Goal: Task Accomplishment & Management: Complete application form

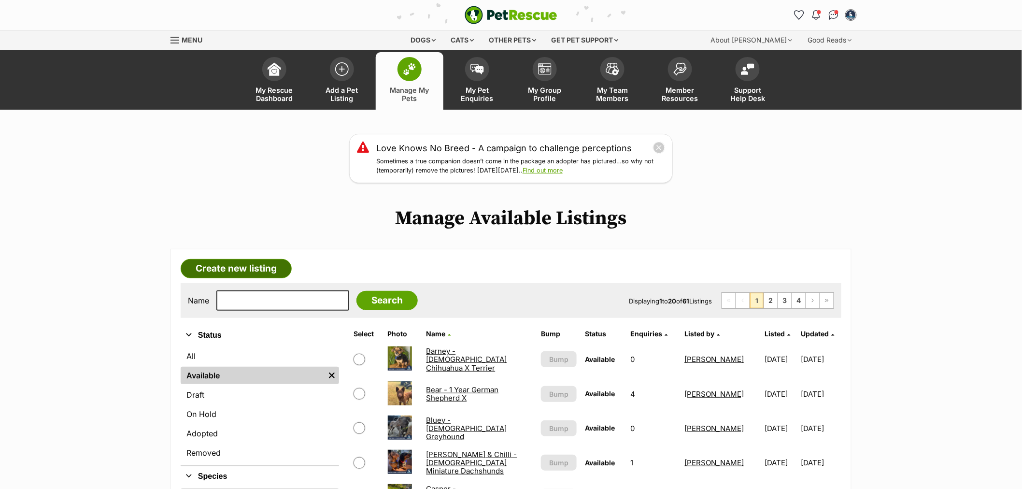
click at [255, 271] on link "Create new listing" at bounding box center [236, 268] width 111 height 19
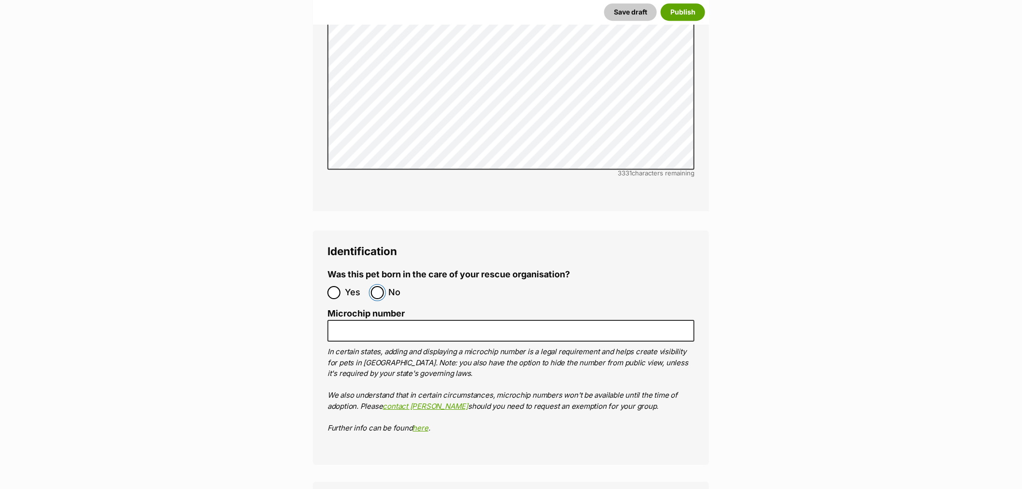
drag, startPoint x: 383, startPoint y: 235, endPoint x: 399, endPoint y: 276, distance: 44.0
click at [384, 286] on input "No" at bounding box center [377, 292] width 13 height 13
radio input "true"
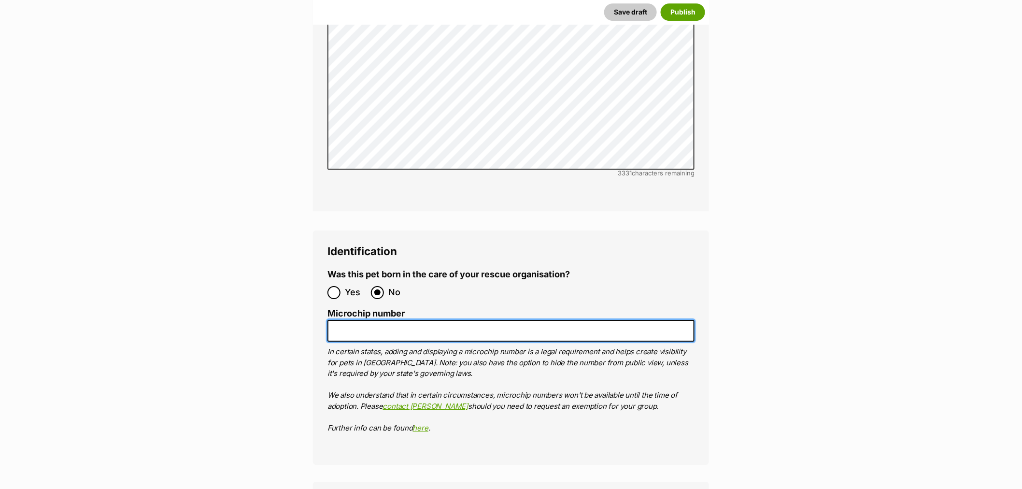
drag, startPoint x: 401, startPoint y: 280, endPoint x: 472, endPoint y: 283, distance: 71.5
click at [403, 320] on input "Microchip number" at bounding box center [510, 331] width 367 height 22
paste input "953010100638157"
type input "953010100638157"
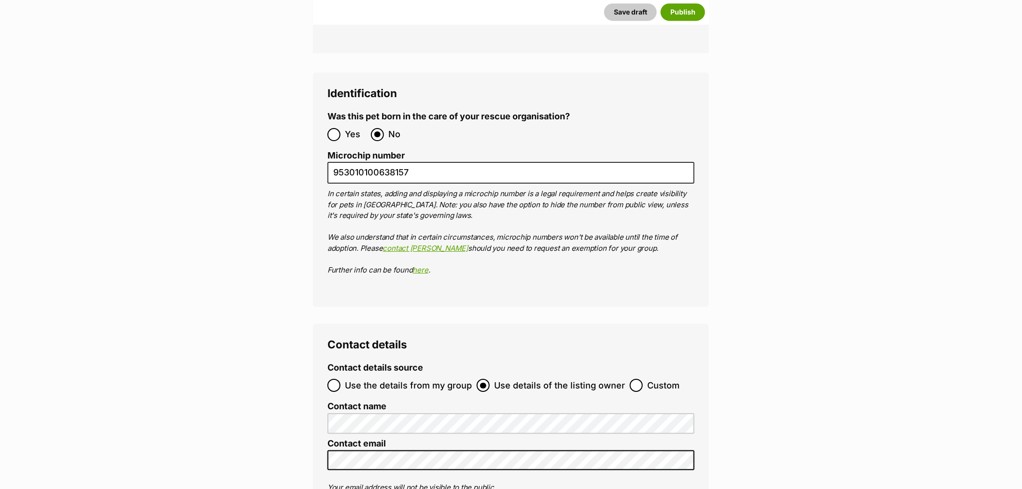
scroll to position [2844, 0]
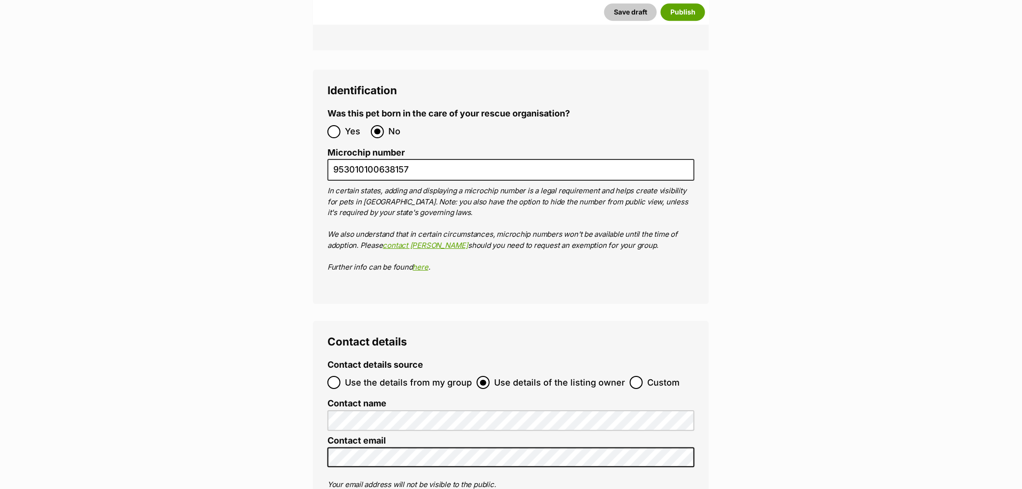
click at [657, 376] on span "Custom" at bounding box center [663, 382] width 32 height 13
click at [643, 376] on input "Custom" at bounding box center [636, 382] width 13 height 13
radio input "true"
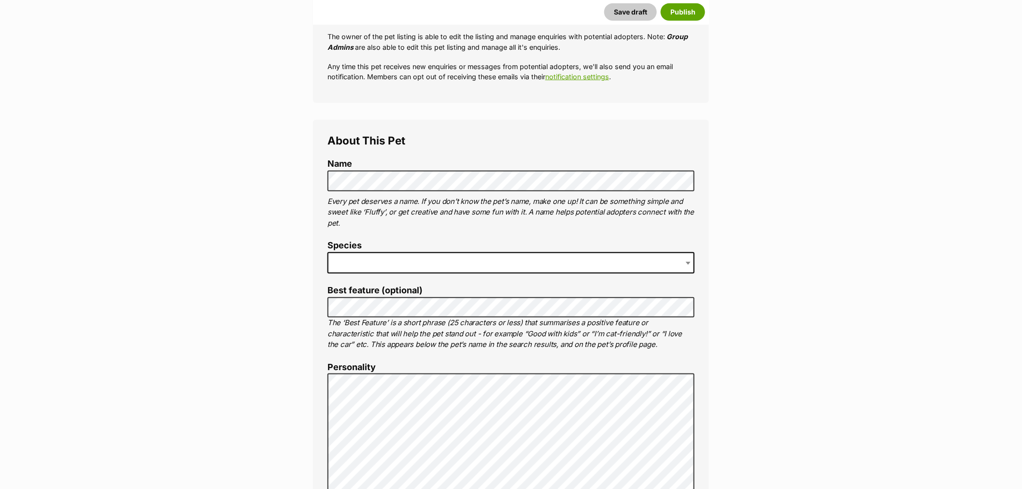
scroll to position [375, 0]
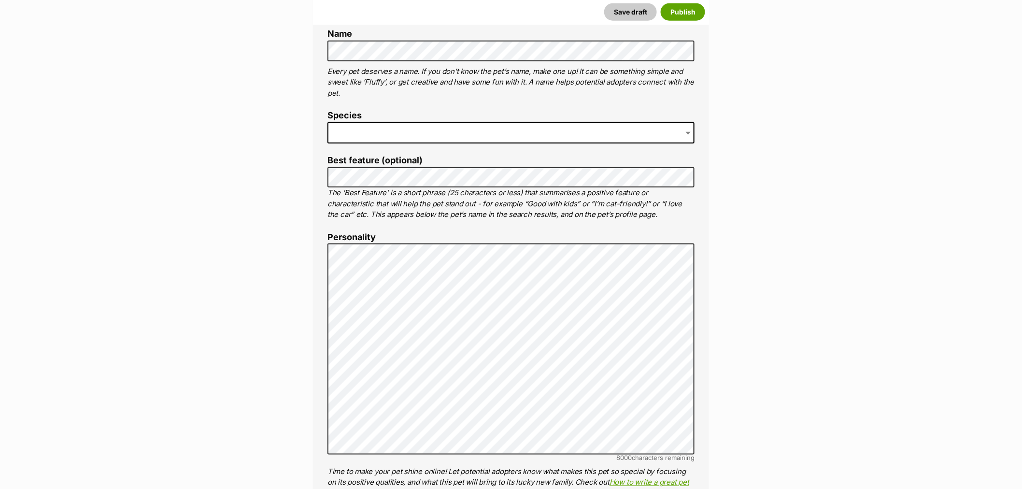
click at [381, 127] on span at bounding box center [510, 132] width 367 height 21
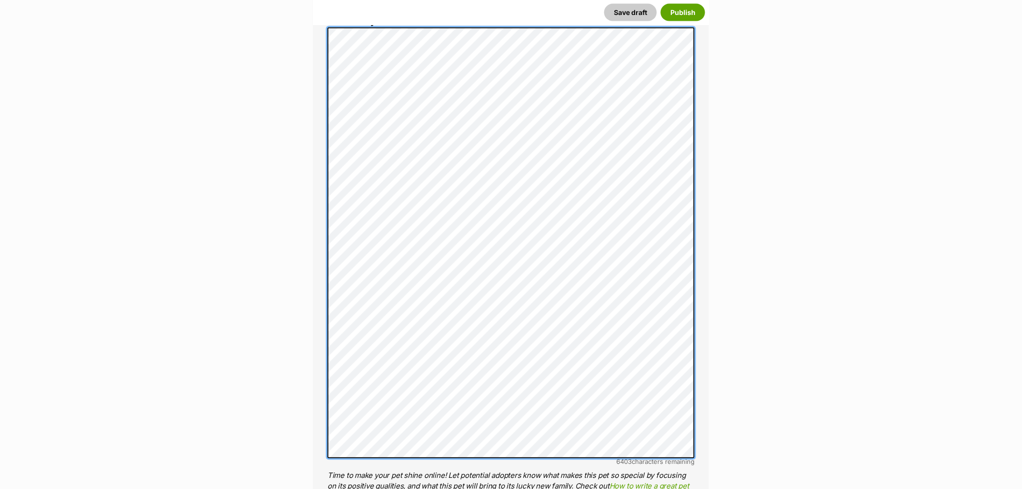
scroll to position [654, 0]
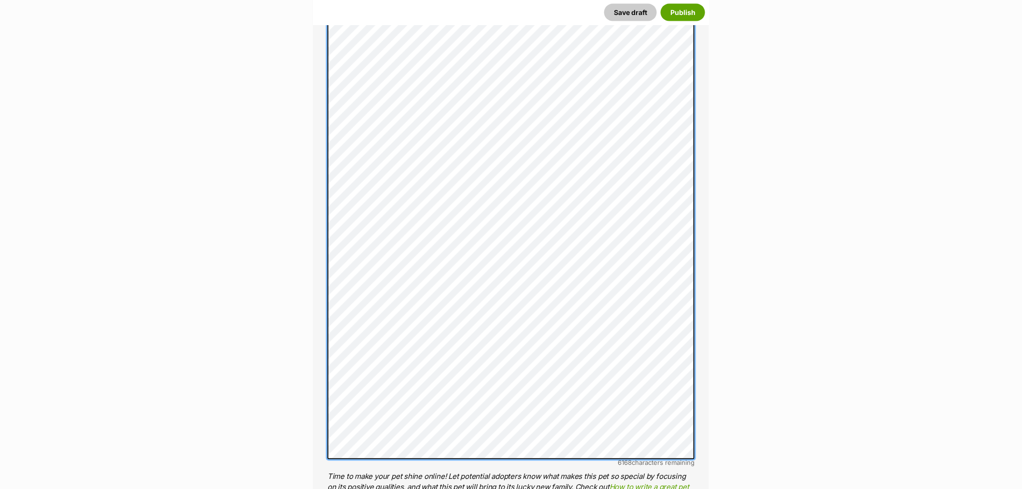
scroll to position [586, 0]
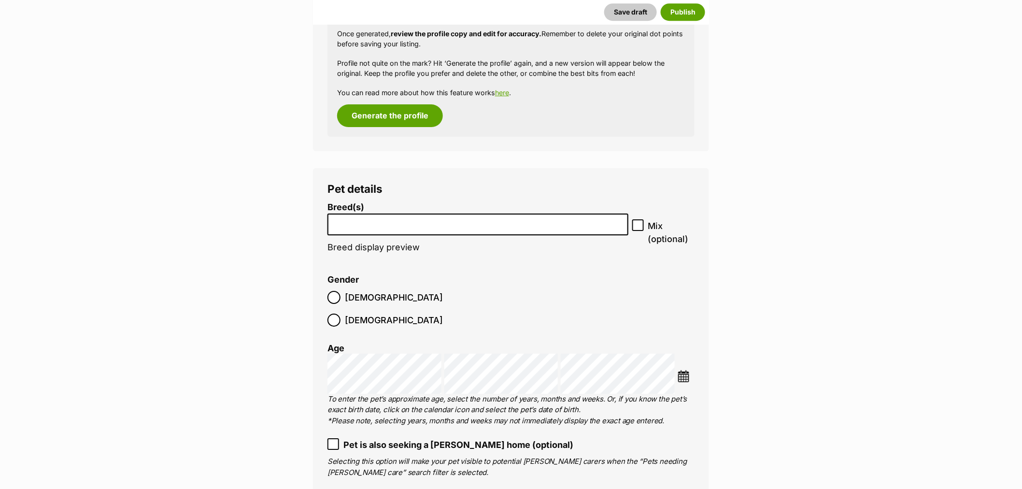
scroll to position [1283, 0]
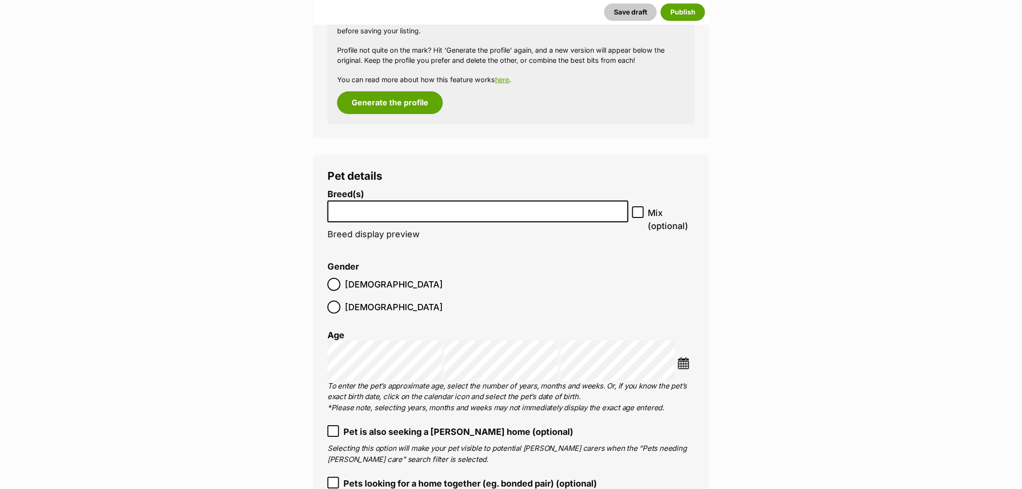
click at [401, 208] on input "search" at bounding box center [478, 209] width 294 height 10
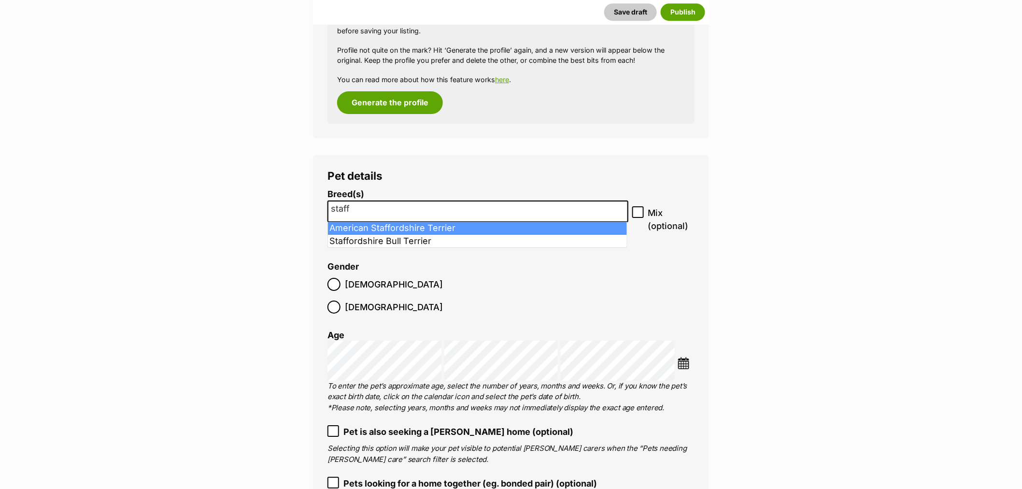
type input "staff"
select select "9"
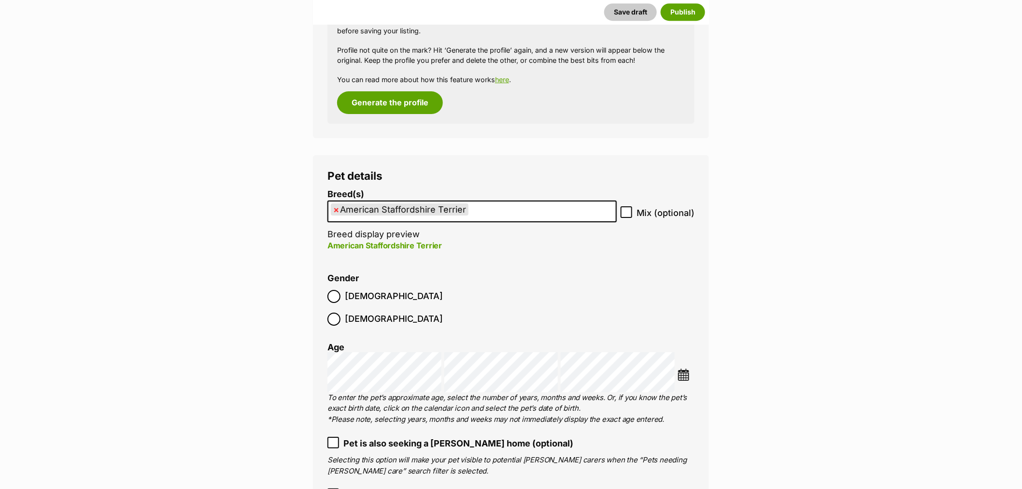
click at [629, 203] on div "Breed(s) American Staffordshire Terrier Affenpinscher Afghan Hound Airedale Ter…" at bounding box center [510, 225] width 367 height 72
click at [628, 208] on input "Mix (optional)" at bounding box center [627, 212] width 12 height 12
checkbox input "true"
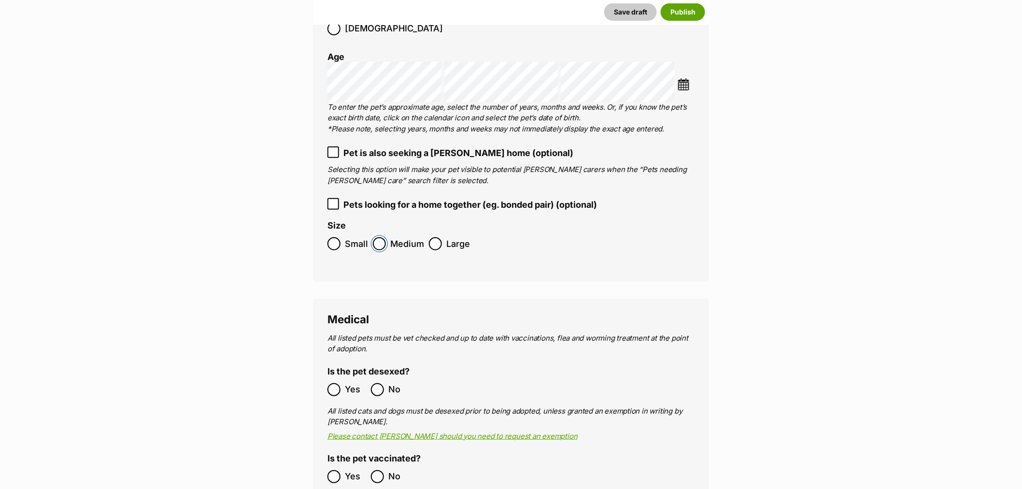
scroll to position [1766, 0]
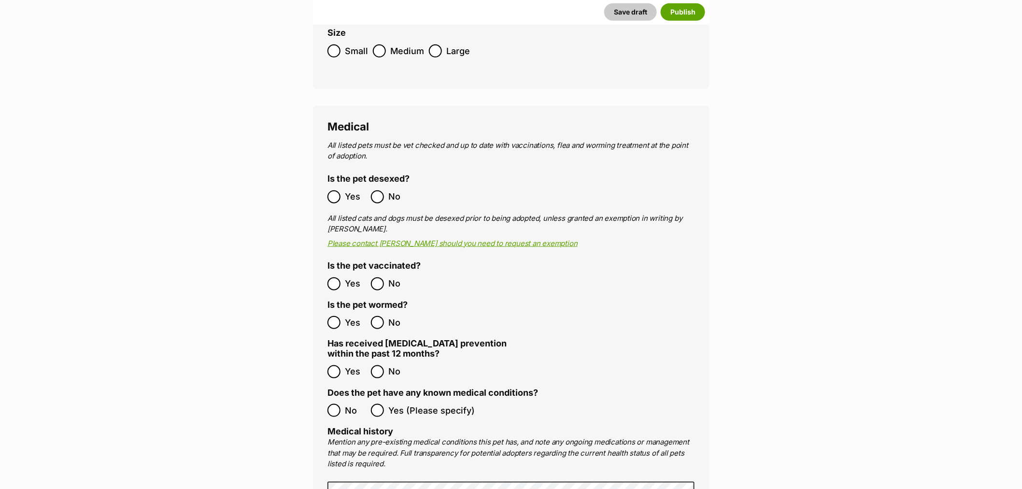
click at [341, 277] on label "Yes" at bounding box center [346, 283] width 39 height 13
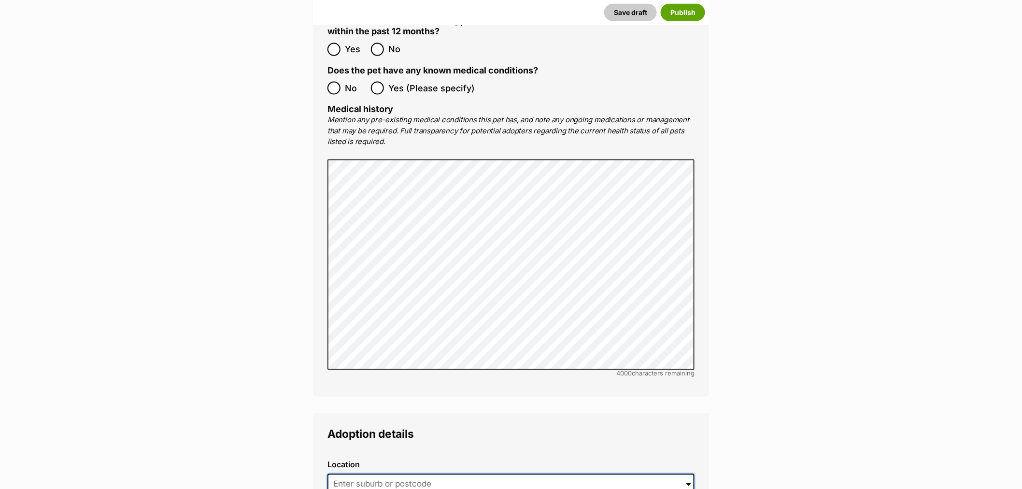
click at [388, 474] on input at bounding box center [510, 484] width 367 height 21
type input "Fullerton Cove, New South Wales, 2318"
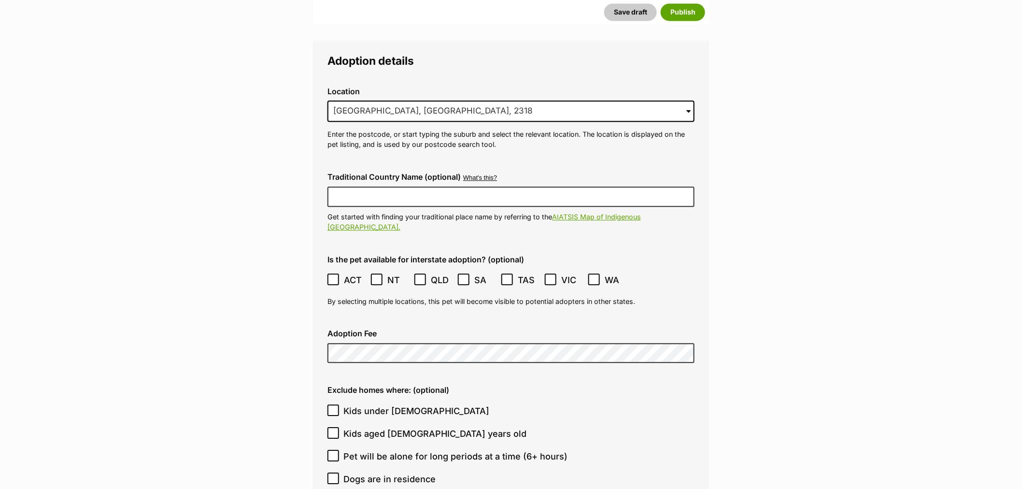
scroll to position [2464, 0]
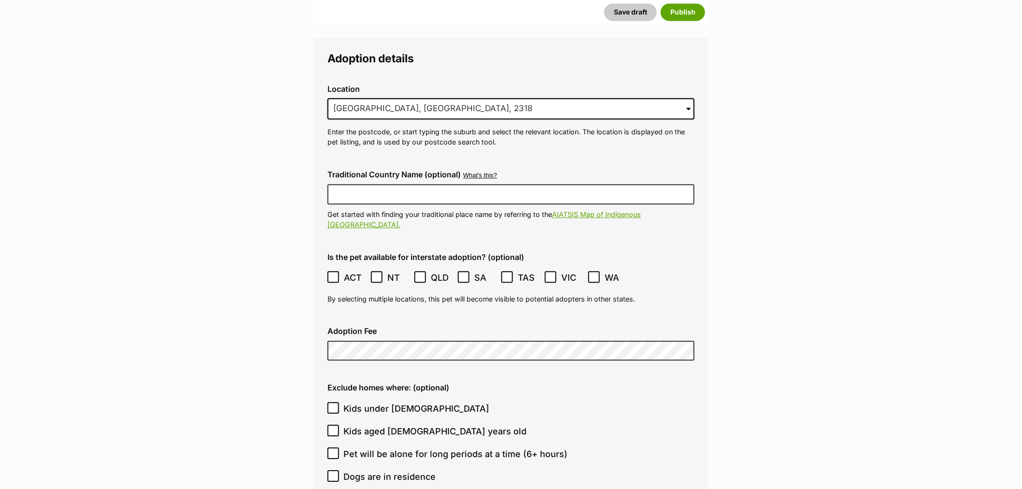
click at [557, 271] on label "VIC" at bounding box center [564, 277] width 39 height 13
click at [327, 402] on input "Kids under 5 years old" at bounding box center [333, 408] width 12 height 12
checkbox input "true"
click at [335, 425] on input "Kids aged 6-12 years old" at bounding box center [333, 431] width 12 height 12
checkbox input "true"
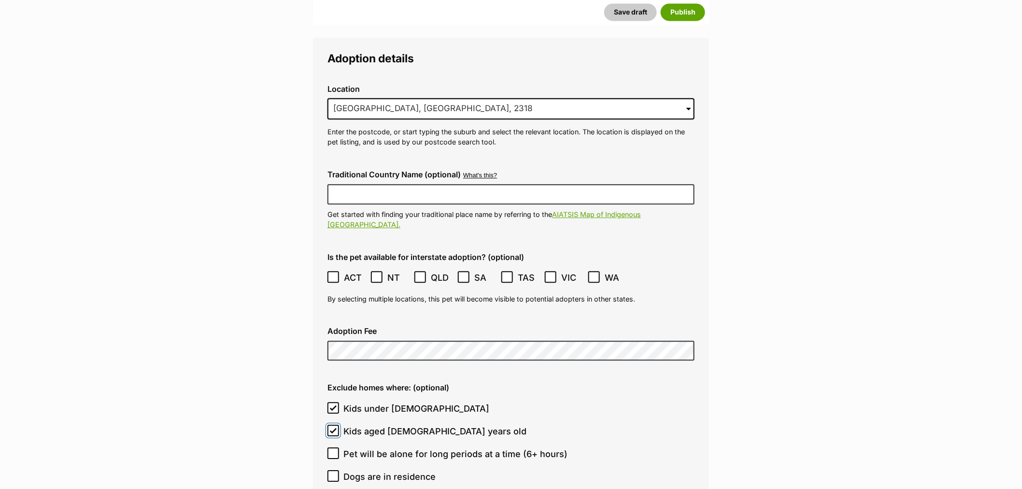
scroll to position [2625, 0]
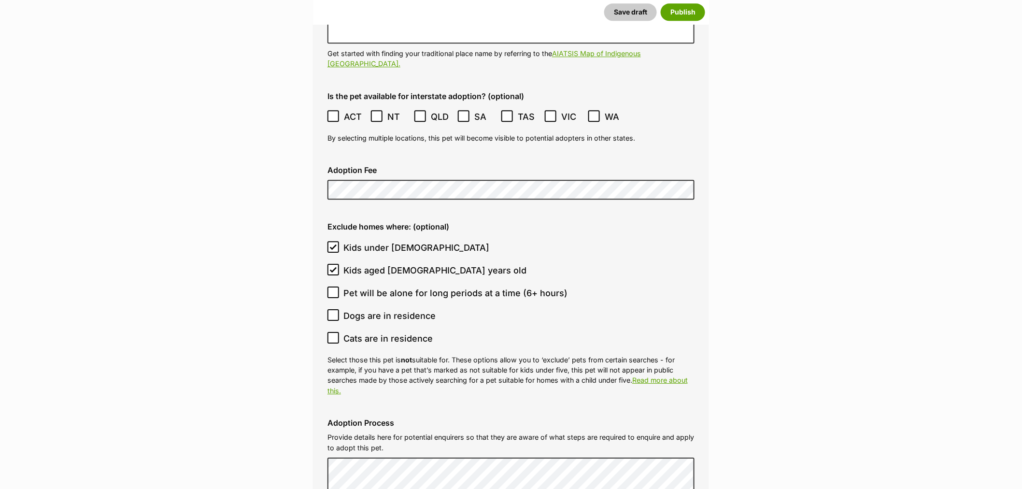
drag, startPoint x: 332, startPoint y: 276, endPoint x: 335, endPoint y: 291, distance: 15.3
click at [332, 312] on icon at bounding box center [333, 315] width 7 height 7
click at [332, 309] on input "Dogs are in residence" at bounding box center [333, 315] width 12 height 12
checkbox input "true"
click at [336, 332] on input "Cats are in residence" at bounding box center [333, 338] width 12 height 12
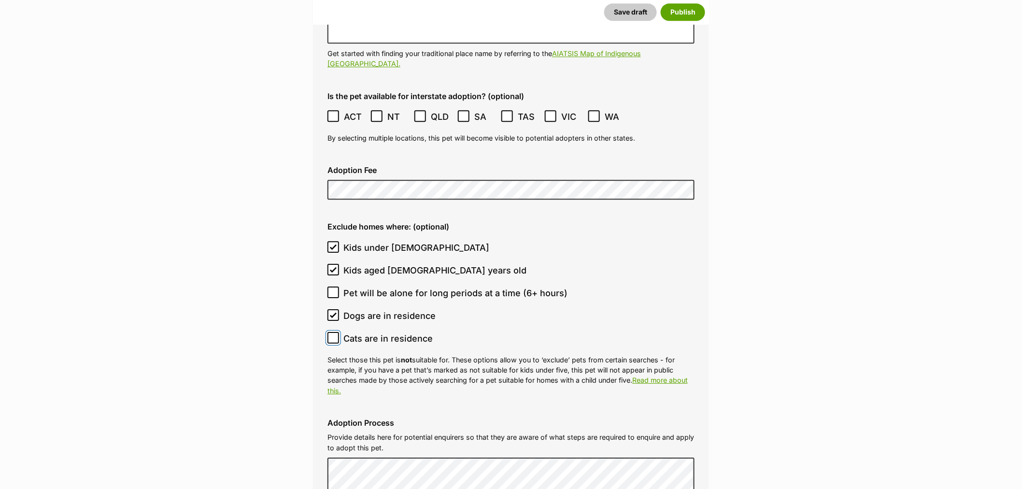
checkbox input "true"
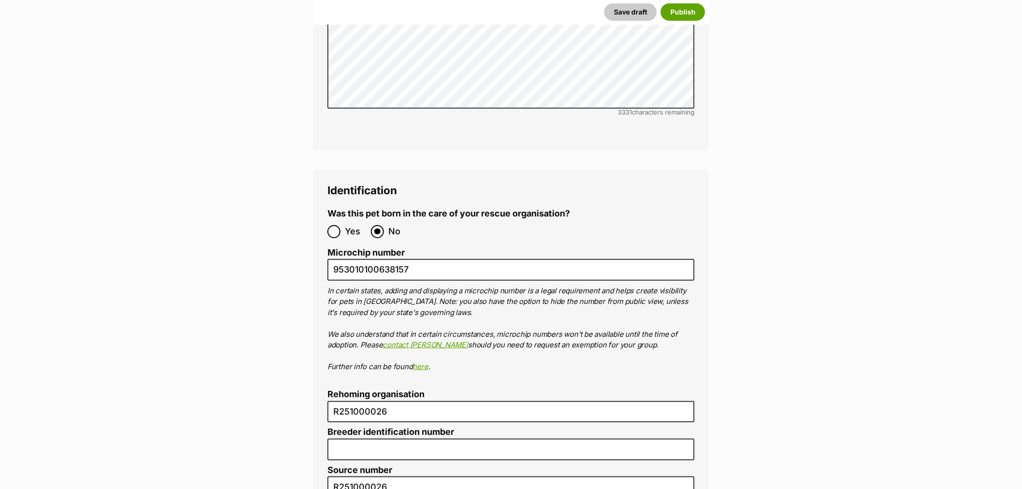
scroll to position [3215, 0]
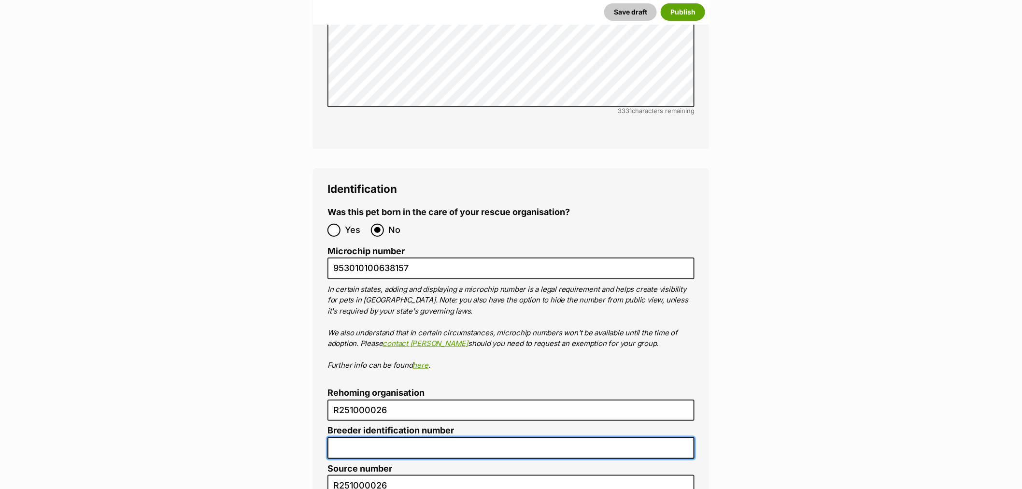
click at [375, 437] on input "Breeder identification number" at bounding box center [510, 448] width 367 height 22
type input "N/A"
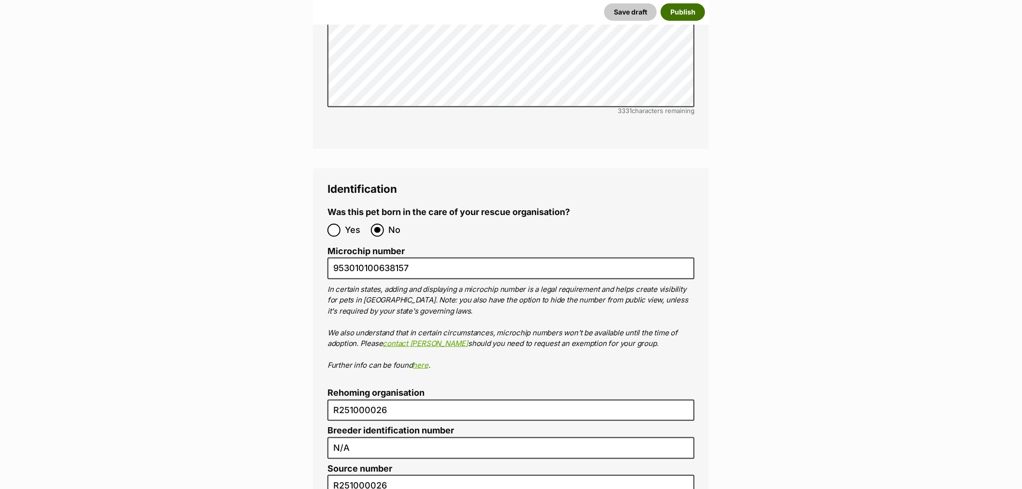
drag, startPoint x: 679, startPoint y: 16, endPoint x: 567, endPoint y: 6, distance: 112.5
click at [679, 15] on button "Publish" at bounding box center [683, 11] width 44 height 17
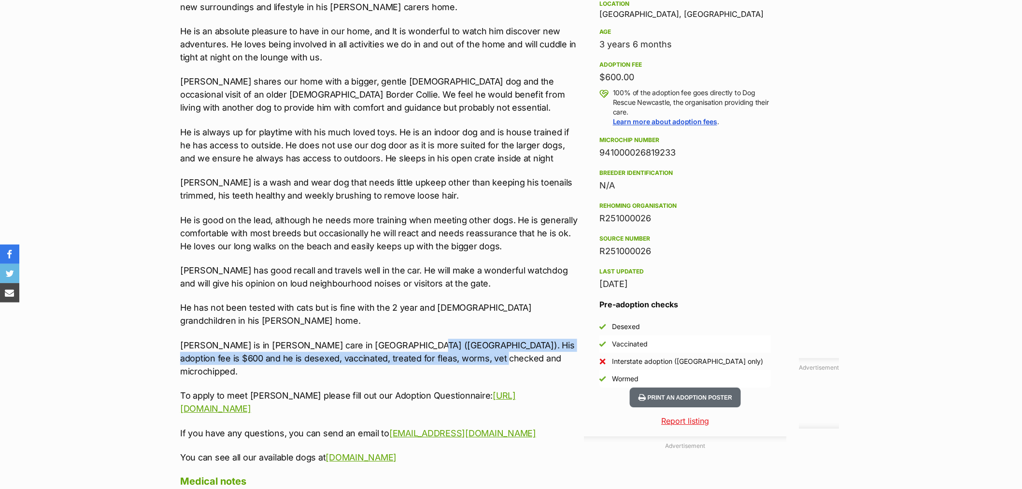
drag, startPoint x: 456, startPoint y: 321, endPoint x: 396, endPoint y: 305, distance: 62.6
click at [399, 339] on p "Barney is in foster care in Valentine (Lake Macquarie). His adoption fee is $60…" at bounding box center [379, 358] width 399 height 39
copy p "His adoption fee is $600 and he is desexed, vaccinated, treated for fleas, worm…"
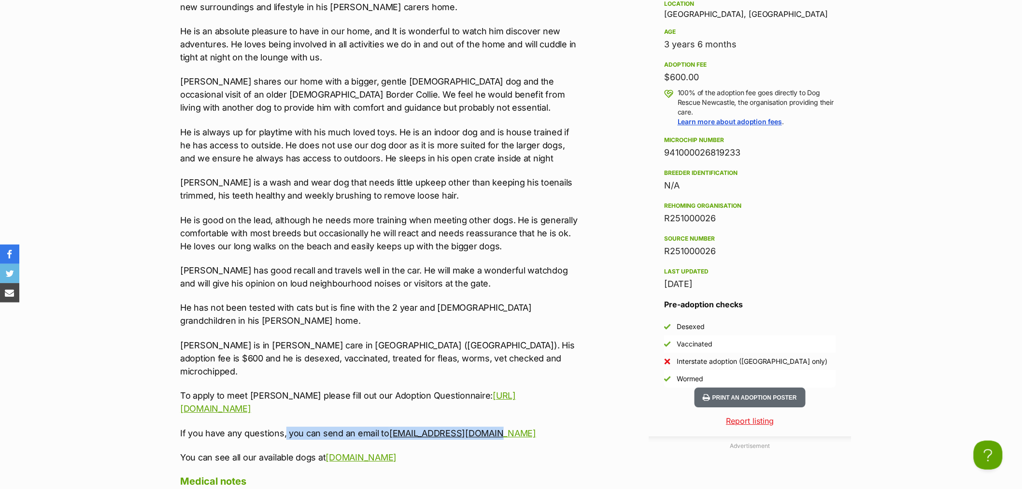
drag, startPoint x: 492, startPoint y: 374, endPoint x: 288, endPoint y: 370, distance: 203.4
click at [284, 426] on p "If you have any questions, you can send an email to vickivalo119@gmail.com" at bounding box center [379, 432] width 399 height 13
drag, startPoint x: 472, startPoint y: 399, endPoint x: 160, endPoint y: 346, distance: 316.4
click at [160, 346] on div "Donate to Barney - 3 Year Old Chihuahua X Terrier Donate to Barney - 3 Year Old…" at bounding box center [511, 468] width 710 height 1218
copy div "To apply to meet Barney please fill out our Adoption Questionnaire: https://tin…"
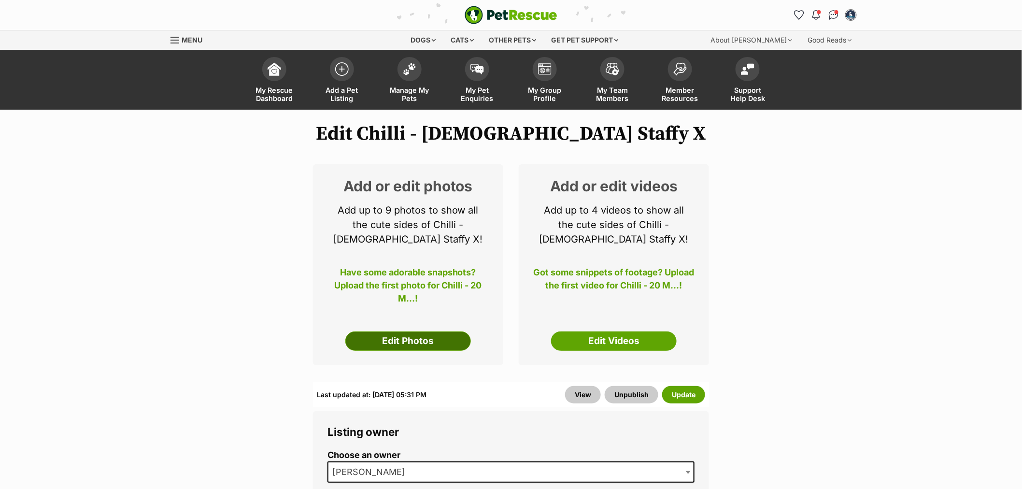
click at [404, 335] on link "Edit Photos" at bounding box center [408, 340] width 126 height 19
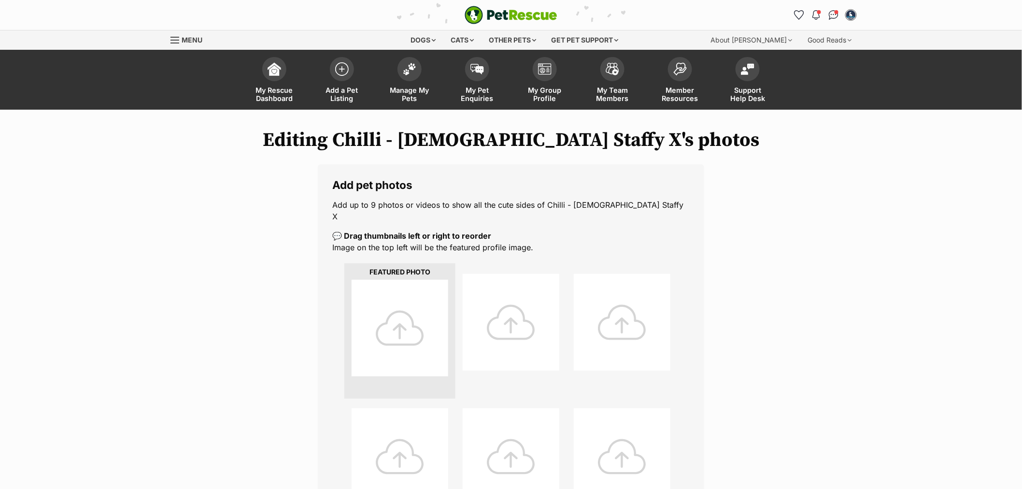
click at [400, 314] on div at bounding box center [400, 328] width 97 height 97
click at [404, 319] on div at bounding box center [400, 328] width 97 height 97
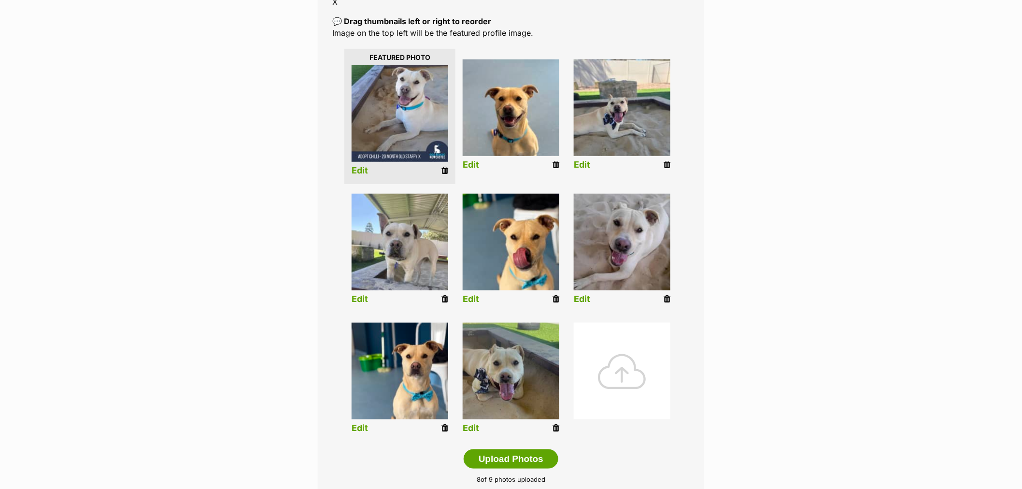
scroll to position [268, 0]
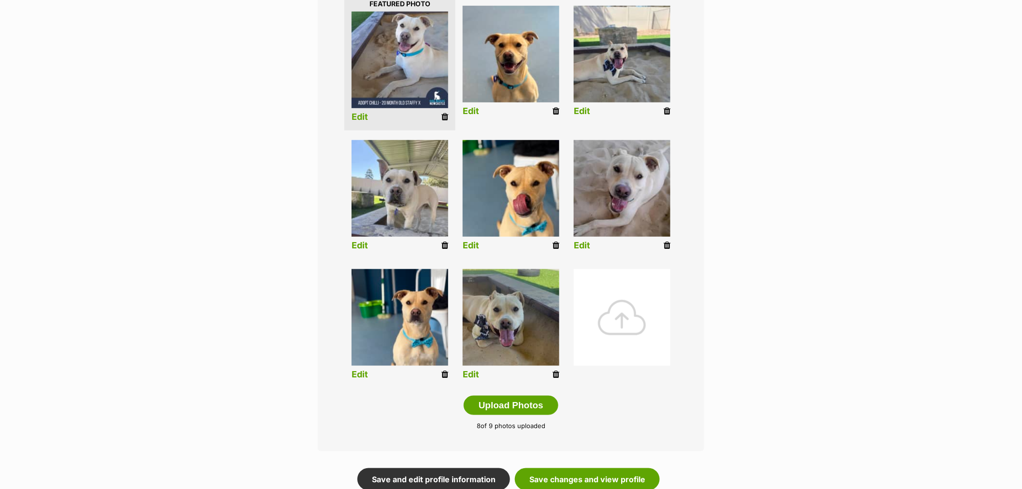
click at [619, 303] on div at bounding box center [622, 317] width 97 height 97
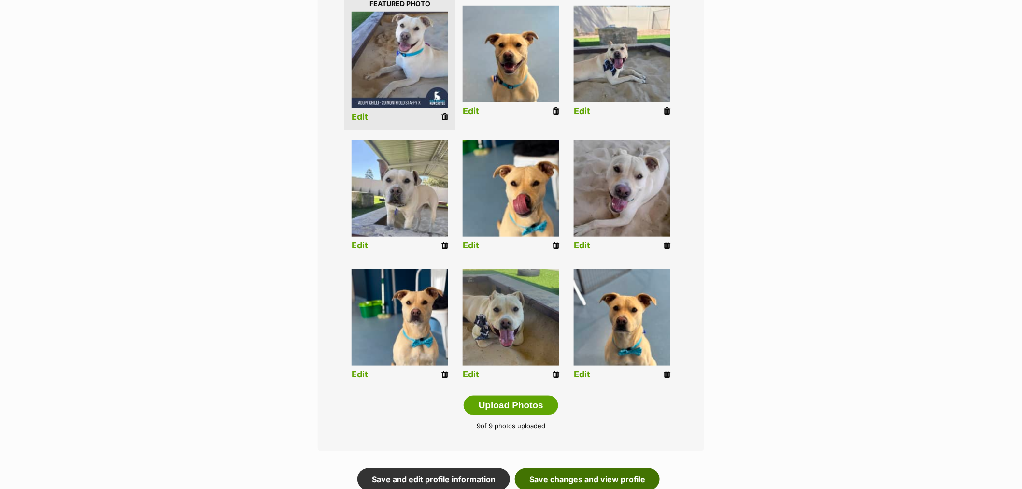
click at [601, 468] on link "Save changes and view profile" at bounding box center [587, 479] width 145 height 22
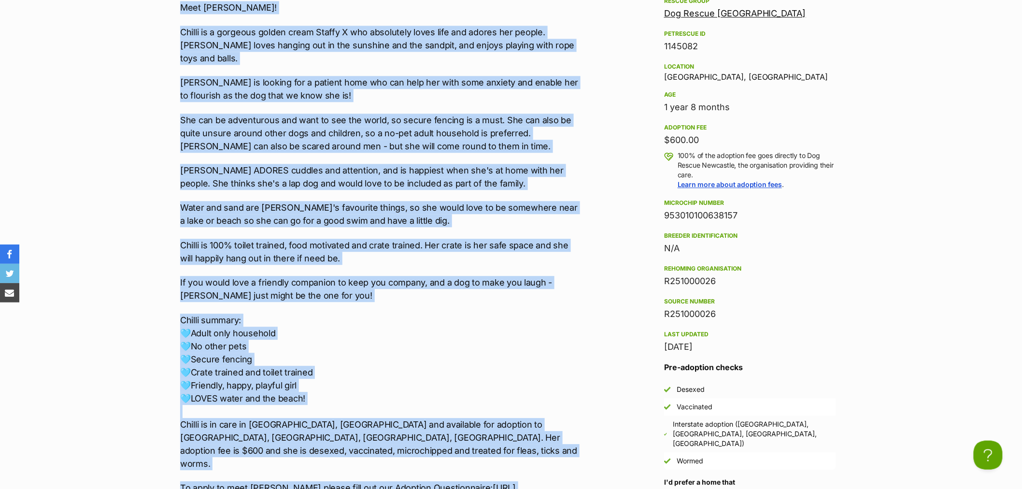
scroll to position [979, 0]
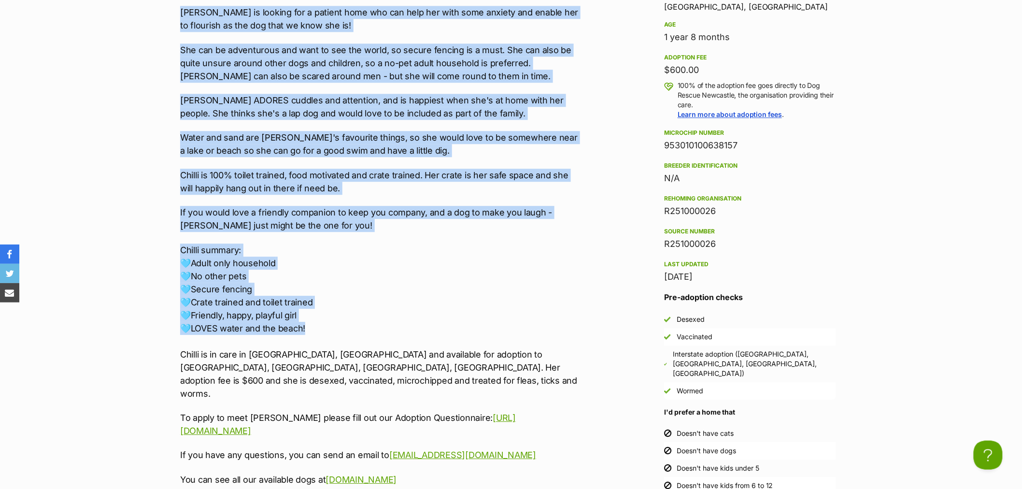
drag, startPoint x: 181, startPoint y: 107, endPoint x: 338, endPoint y: 312, distance: 257.9
click at [338, 312] on div "Meet [PERSON_NAME]! [PERSON_NAME] is a gorgeous golden cream Staffy X who absol…" at bounding box center [379, 208] width 399 height 554
copy div "Meet [PERSON_NAME]! [PERSON_NAME] is a gorgeous golden cream Staffy X who absol…"
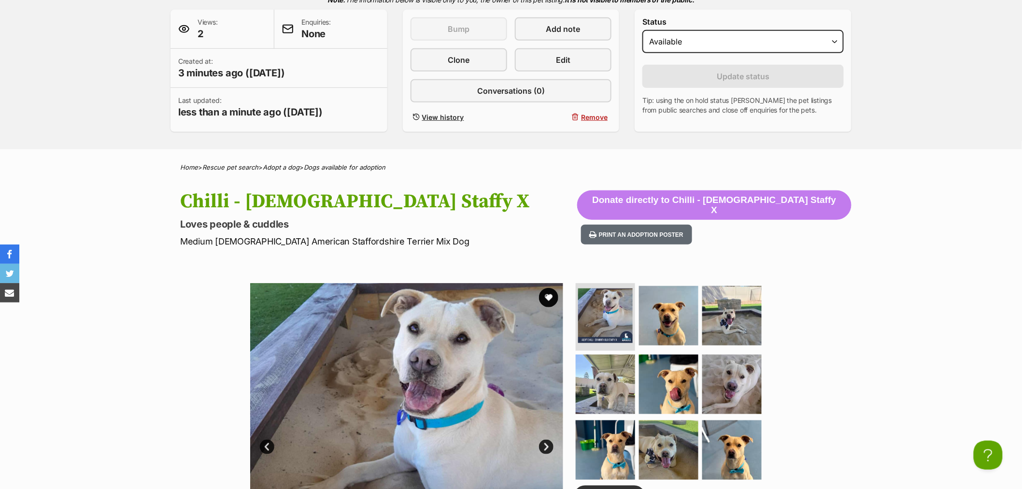
scroll to position [0, 0]
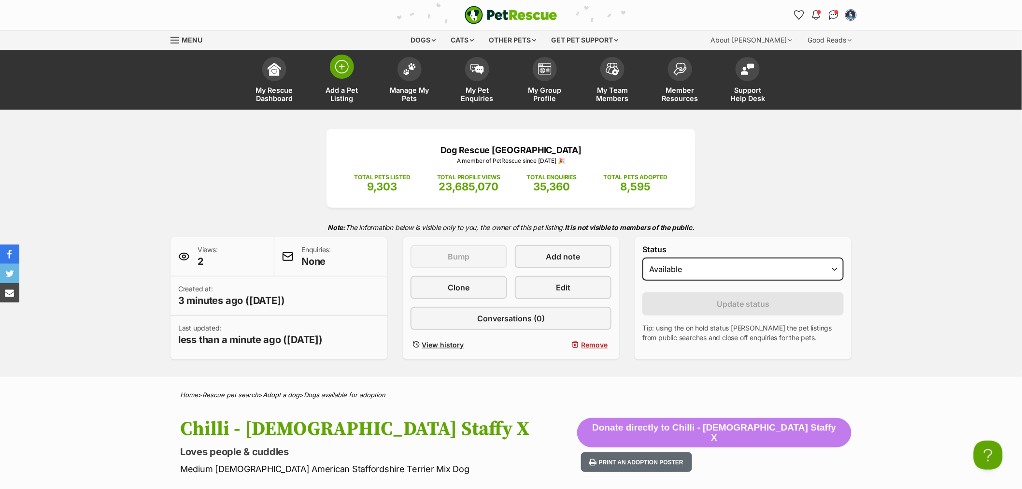
click at [348, 73] on span at bounding box center [342, 67] width 24 height 24
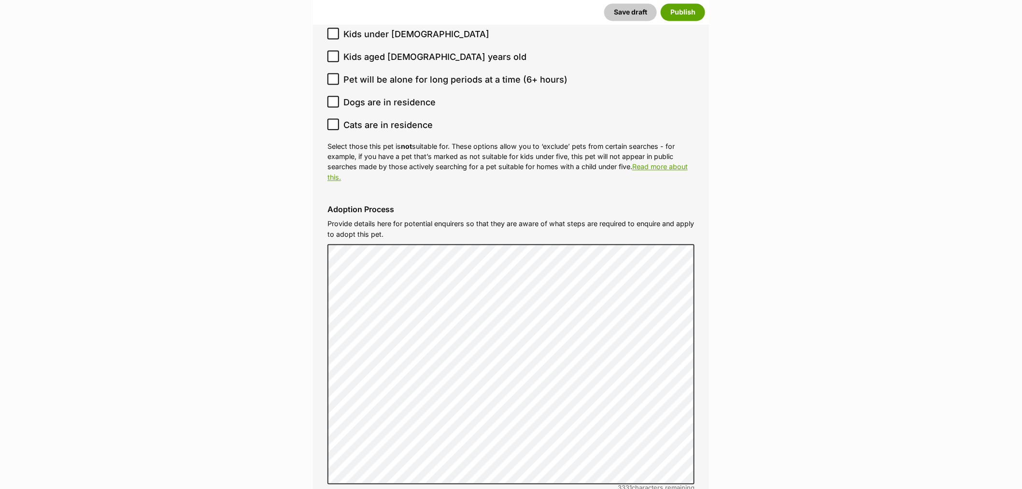
scroll to position [2522, 0]
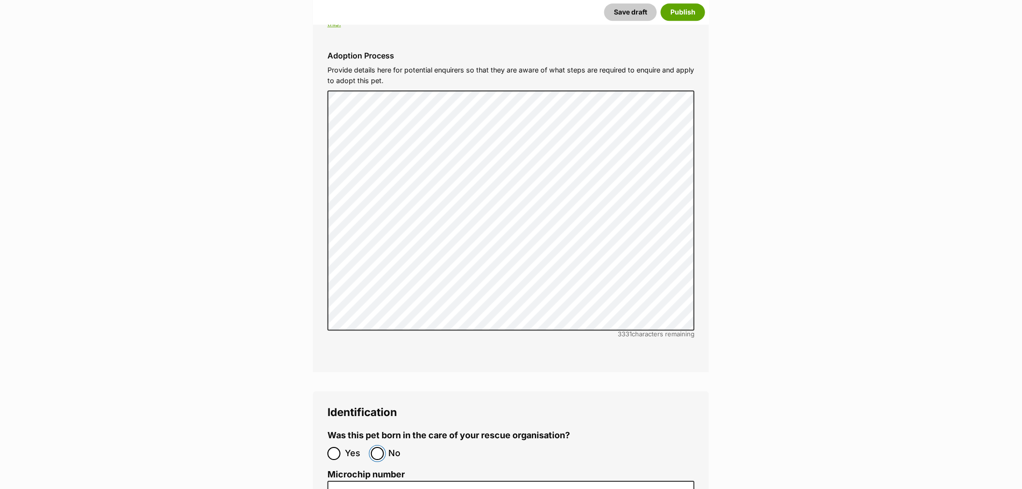
click at [378, 447] on input "No" at bounding box center [377, 453] width 13 height 13
radio input "true"
click at [374, 469] on label "Microchip number" at bounding box center [510, 474] width 367 height 10
click at [374, 481] on input "Microchip number" at bounding box center [510, 492] width 367 height 22
paste input "953010007926607"
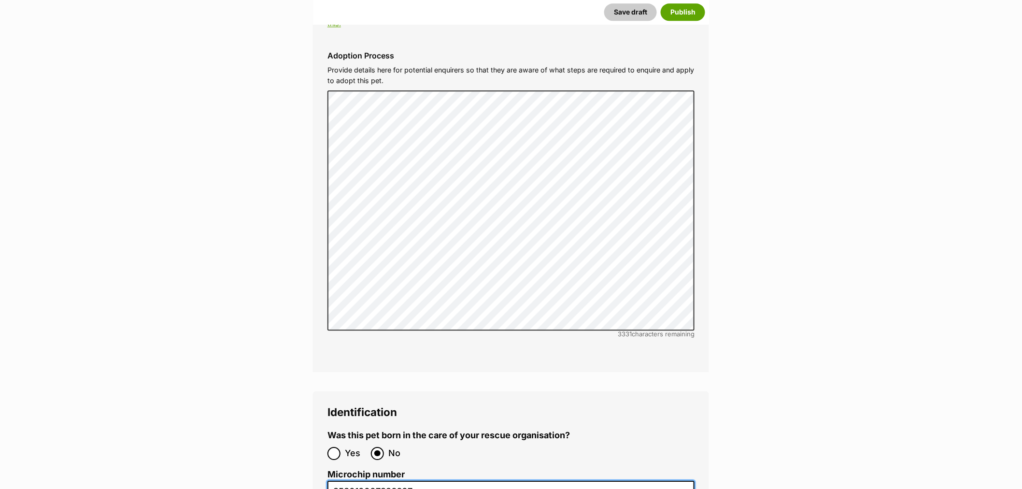
type input "953010007926607"
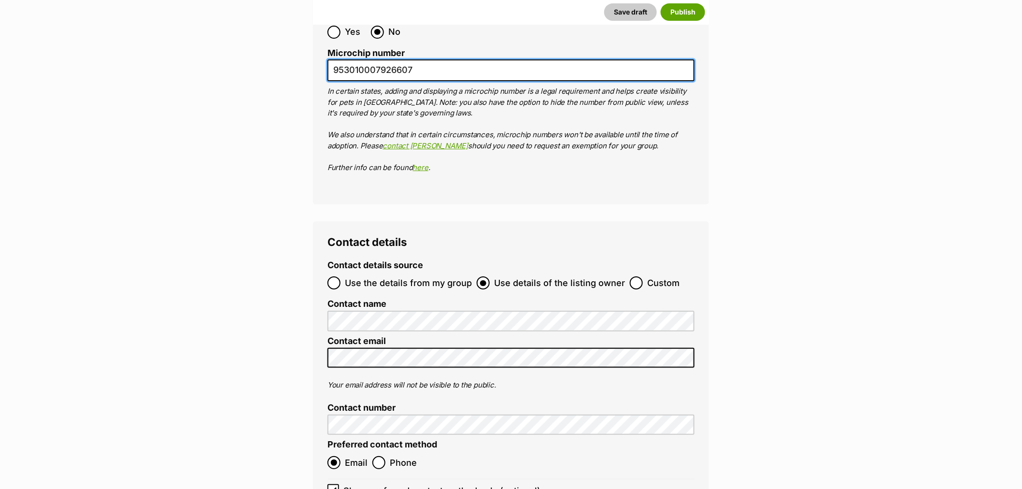
scroll to position [2952, 0]
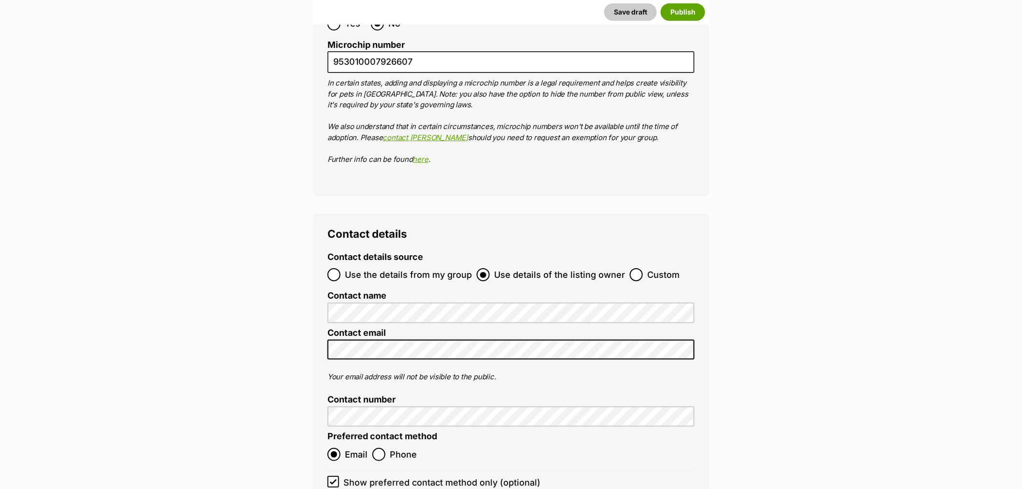
click at [632, 263] on ol "Use the details from my group Use details of the listing owner Custom" at bounding box center [510, 274] width 367 height 23
click at [637, 268] on input "Custom" at bounding box center [636, 274] width 13 height 13
radio input "true"
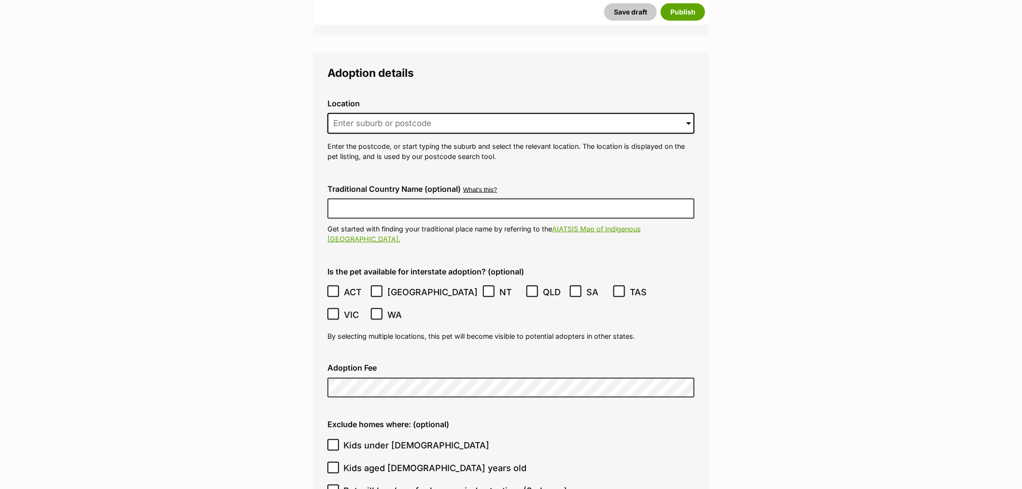
scroll to position [1824, 0]
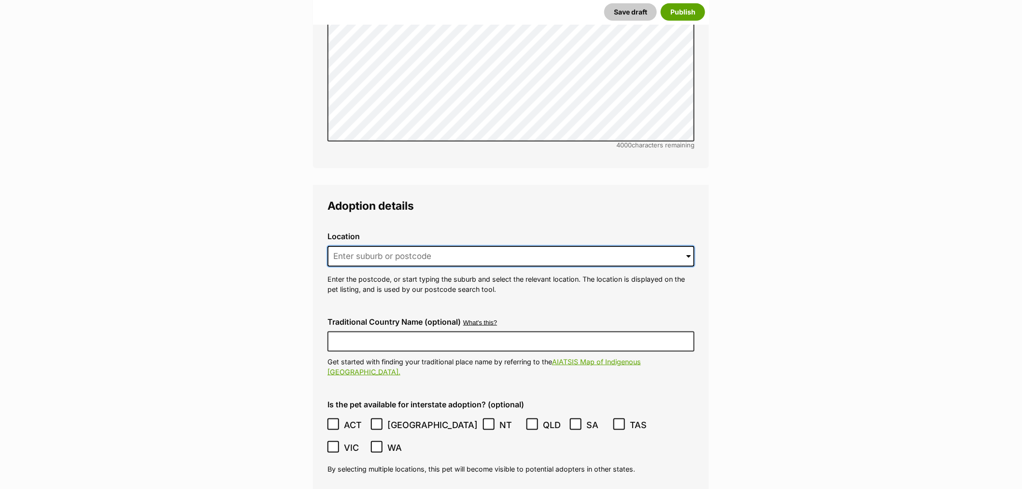
click at [366, 246] on input at bounding box center [510, 256] width 367 height 21
click at [389, 246] on input at bounding box center [510, 256] width 367 height 21
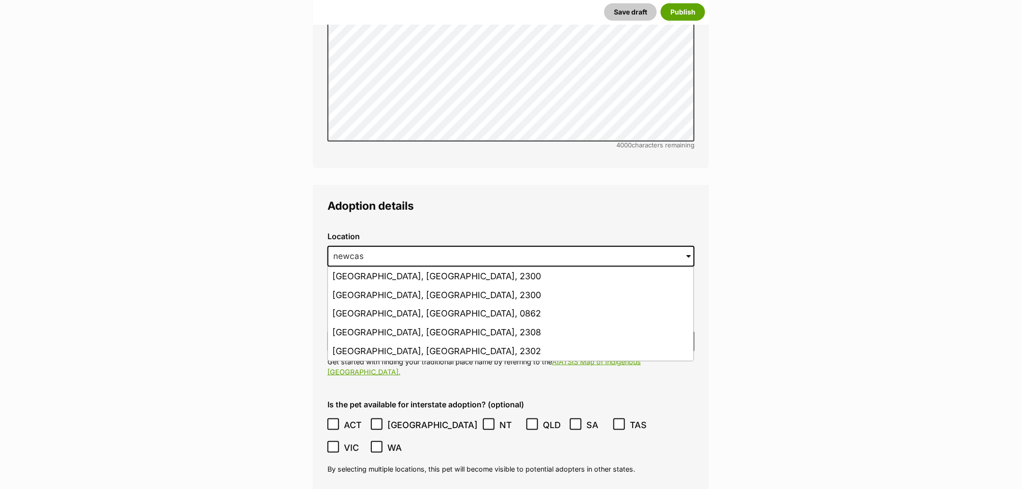
click at [396, 286] on li "Newcastle, New South Wales, 2300" at bounding box center [511, 295] width 366 height 19
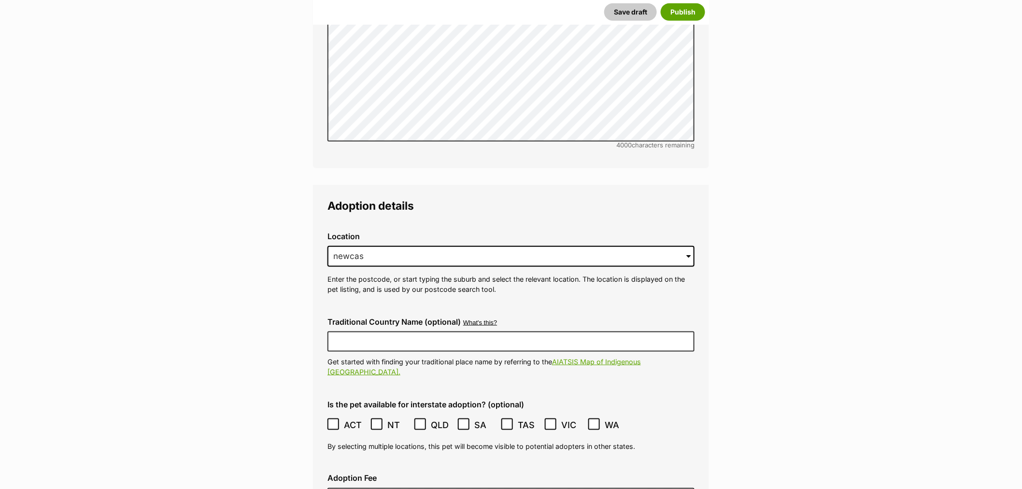
type input "Newcastle, New South Wales, 2300"
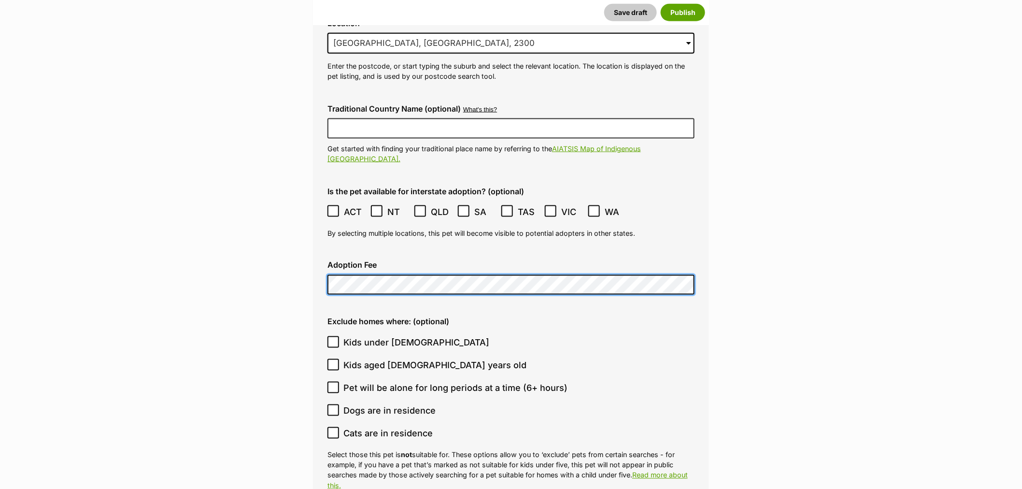
scroll to position [2200, 0]
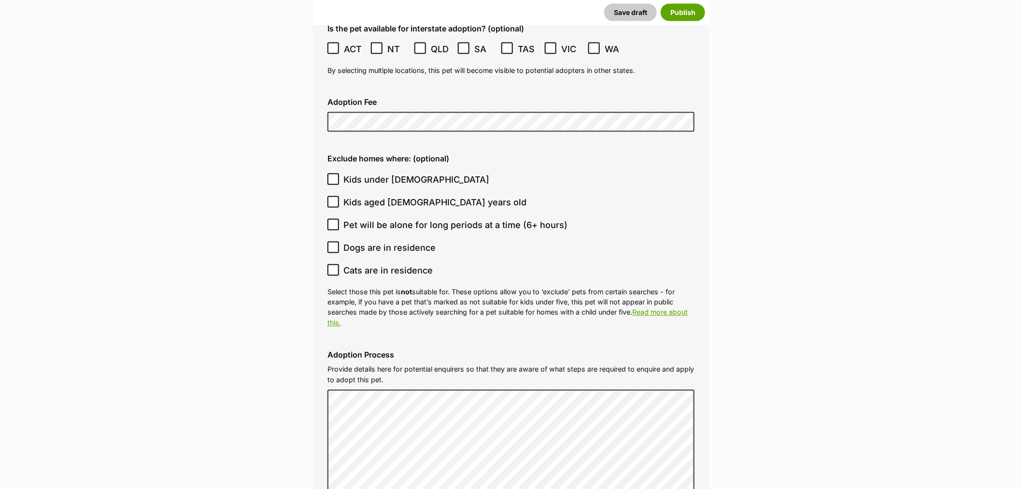
click at [341, 173] on label "Kids under 5 years old" at bounding box center [508, 179] width 362 height 13
click at [339, 173] on input "Kids under 5 years old" at bounding box center [333, 179] width 12 height 12
checkbox input "true"
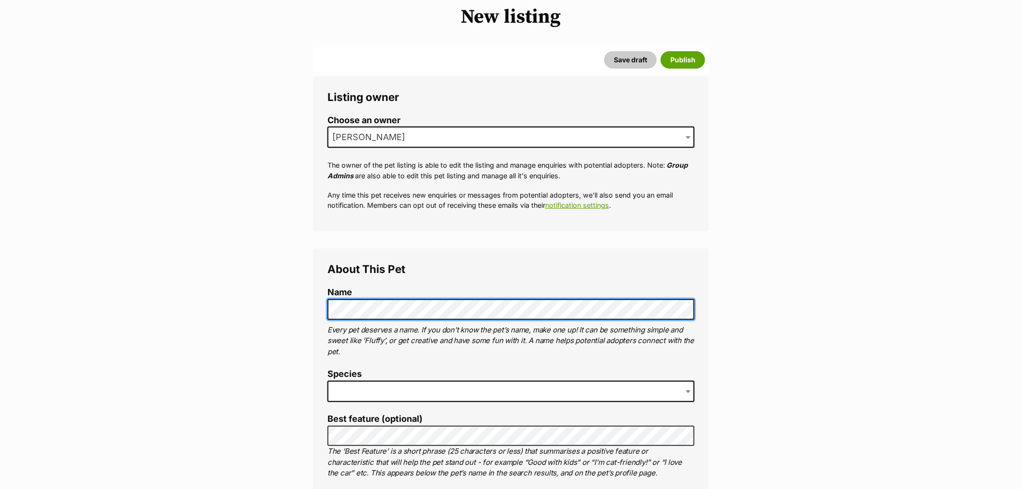
scroll to position [214, 0]
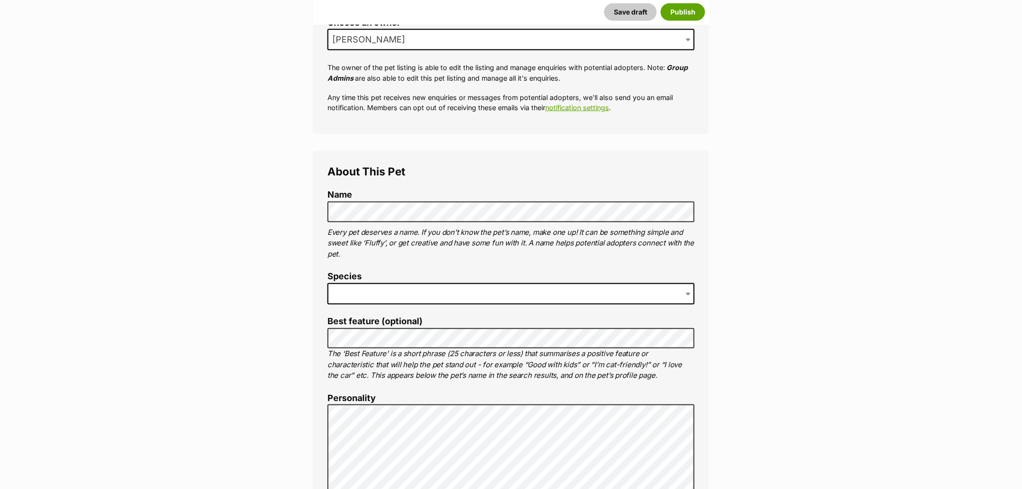
click at [370, 295] on span at bounding box center [510, 293] width 367 height 21
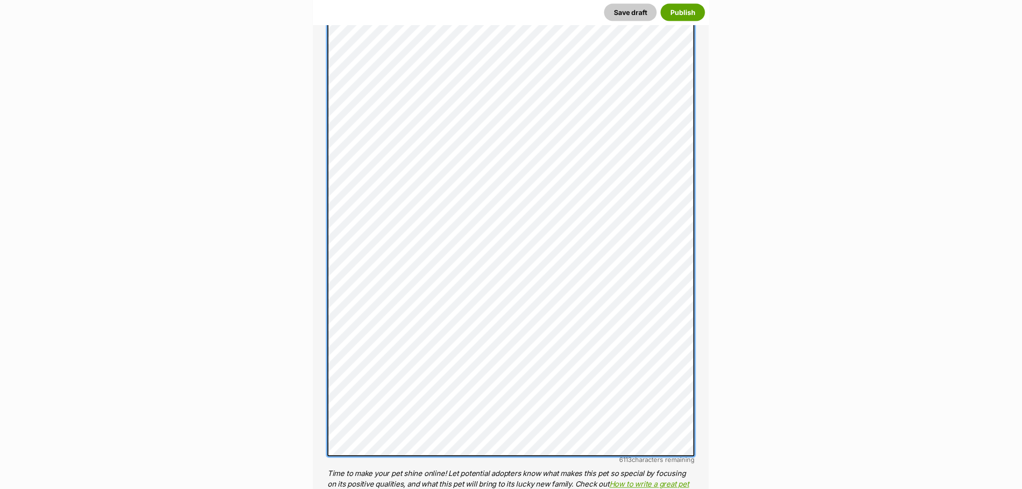
scroll to position [624, 0]
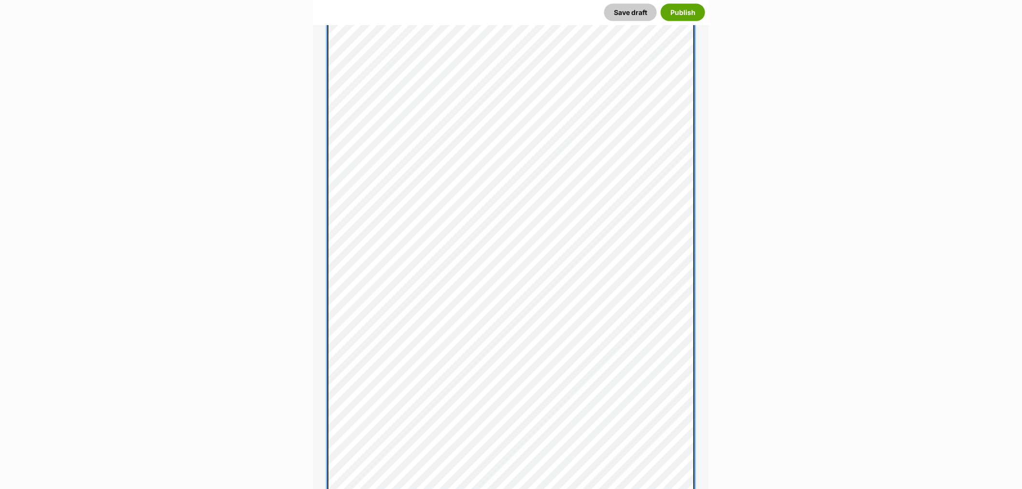
scroll to position [716, 0]
click at [314, 327] on div "About This Pet Name Henlo there, it looks like you might be using the pet name …" at bounding box center [511, 252] width 396 height 1206
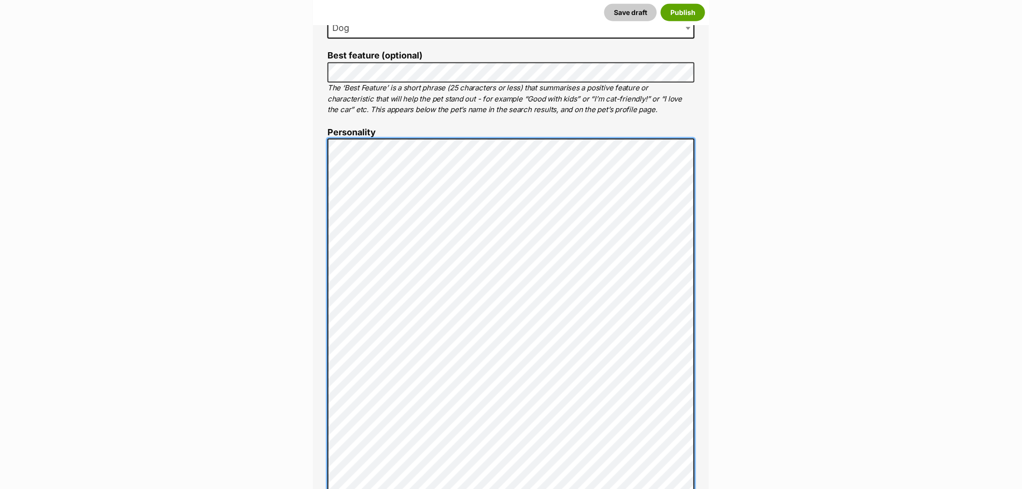
scroll to position [0, 0]
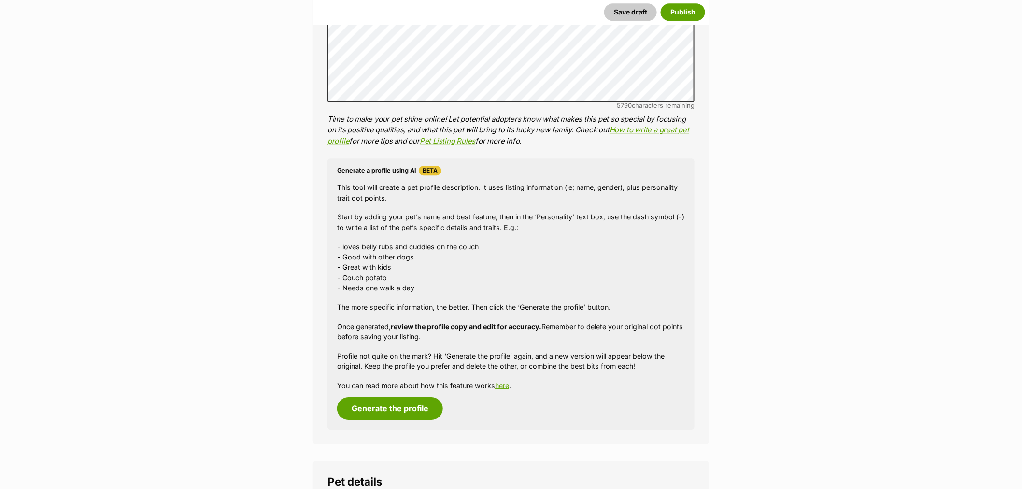
scroll to position [1127, 0]
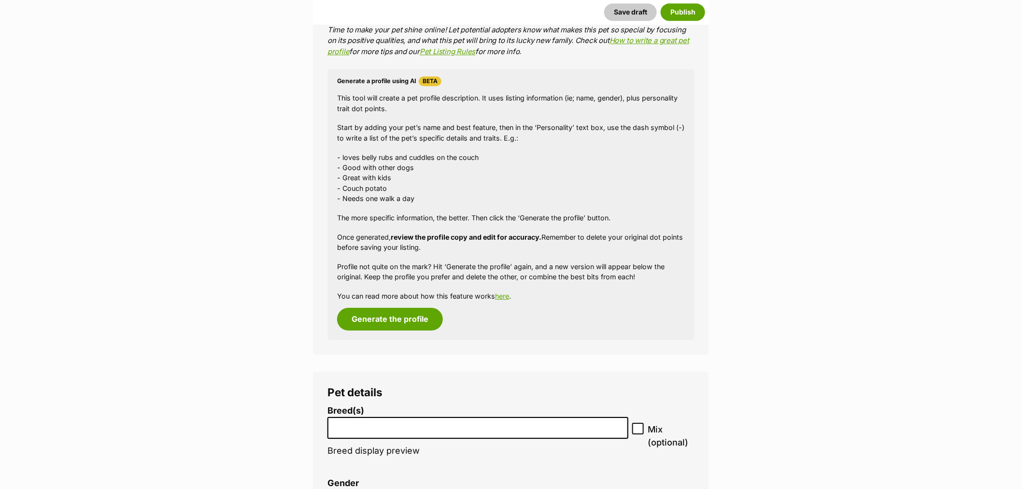
click at [395, 418] on li at bounding box center [478, 428] width 294 height 20
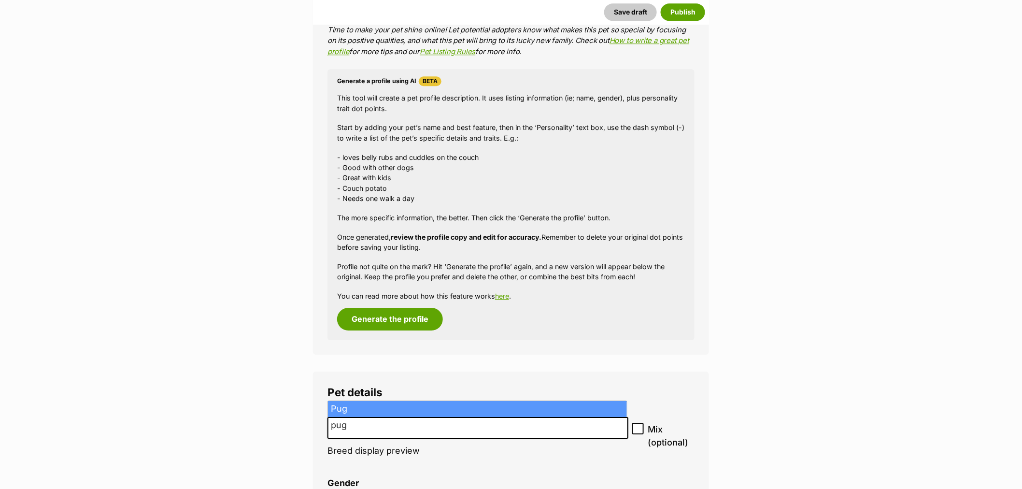
type input "pug"
select select "169"
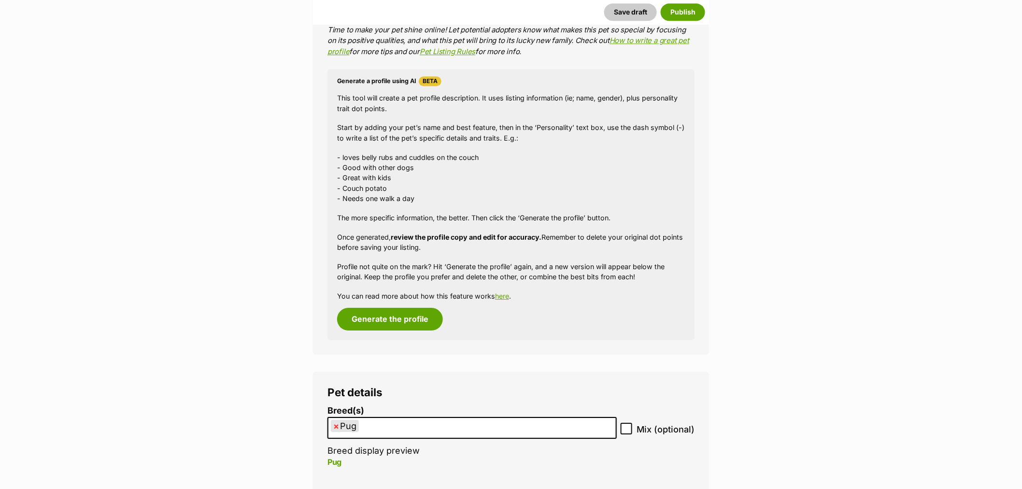
click at [399, 424] on ul "× Pug" at bounding box center [471, 428] width 287 height 20
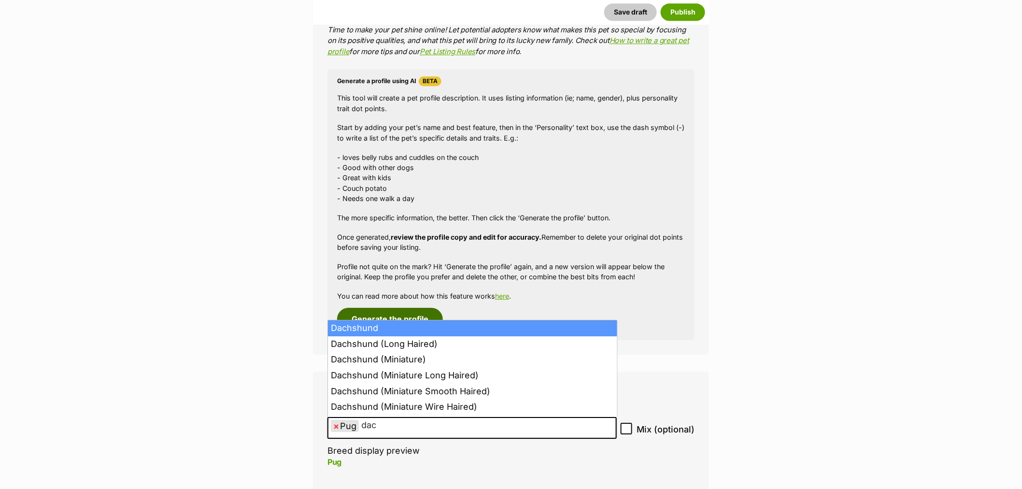
type input "dac"
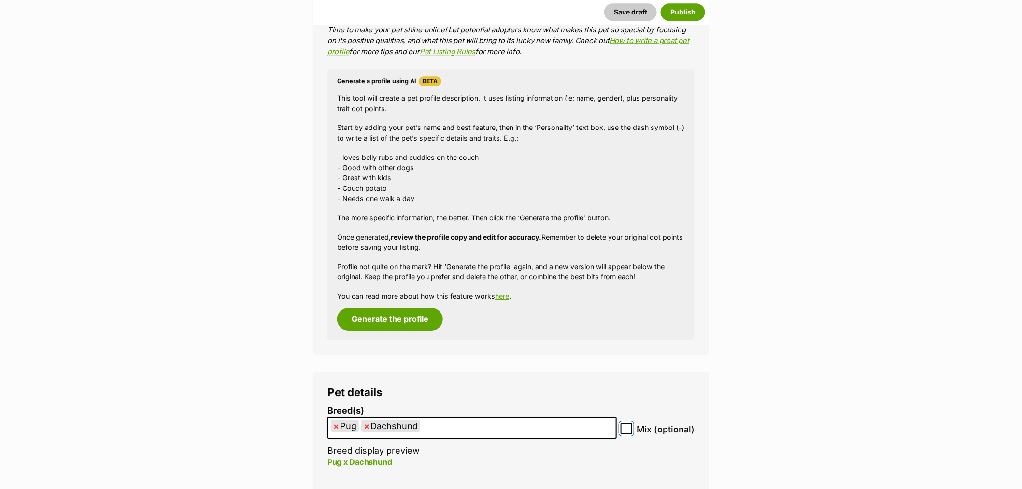
click at [632, 432] on input "Mix (optional)" at bounding box center [627, 429] width 12 height 12
checkbox input "true"
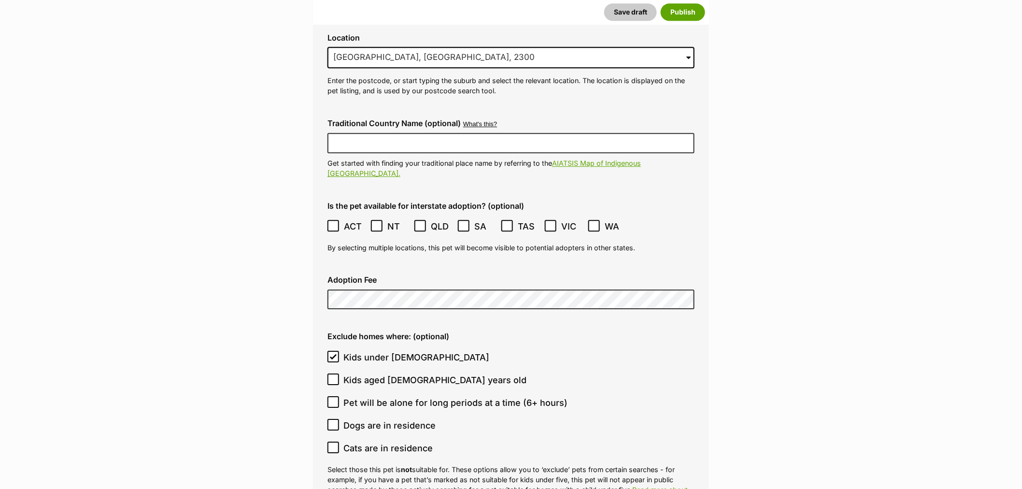
scroll to position [2576, 0]
click at [330, 398] on icon at bounding box center [333, 401] width 7 height 7
click at [330, 396] on input "Pet will be alone for long periods at a time (6+ hours)" at bounding box center [333, 402] width 12 height 12
checkbox input "true"
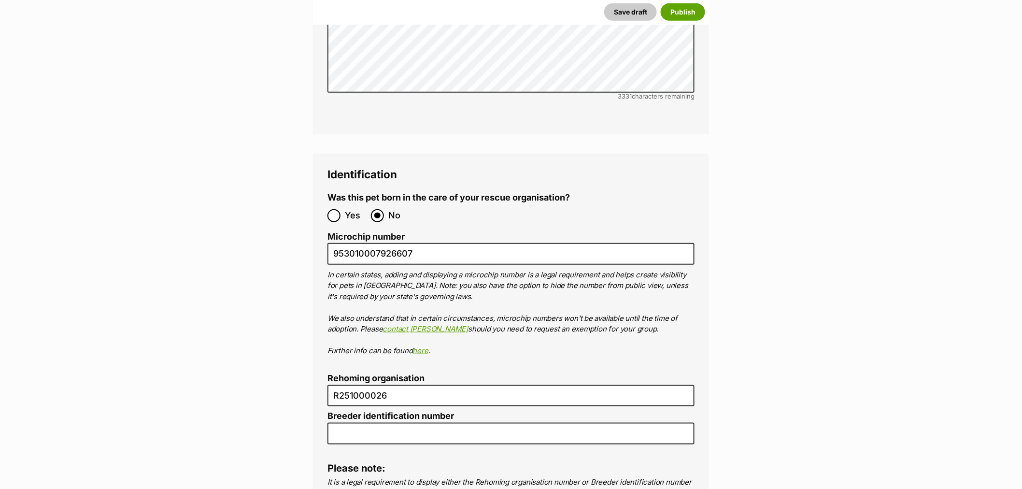
scroll to position [3327, 0]
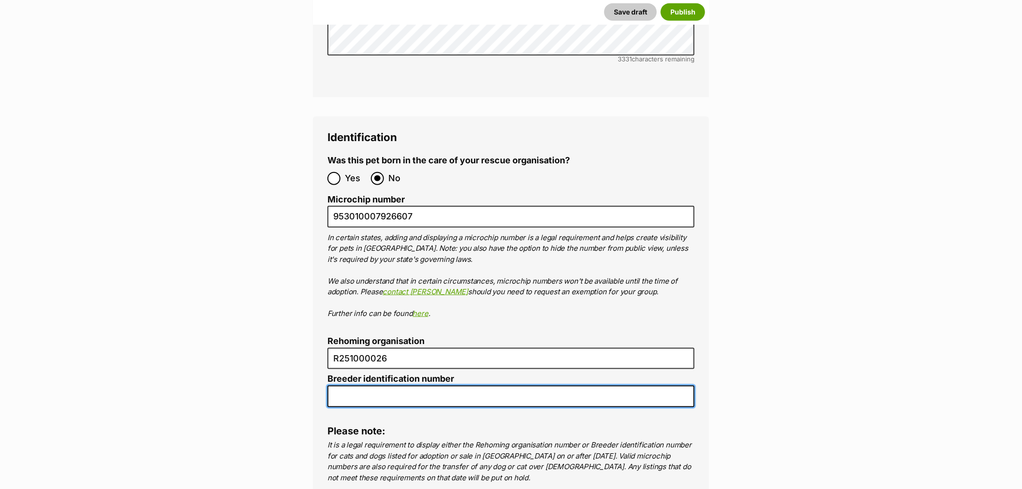
click at [388, 385] on input "Breeder identification number" at bounding box center [510, 396] width 367 height 22
type input "N/A"
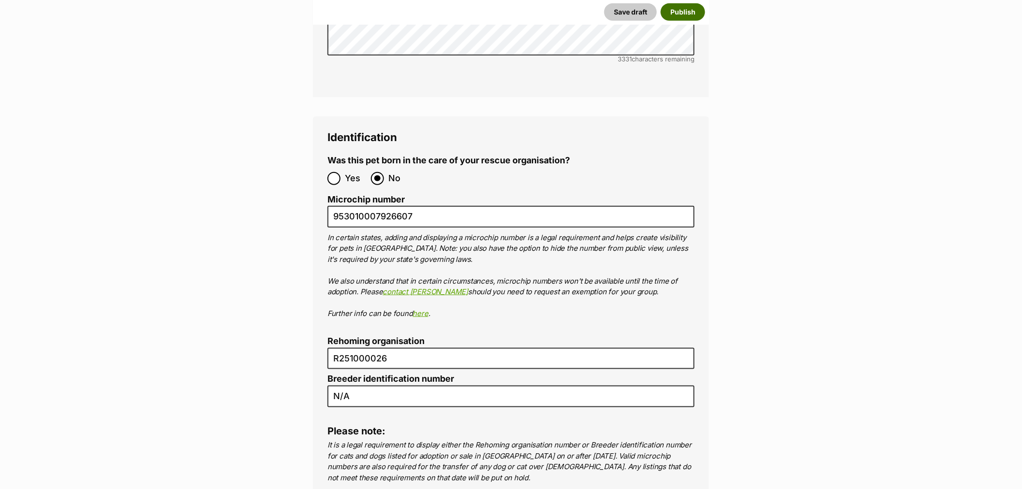
click at [686, 13] on button "Publish" at bounding box center [683, 11] width 44 height 17
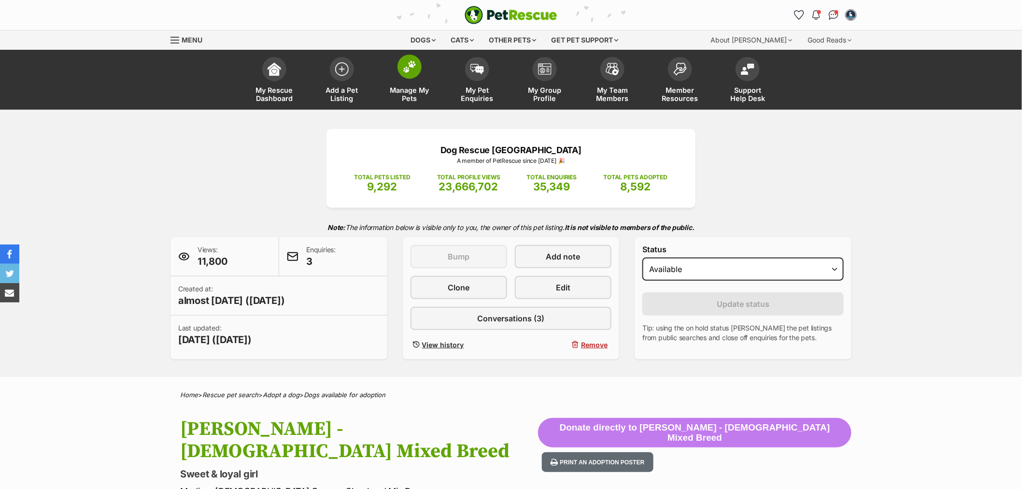
click at [433, 84] on link "Manage My Pets" at bounding box center [410, 80] width 68 height 57
click at [422, 86] on span "Manage My Pets" at bounding box center [409, 94] width 43 height 16
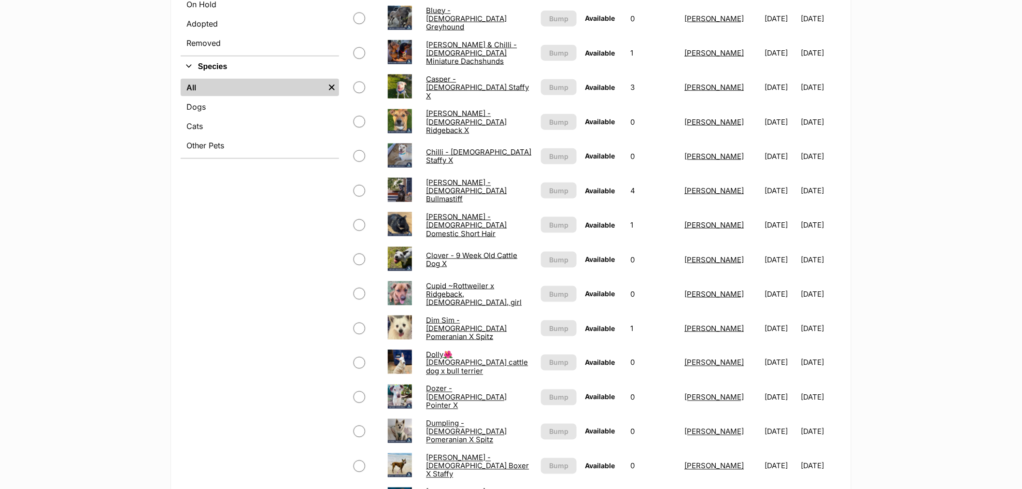
scroll to position [483, 0]
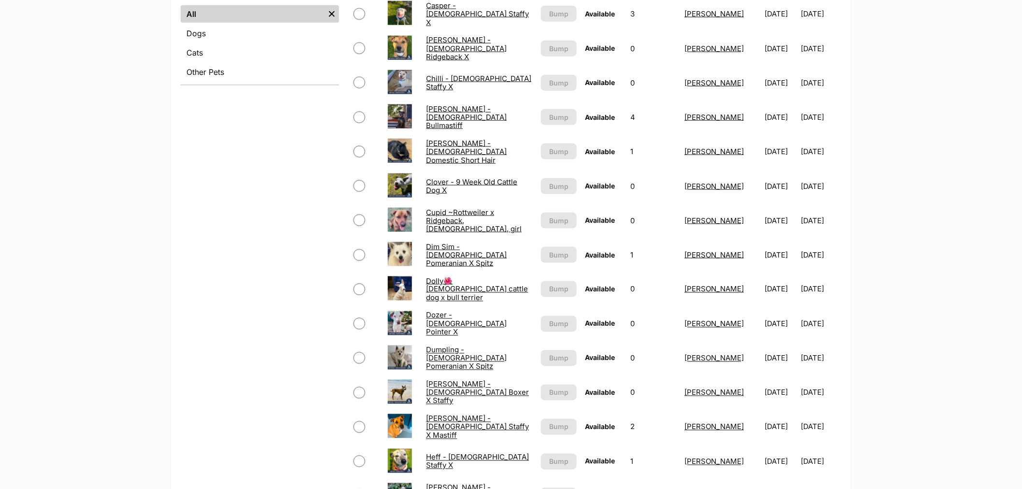
click at [473, 182] on link "Clover - 9 Week Old Cattle Dog X" at bounding box center [471, 185] width 91 height 17
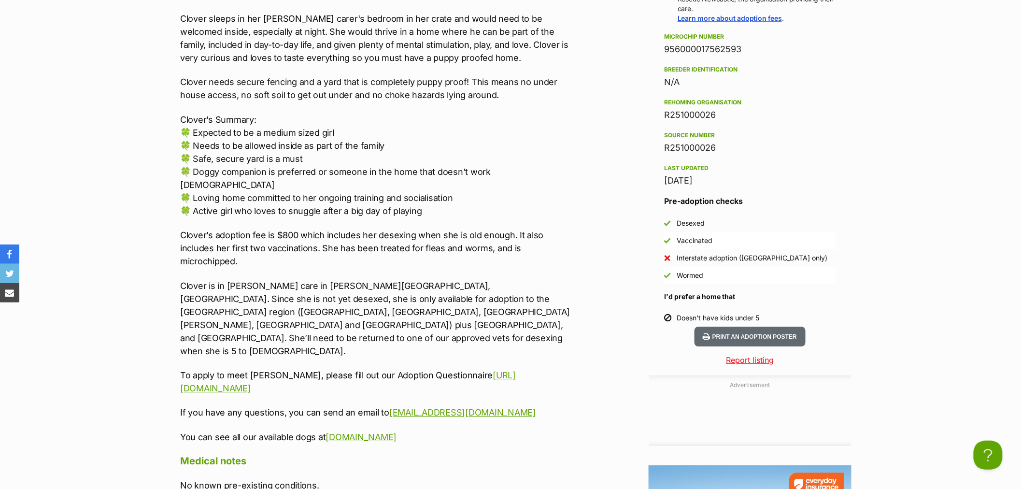
drag, startPoint x: 485, startPoint y: 370, endPoint x: 160, endPoint y: 186, distance: 373.8
click at [141, 218] on section "Dog Rescue Newcastle A member of PetRescue since 2012 🎉 TOTAL PETS LISTED 9,303…" at bounding box center [511, 109] width 1022 height 2147
copy div "Clover’s adoption fee is $800 which includes her desexing when she is old enoug…"
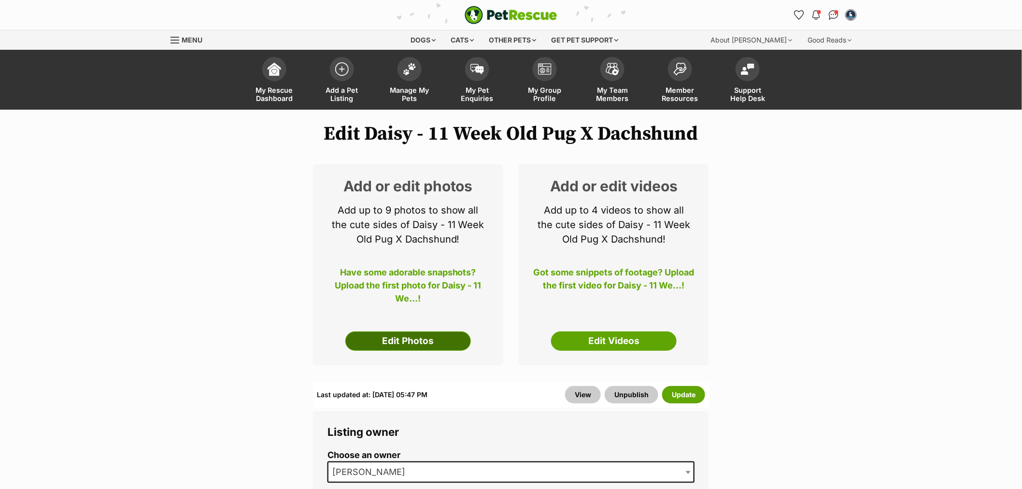
click at [399, 334] on link "Edit Photos" at bounding box center [408, 340] width 126 height 19
click at [416, 339] on link "Edit Photos" at bounding box center [408, 340] width 126 height 19
click at [409, 338] on link "Edit Photos" at bounding box center [408, 340] width 126 height 19
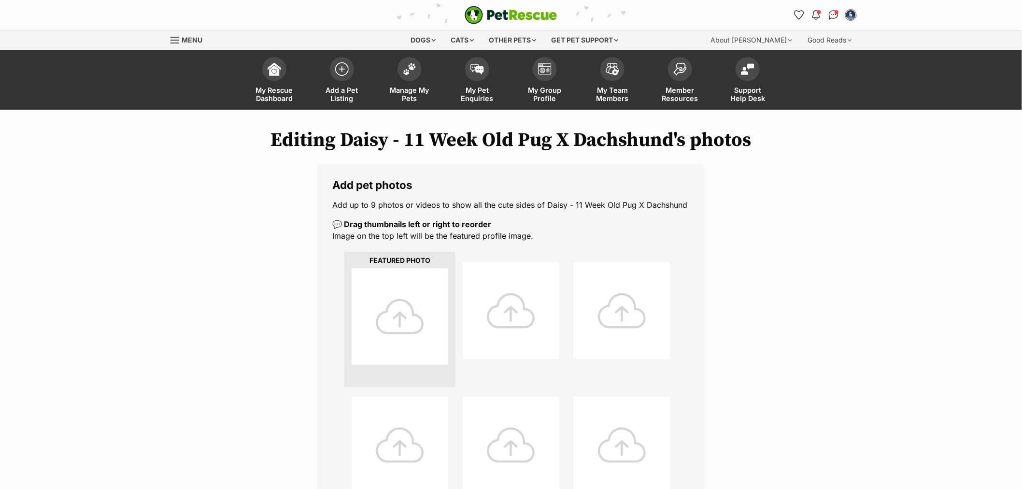
click at [406, 319] on div at bounding box center [400, 316] width 97 height 97
click at [398, 317] on div at bounding box center [400, 316] width 97 height 97
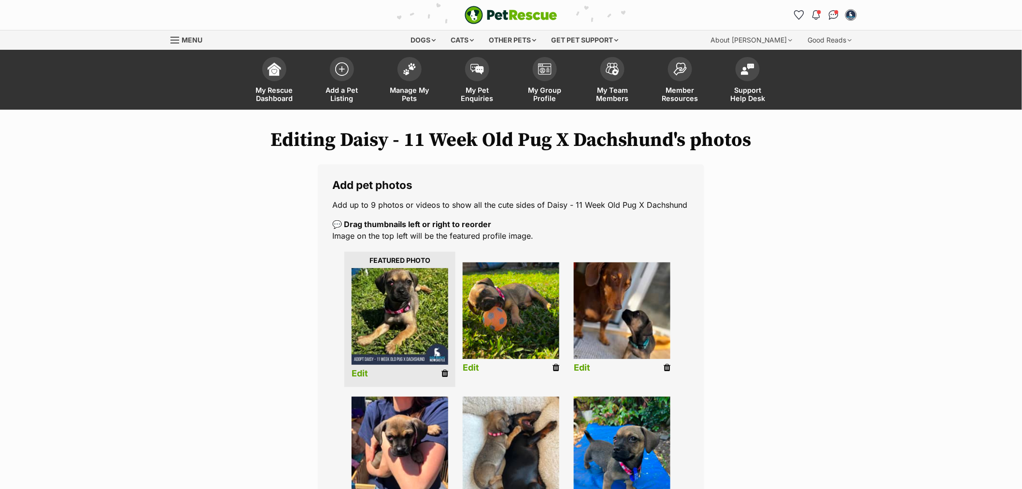
scroll to position [54, 0]
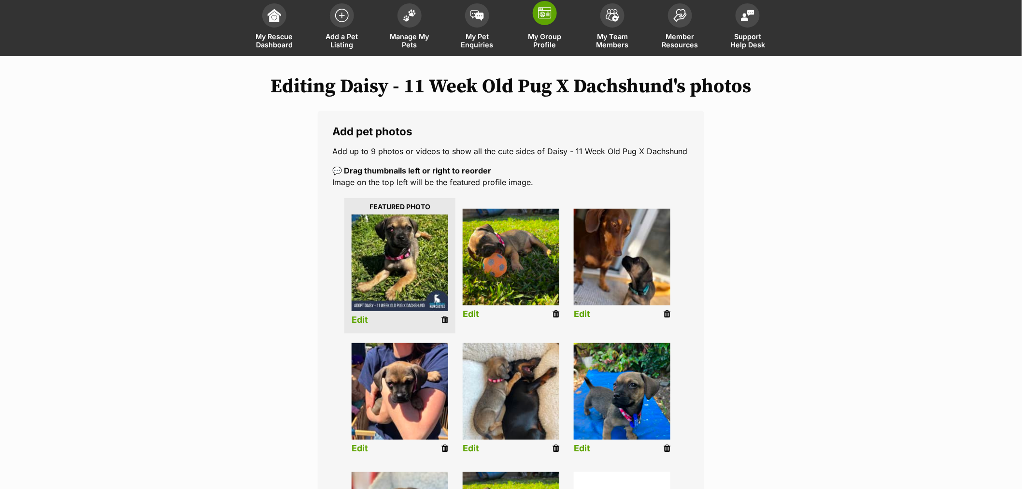
drag, startPoint x: 445, startPoint y: 319, endPoint x: 558, endPoint y: 41, distance: 300.1
click at [445, 319] on icon at bounding box center [444, 319] width 7 height 9
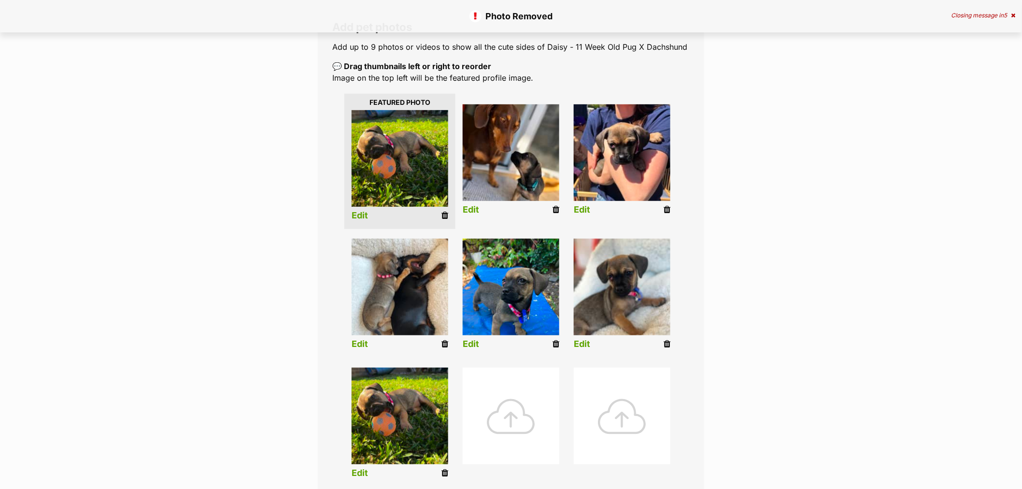
scroll to position [161, 0]
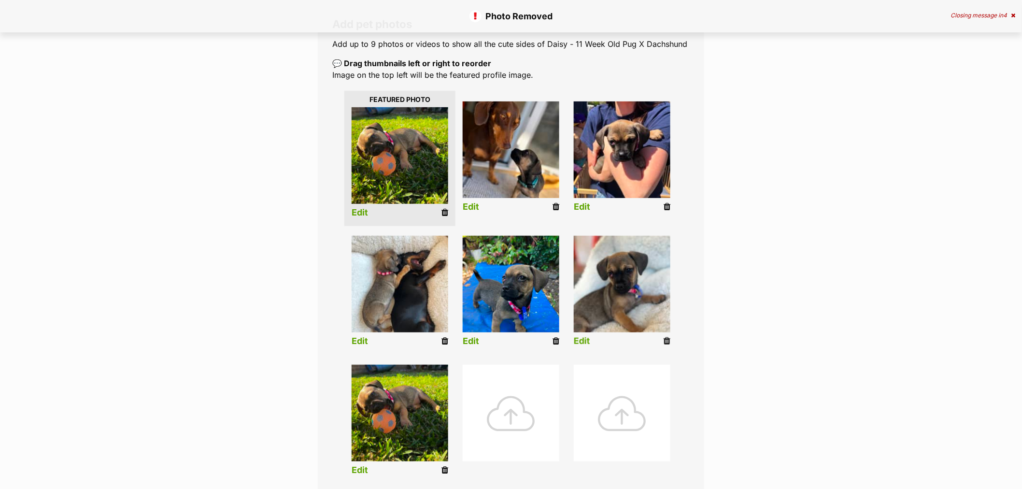
click at [665, 343] on icon at bounding box center [667, 341] width 7 height 9
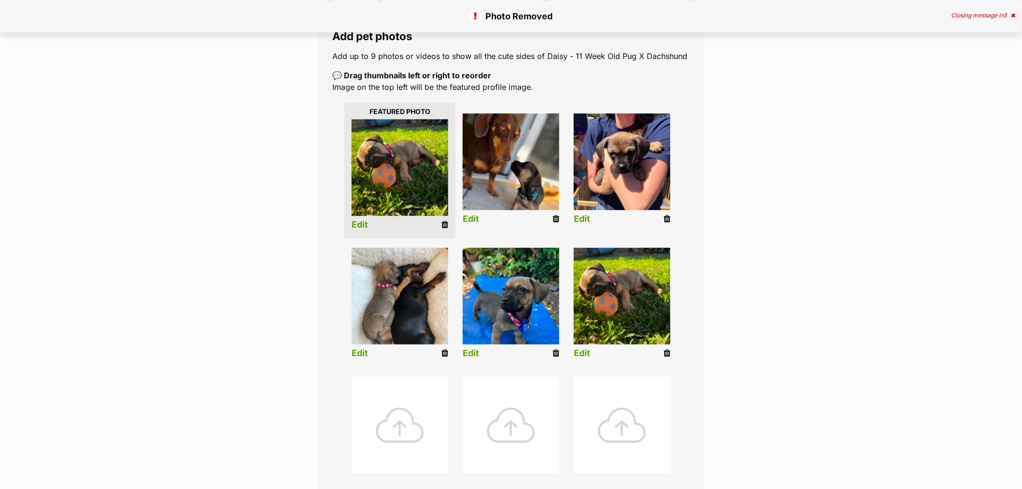
scroll to position [161, 0]
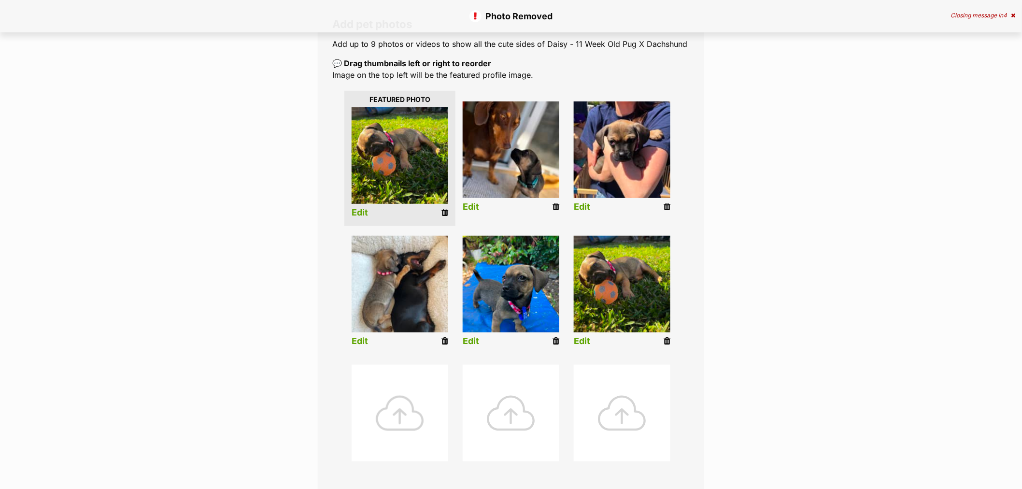
click at [409, 418] on div at bounding box center [400, 413] width 97 height 97
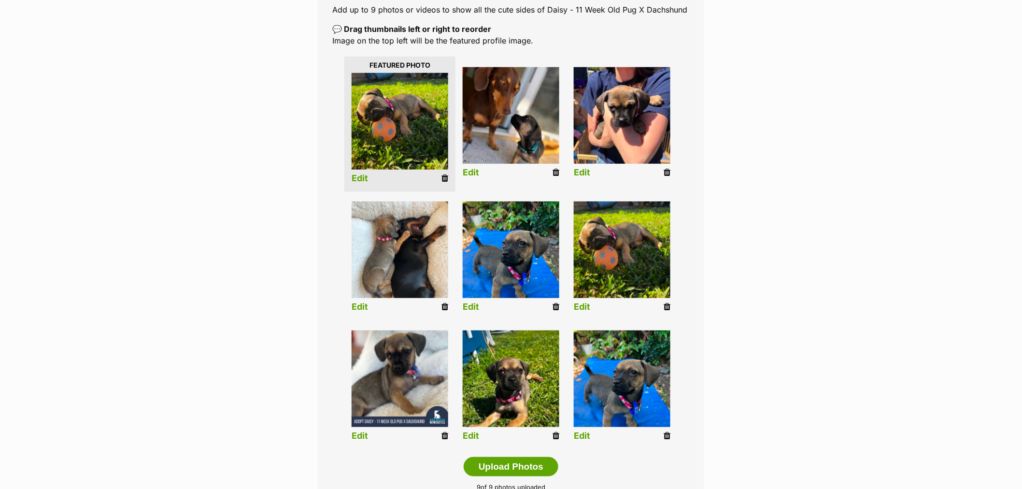
scroll to position [214, 0]
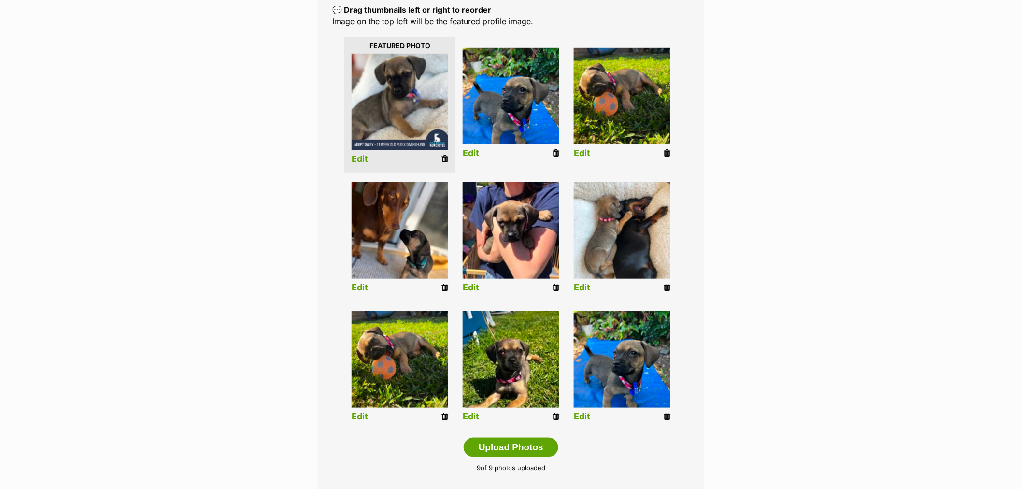
click at [668, 416] on icon at bounding box center [667, 416] width 7 height 9
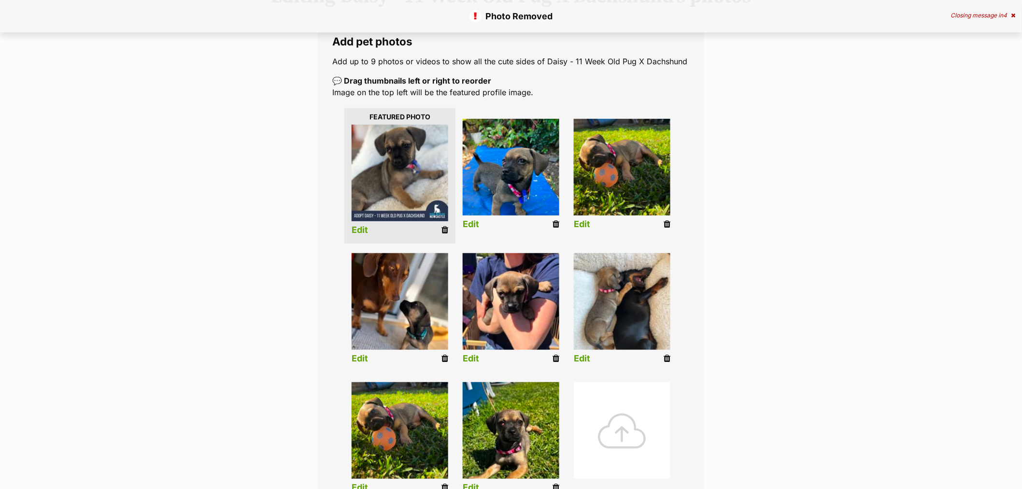
scroll to position [161, 0]
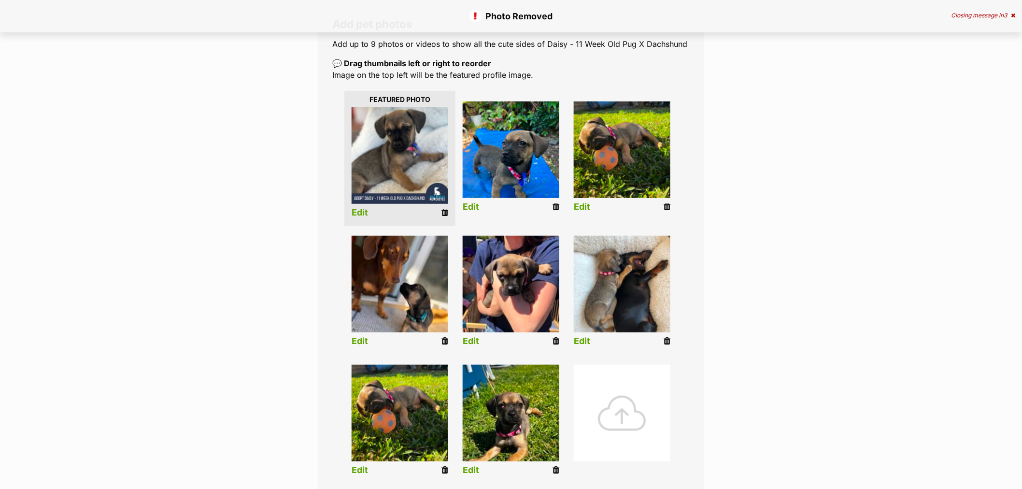
click at [623, 411] on div at bounding box center [622, 413] width 97 height 97
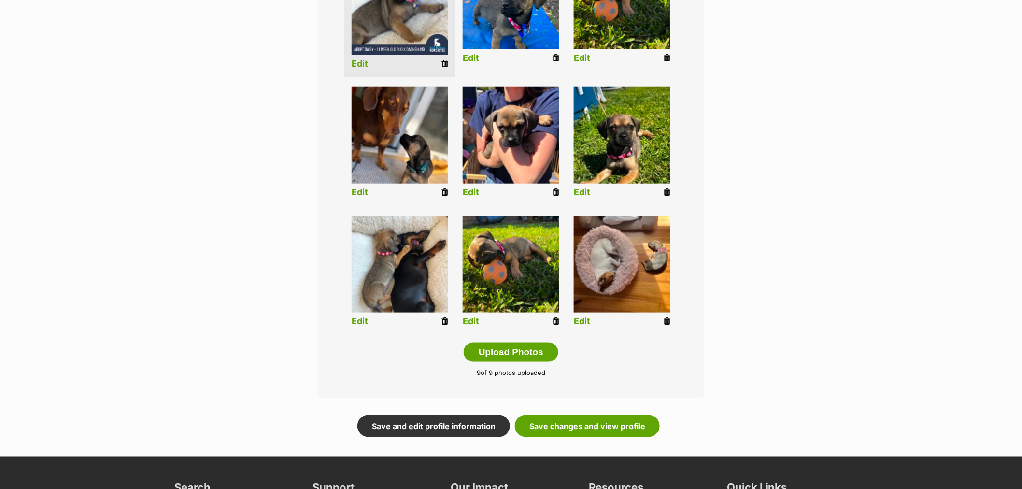
scroll to position [322, 0]
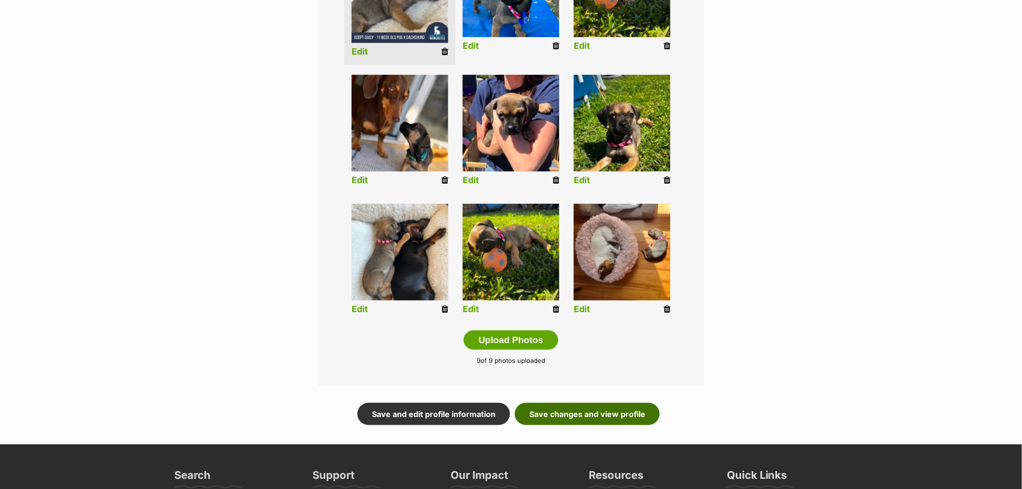
click at [620, 408] on link "Save changes and view profile" at bounding box center [587, 414] width 145 height 22
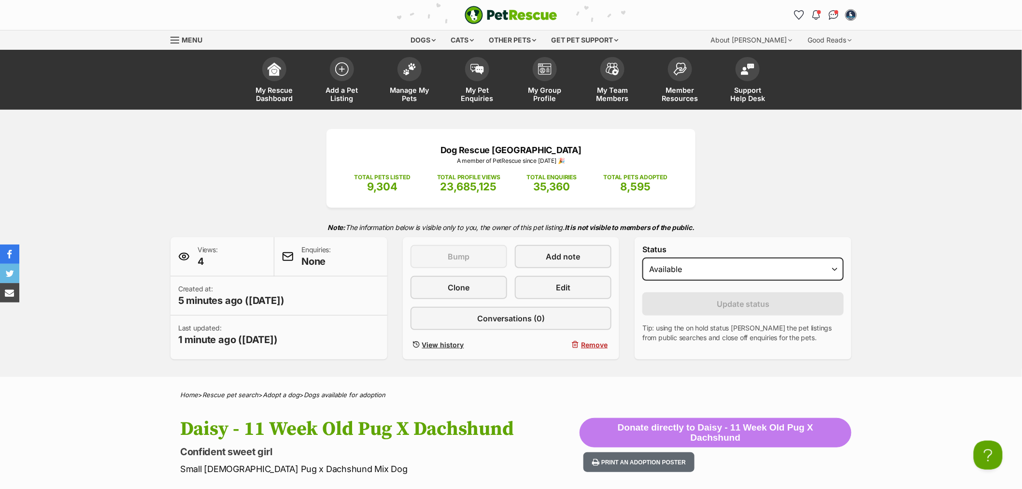
drag, startPoint x: 351, startPoint y: 83, endPoint x: 1021, endPoint y: 190, distance: 678.4
click at [351, 83] on link "Add a Pet Listing" at bounding box center [342, 80] width 68 height 57
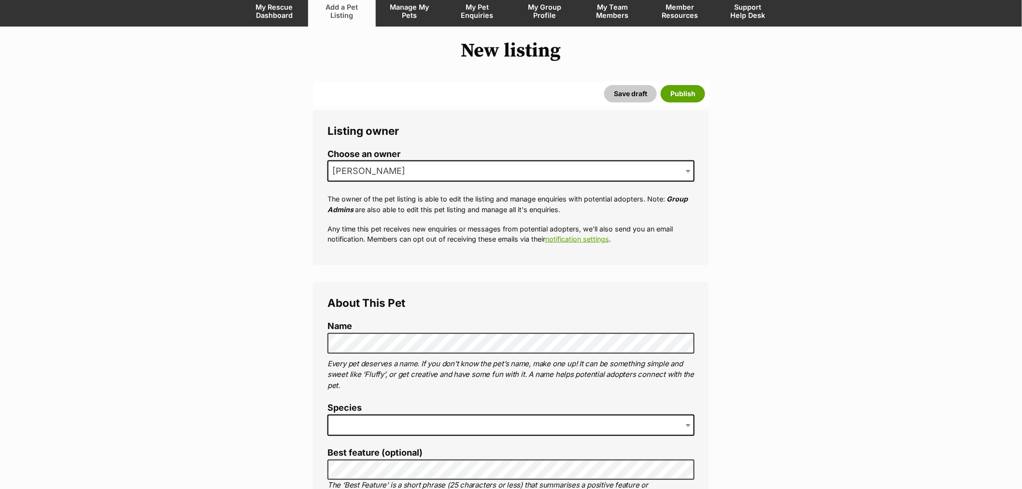
scroll to position [214, 0]
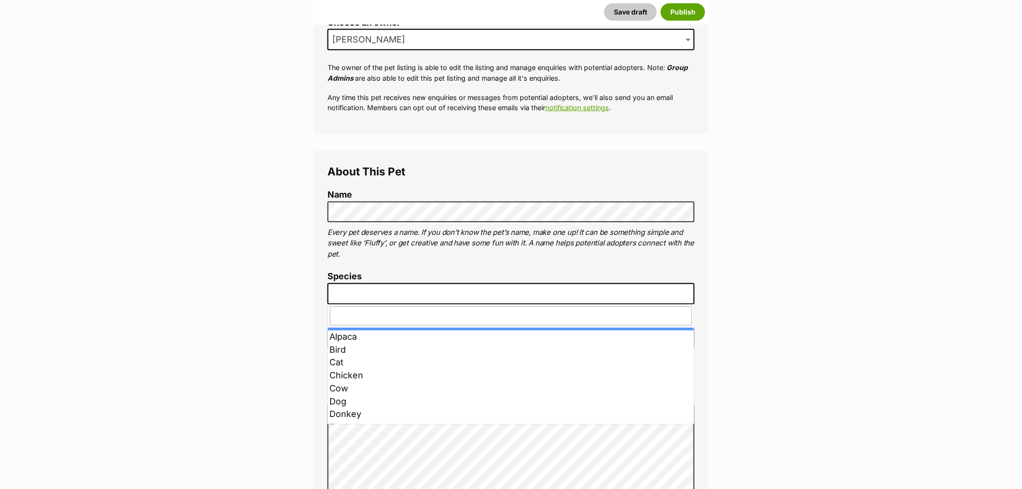
drag, startPoint x: 358, startPoint y: 291, endPoint x: 372, endPoint y: 325, distance: 37.0
click at [360, 291] on span at bounding box center [510, 293] width 367 height 21
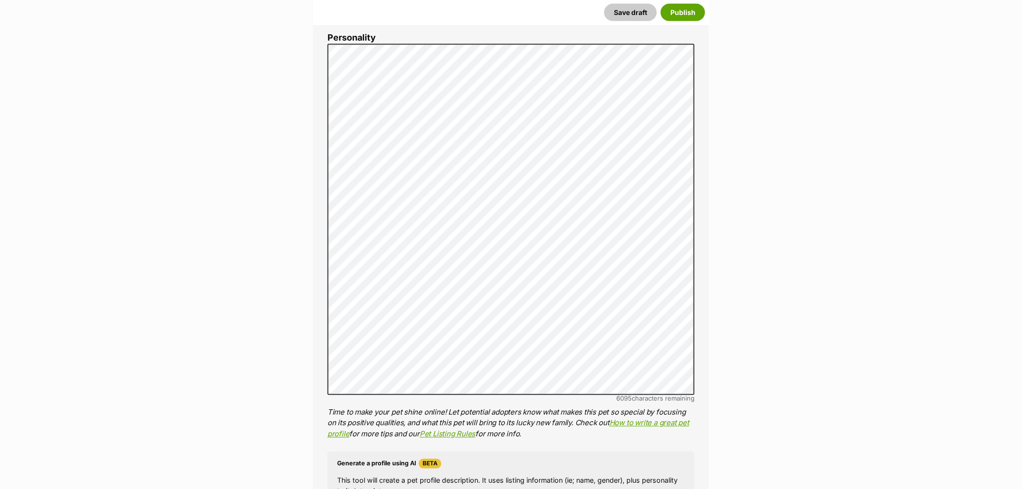
scroll to position [583, 0]
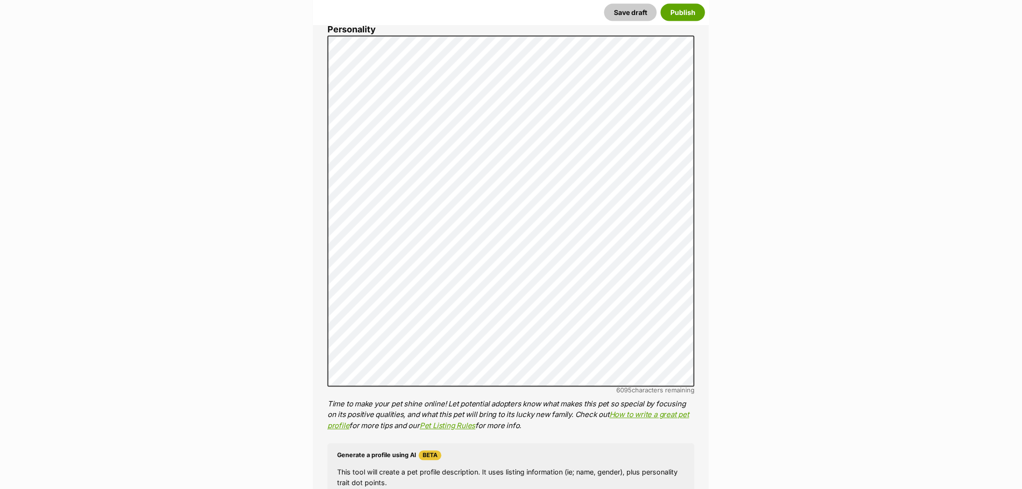
click at [462, 389] on div "6095 characters remaining" at bounding box center [510, 390] width 367 height 7
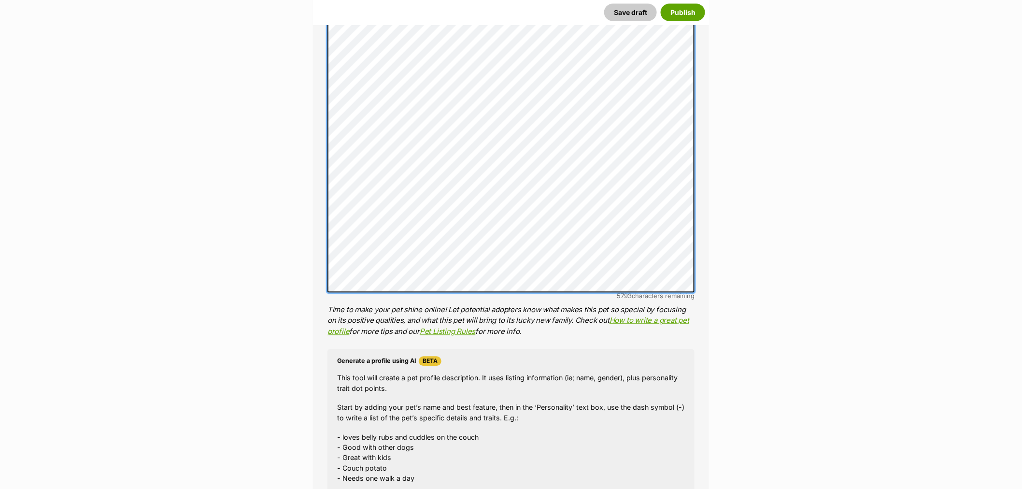
scroll to position [1069, 0]
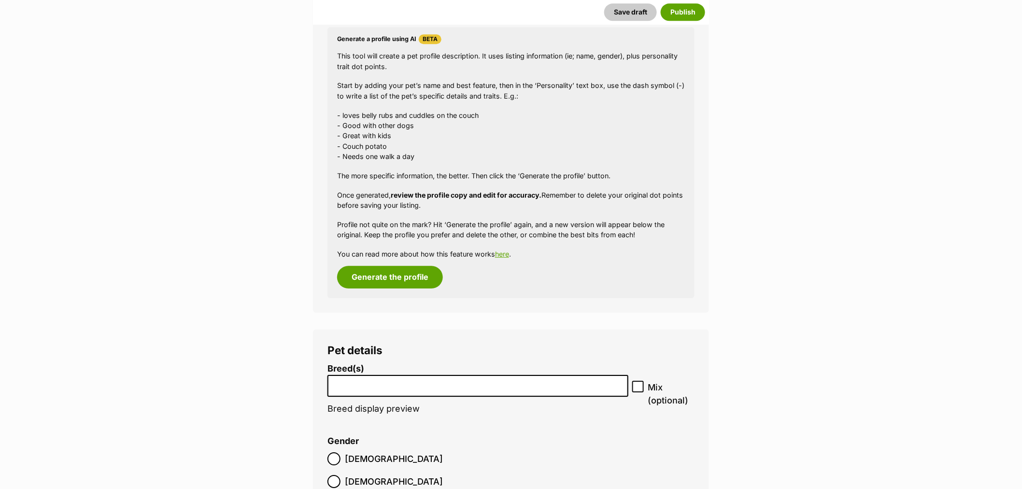
click at [404, 376] on li at bounding box center [478, 386] width 294 height 20
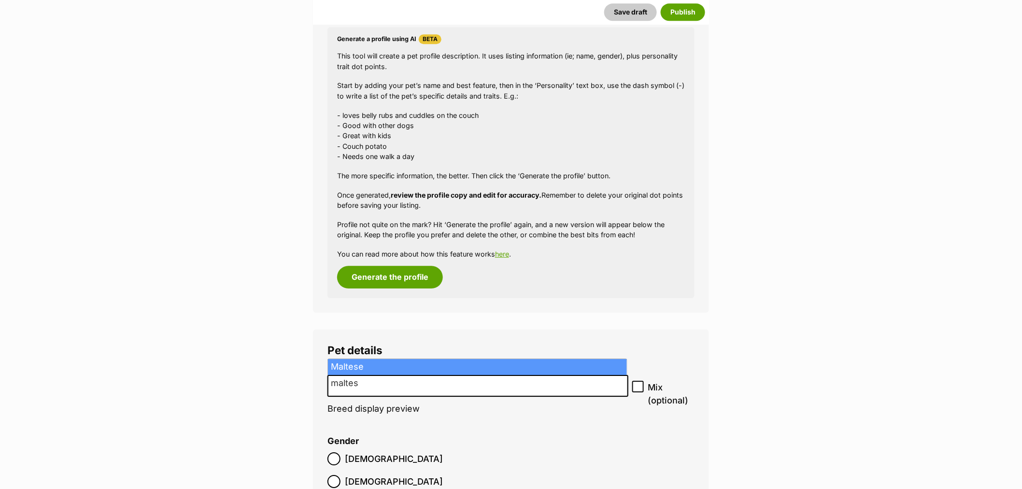
type input "maltes"
select select "138"
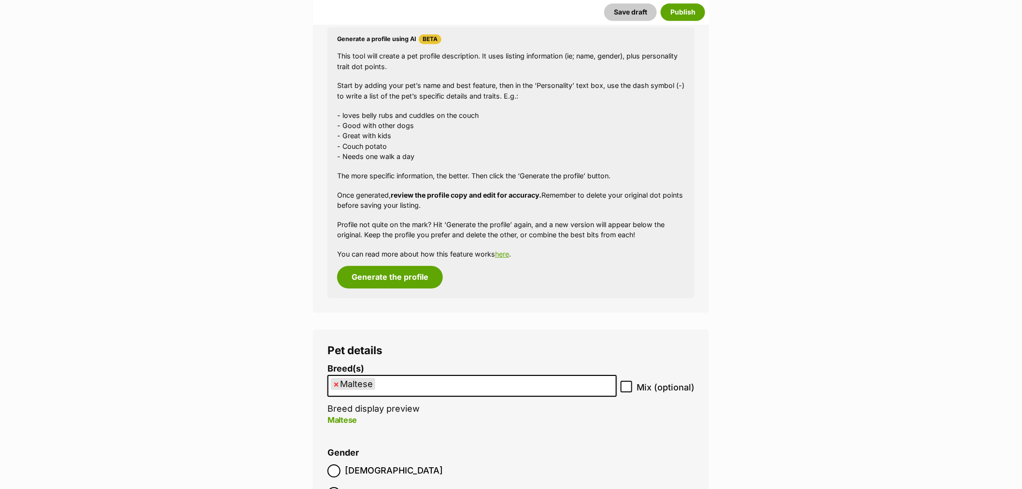
click at [445, 388] on ul "× Maltese" at bounding box center [471, 386] width 287 height 20
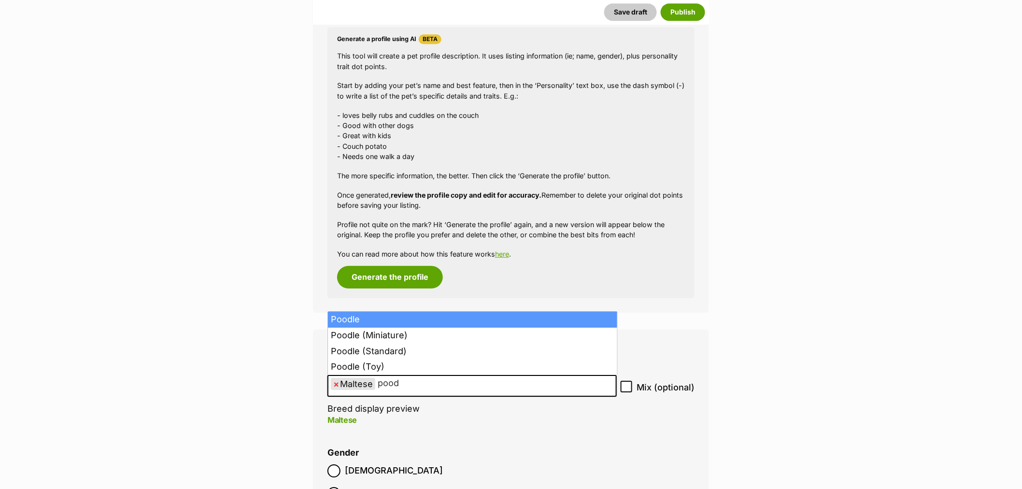
type input "pood"
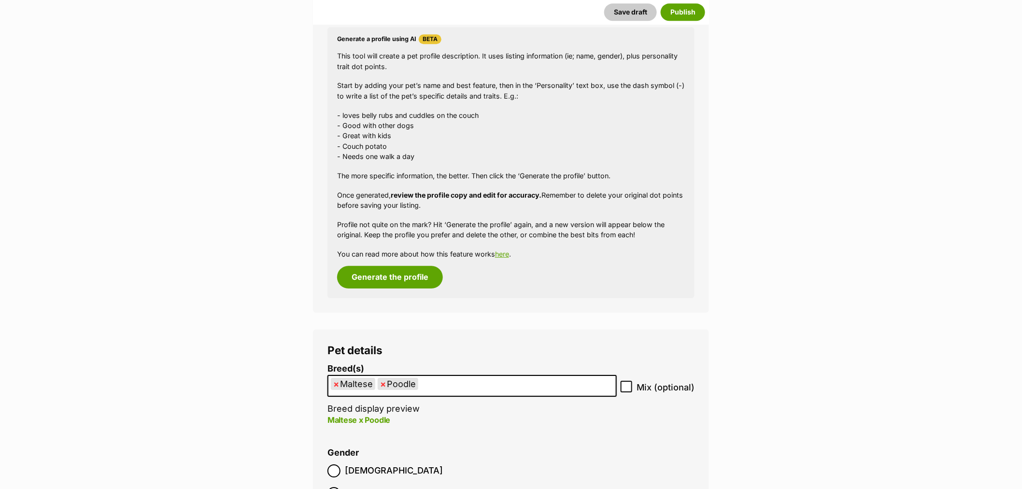
click at [624, 387] on icon at bounding box center [626, 386] width 7 height 7
click at [624, 387] on input "Mix (optional)" at bounding box center [627, 387] width 12 height 12
checkbox input "true"
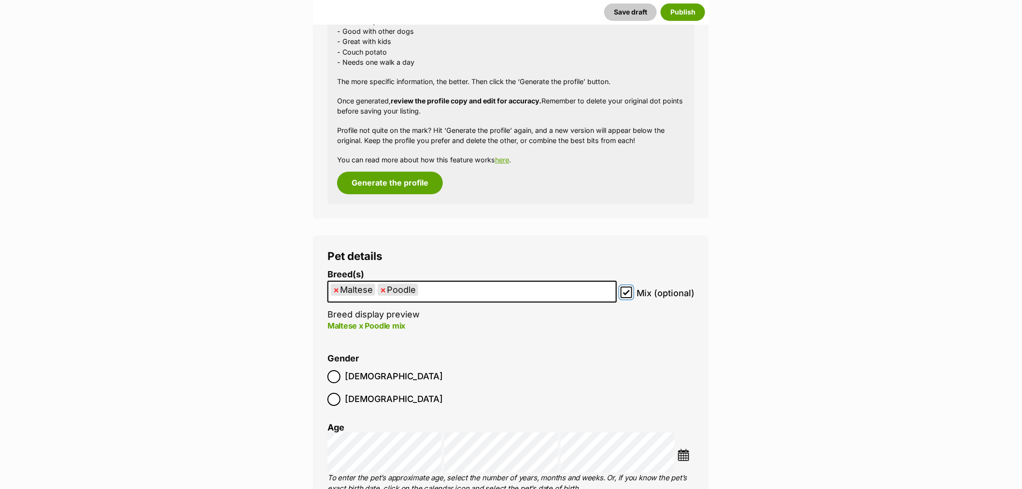
scroll to position [1283, 0]
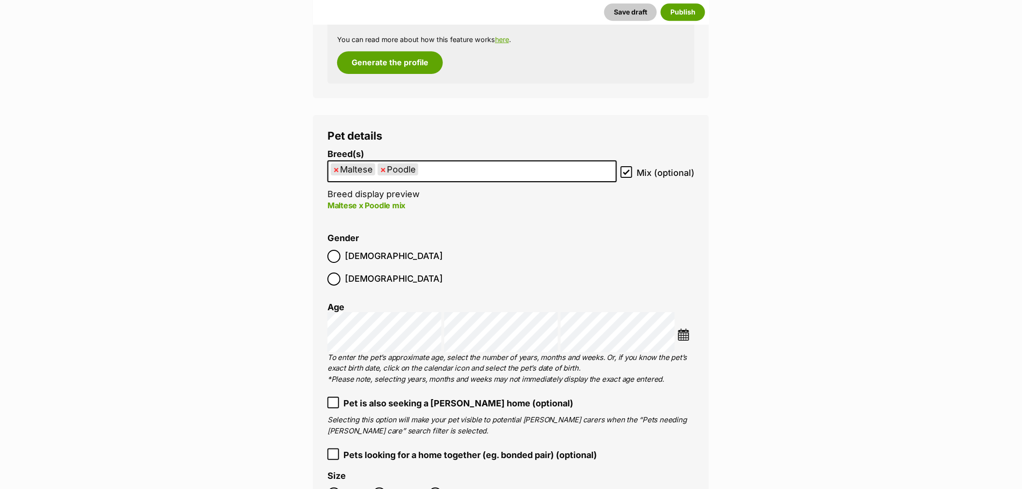
click at [351, 257] on span "[DEMOGRAPHIC_DATA]" at bounding box center [394, 256] width 98 height 13
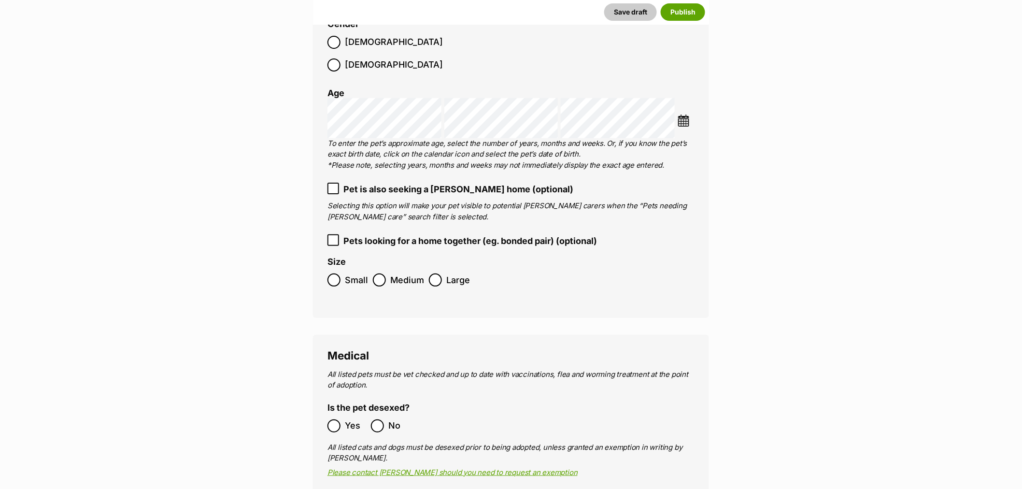
scroll to position [1498, 0]
click at [348, 272] on span "Small" at bounding box center [356, 278] width 23 height 13
drag, startPoint x: 337, startPoint y: 414, endPoint x: 342, endPoint y: 405, distance: 11.0
click at [342, 418] on label "Yes" at bounding box center [346, 424] width 39 height 13
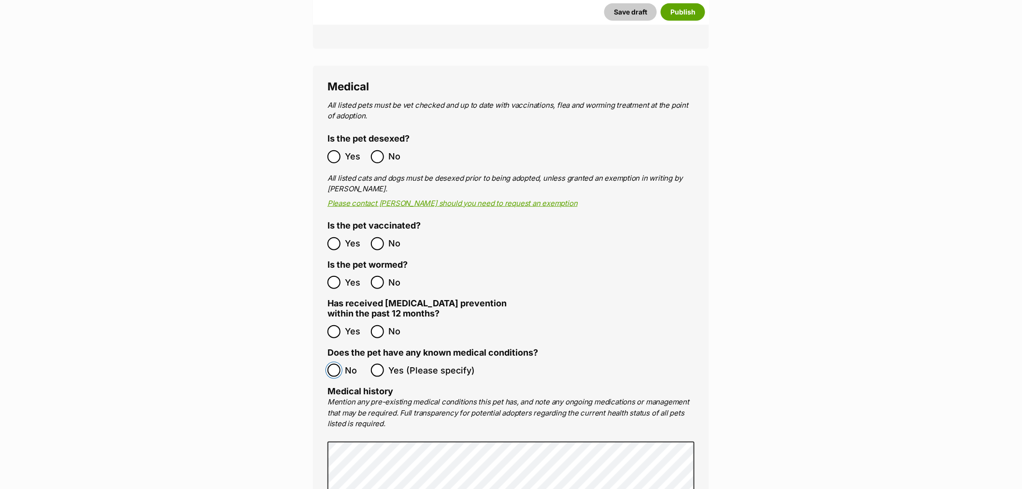
scroll to position [2088, 0]
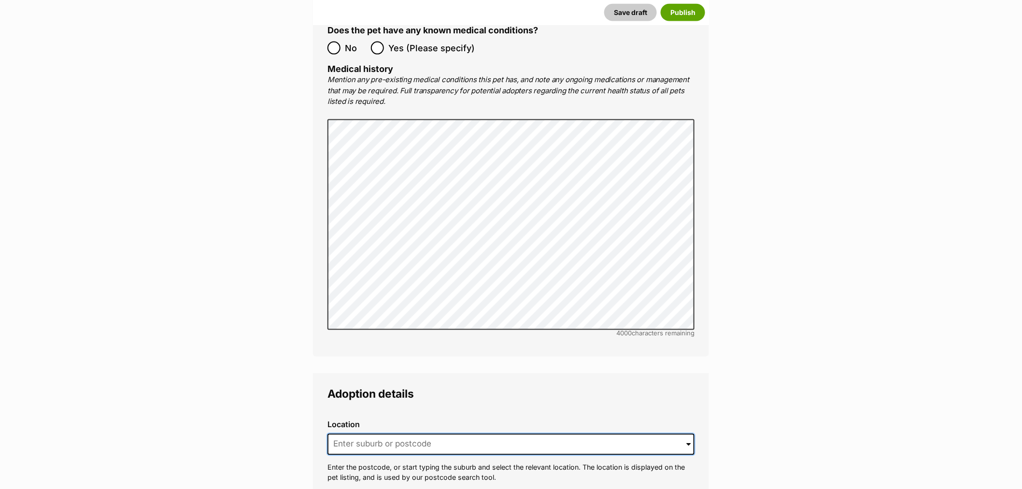
click at [368, 434] on input at bounding box center [510, 444] width 367 height 21
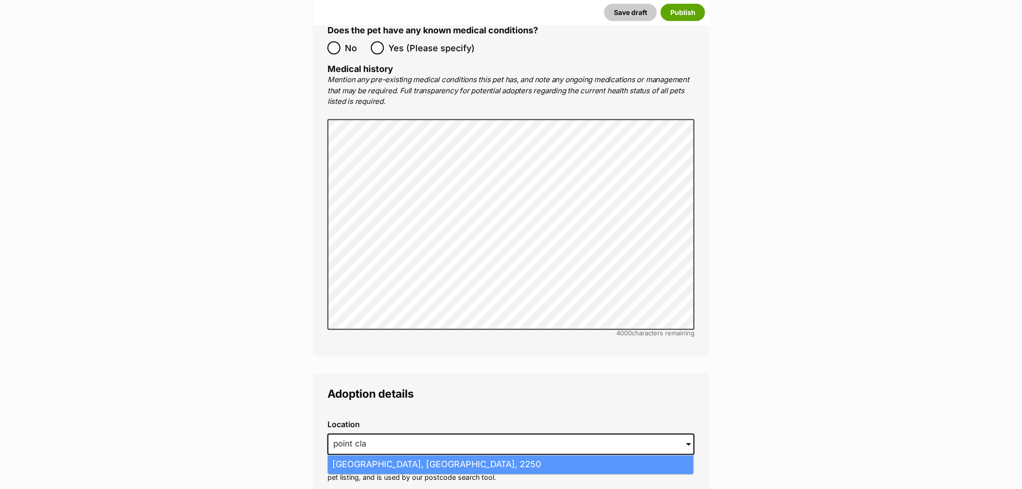
click at [370, 455] on li "Point Clare, New South Wales, 2250" at bounding box center [511, 464] width 366 height 19
type input "Point Clare, New South Wales, 2250"
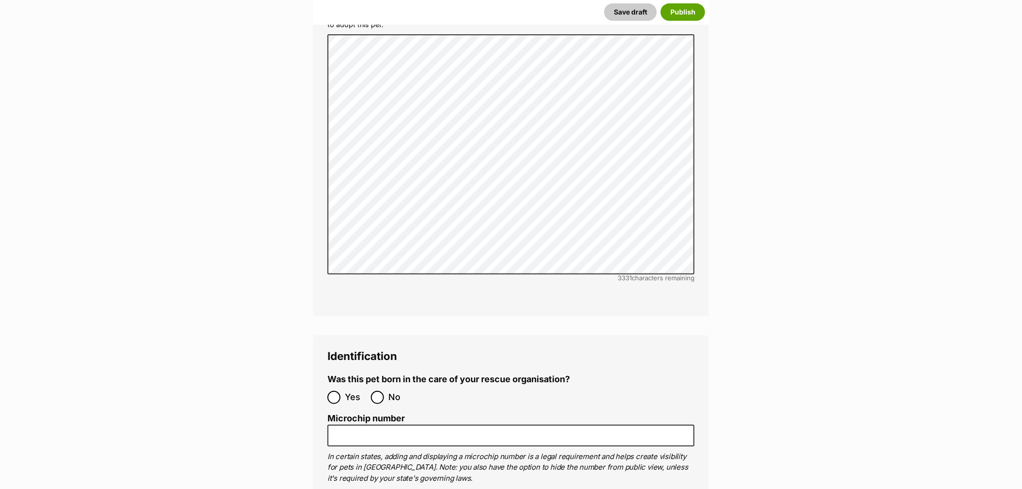
scroll to position [3108, 0]
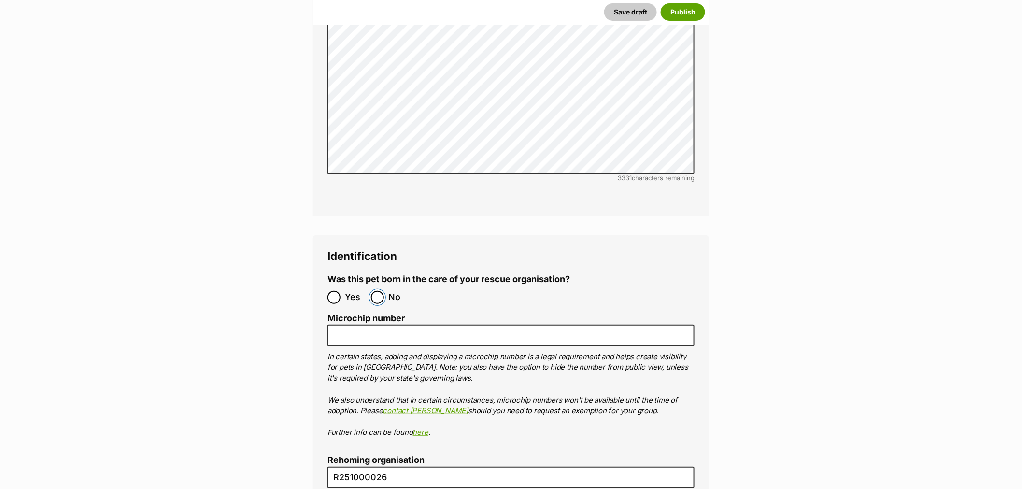
click at [377, 291] on input "No" at bounding box center [377, 297] width 13 height 13
radio input "true"
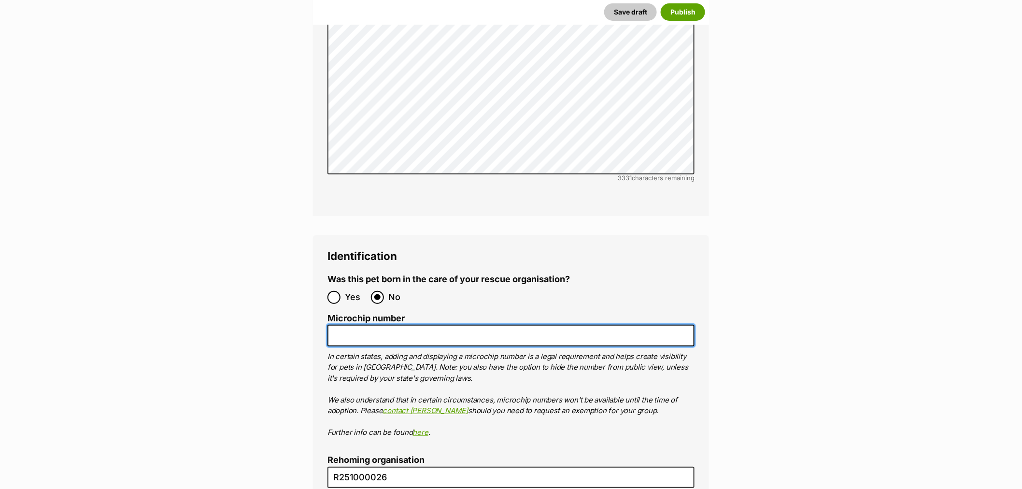
click at [406, 325] on input "Microchip number" at bounding box center [510, 336] width 367 height 22
paste input "953010007926537"
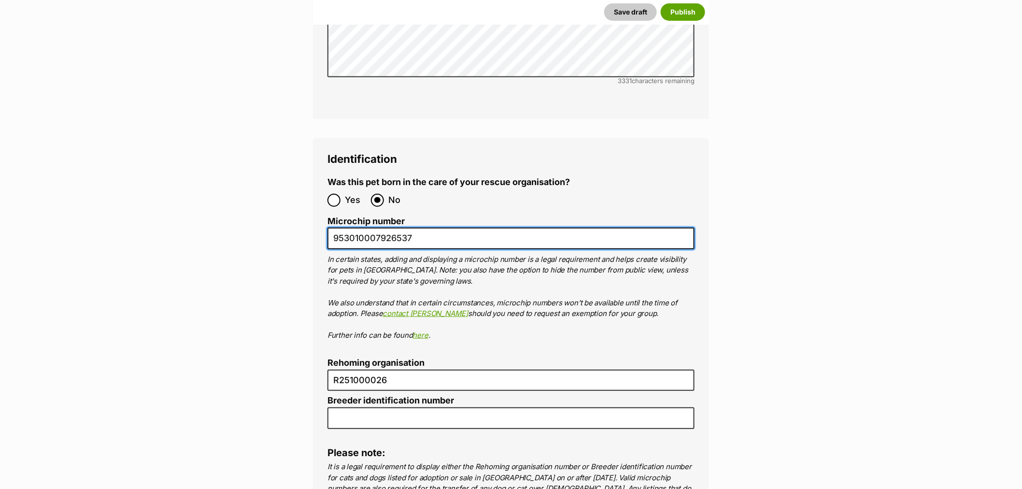
scroll to position [3323, 0]
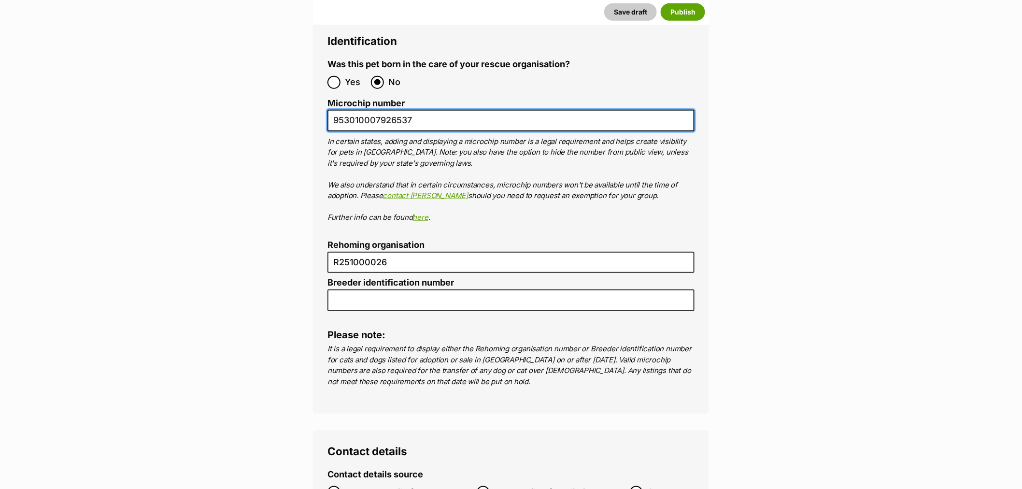
type input "953010007926537"
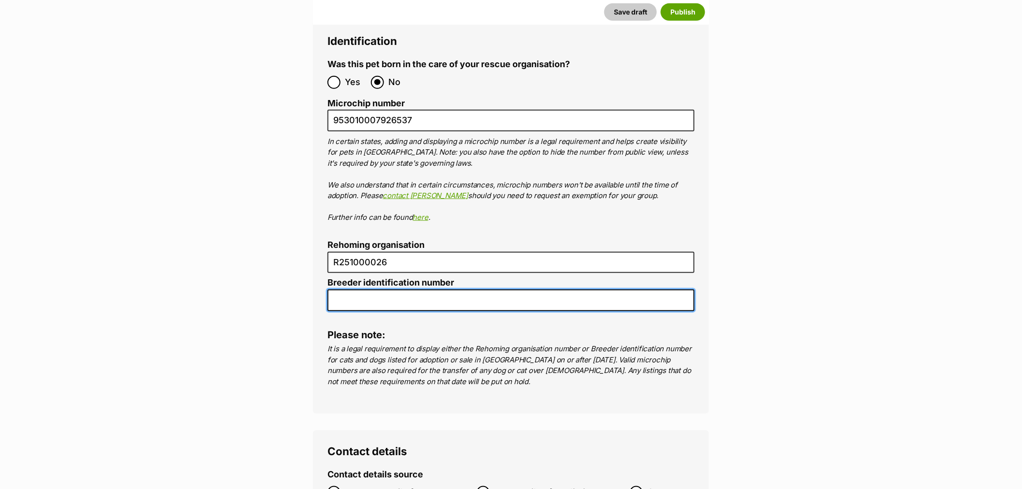
click at [404, 289] on input "Breeder identification number" at bounding box center [510, 300] width 367 height 22
type input "N/A"
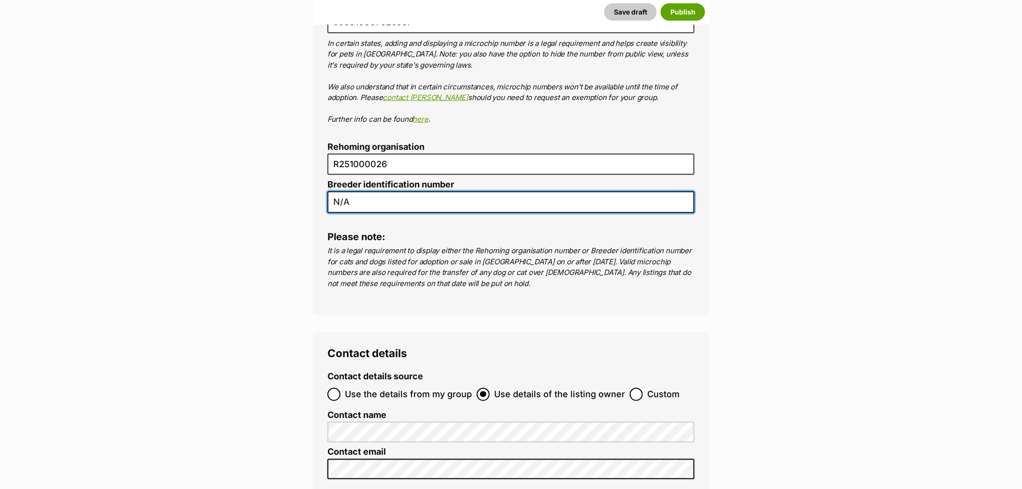
scroll to position [3538, 0]
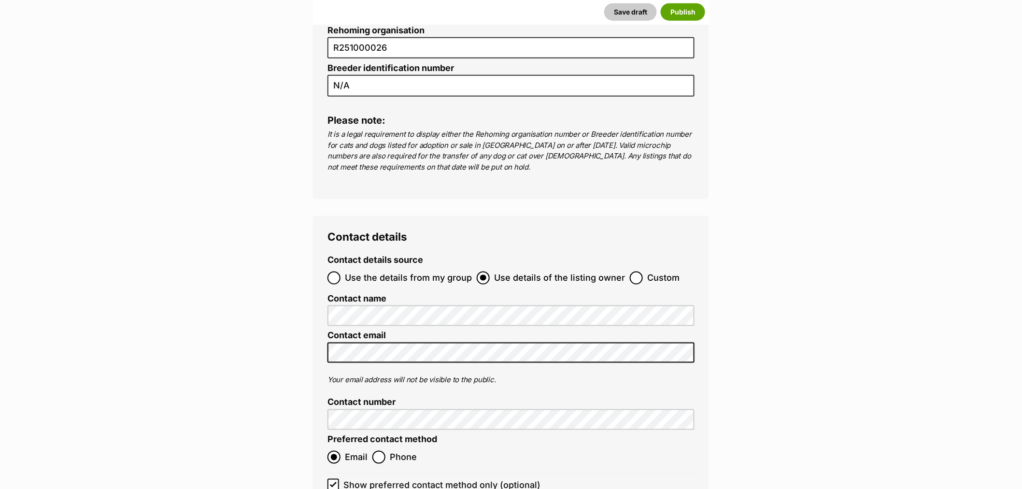
click at [639, 271] on label "Custom" at bounding box center [655, 277] width 50 height 13
click at [639, 271] on input "Custom" at bounding box center [636, 277] width 13 height 13
radio input "true"
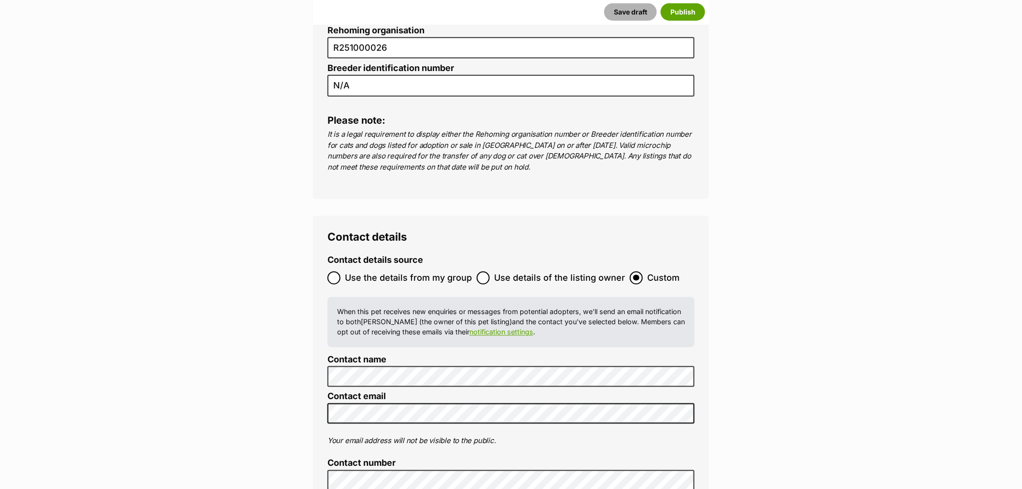
click at [626, 16] on button "Save draft" at bounding box center [630, 11] width 53 height 17
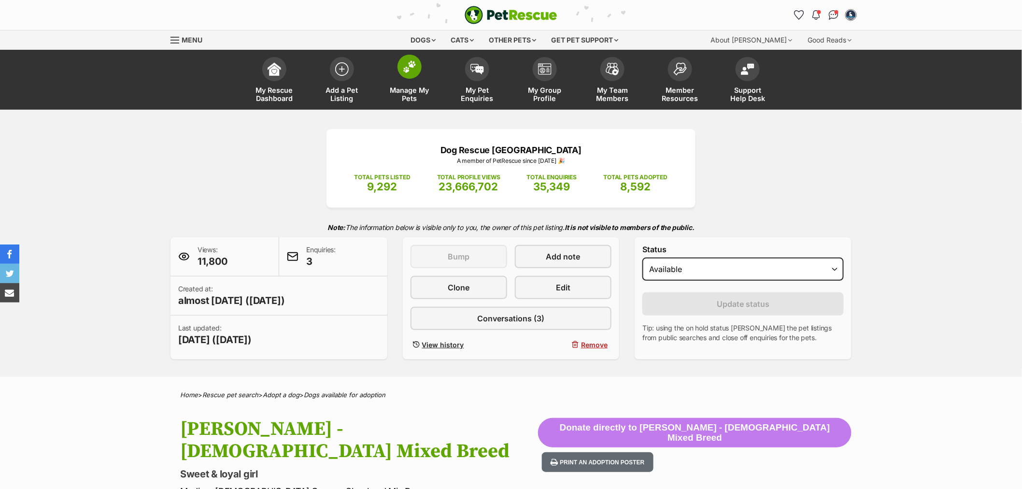
click at [395, 79] on link "Manage My Pets" at bounding box center [410, 80] width 68 height 57
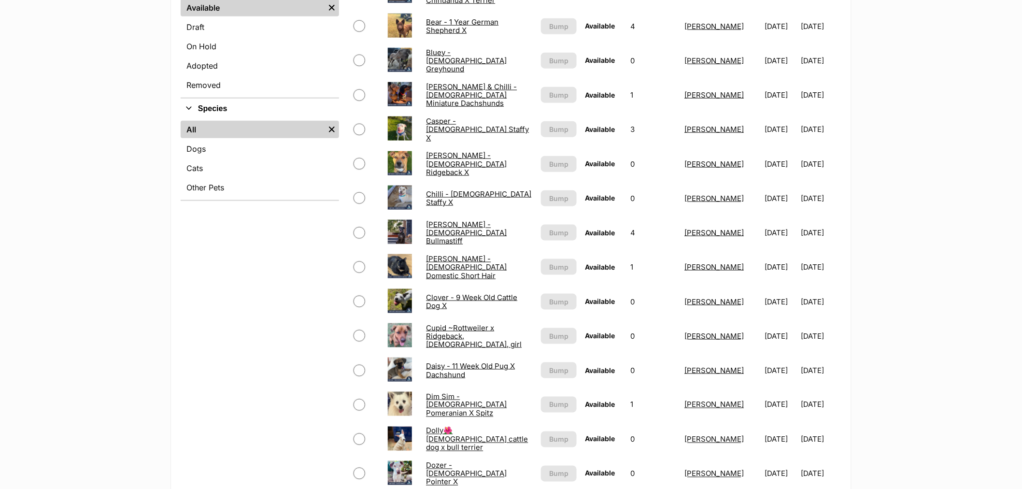
scroll to position [375, 0]
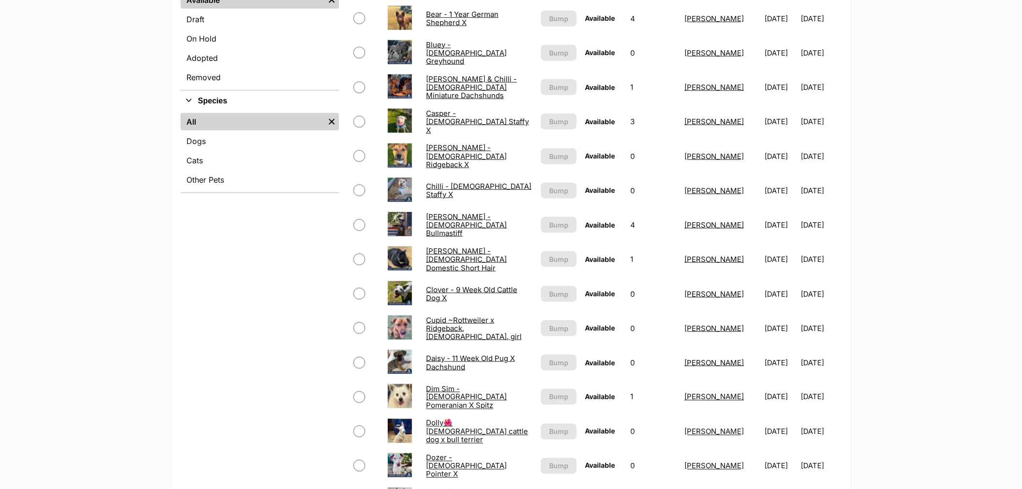
click at [492, 185] on link "Chilli - [DEMOGRAPHIC_DATA] Staffy X" at bounding box center [478, 190] width 105 height 17
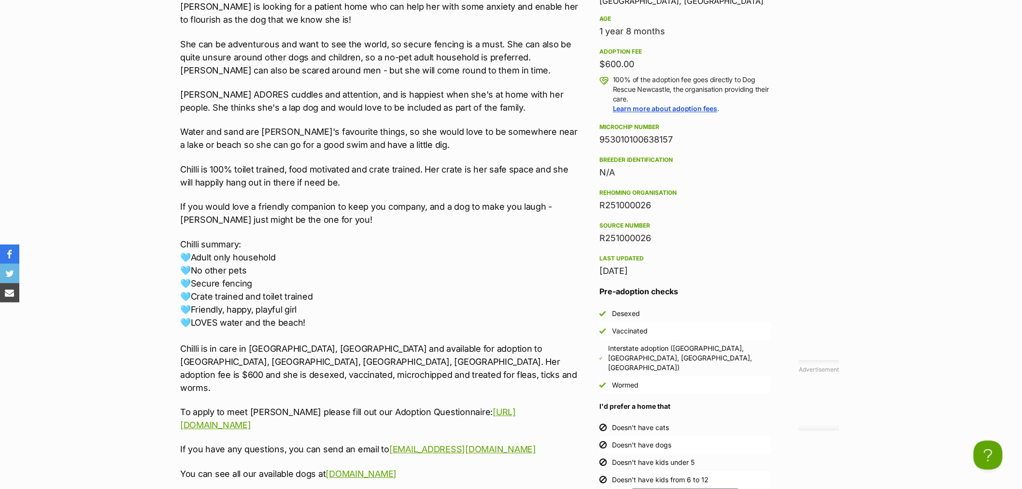
drag, startPoint x: 485, startPoint y: 433, endPoint x: 154, endPoint y: 331, distance: 346.7
click at [154, 331] on section "Dog Rescue Newcastle A member of PetRescue since 2012 🎉 TOTAL PETS LISTED 9,304…" at bounding box center [511, 28] width 1022 height 1806
copy div "Chilli is in care in Fullerton Cove, NSW and available for adoption to NSW, QLD…"
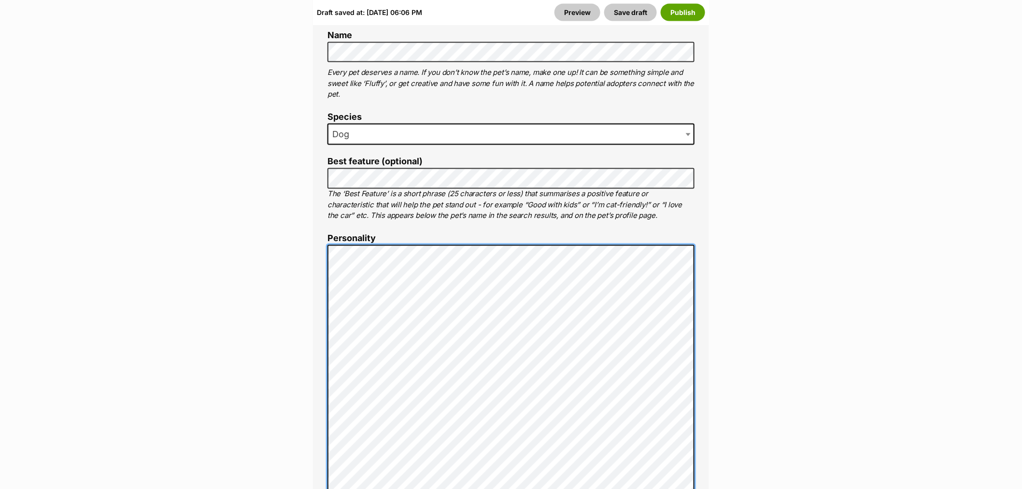
scroll to position [526, 0]
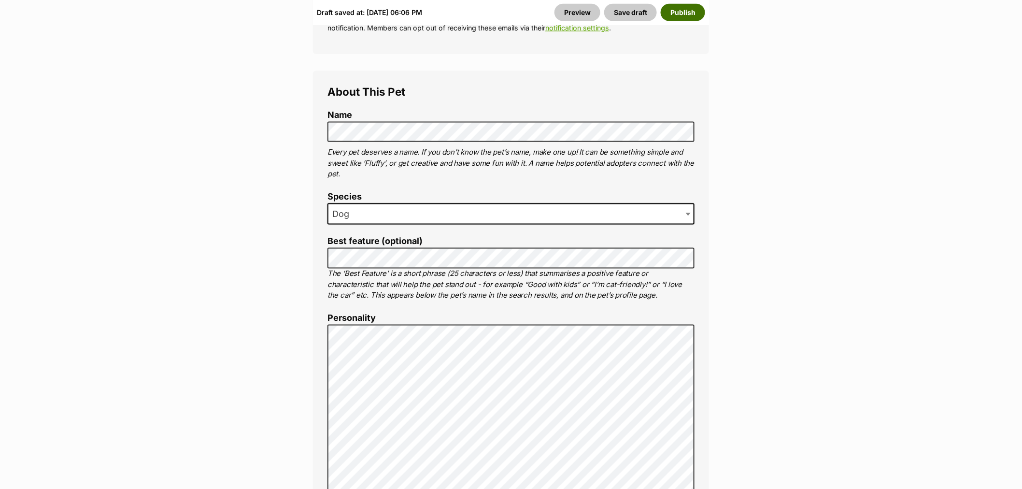
click at [679, 11] on button "Publish" at bounding box center [683, 11] width 44 height 17
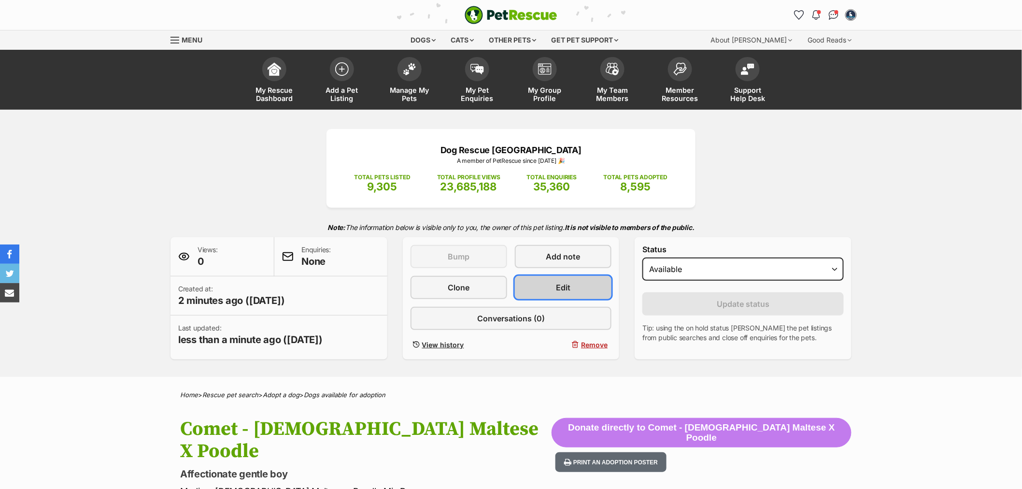
click at [535, 287] on link "Edit" at bounding box center [563, 287] width 97 height 23
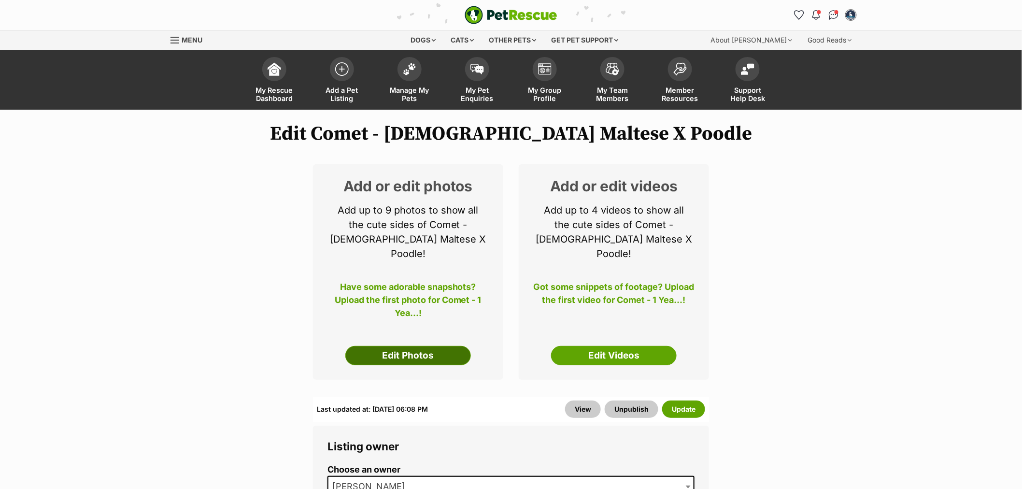
click at [403, 346] on link "Edit Photos" at bounding box center [408, 355] width 126 height 19
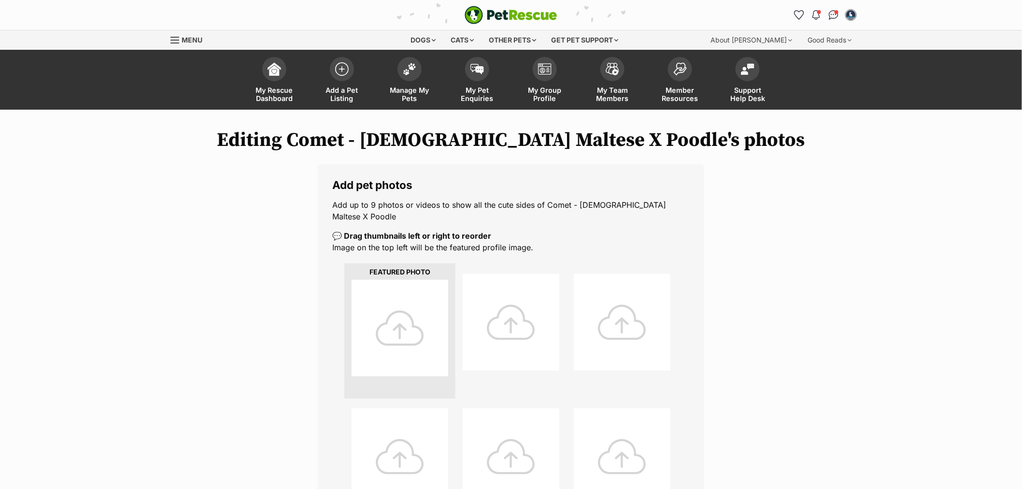
click at [398, 323] on div at bounding box center [400, 328] width 97 height 97
click at [398, 319] on div at bounding box center [400, 328] width 97 height 97
click at [402, 321] on div at bounding box center [400, 328] width 97 height 97
click at [400, 317] on div at bounding box center [400, 328] width 97 height 97
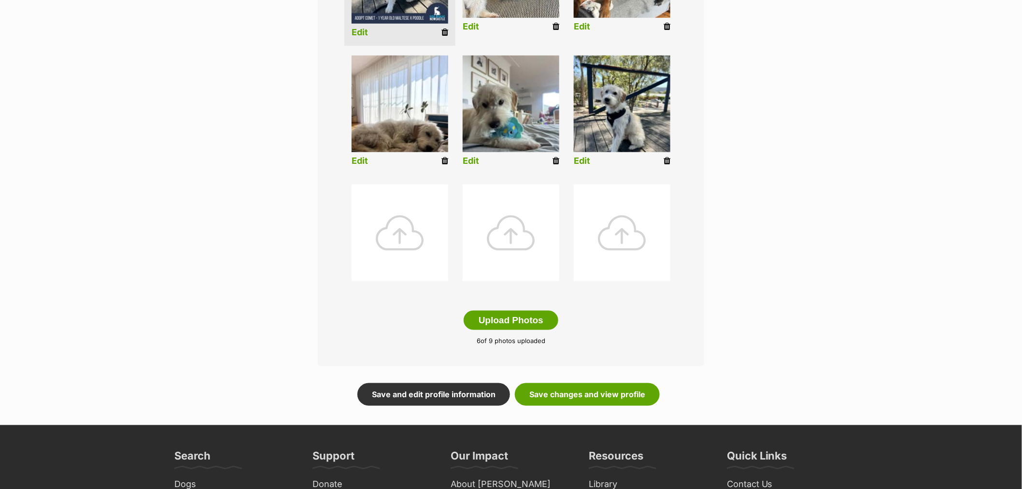
scroll to position [375, 0]
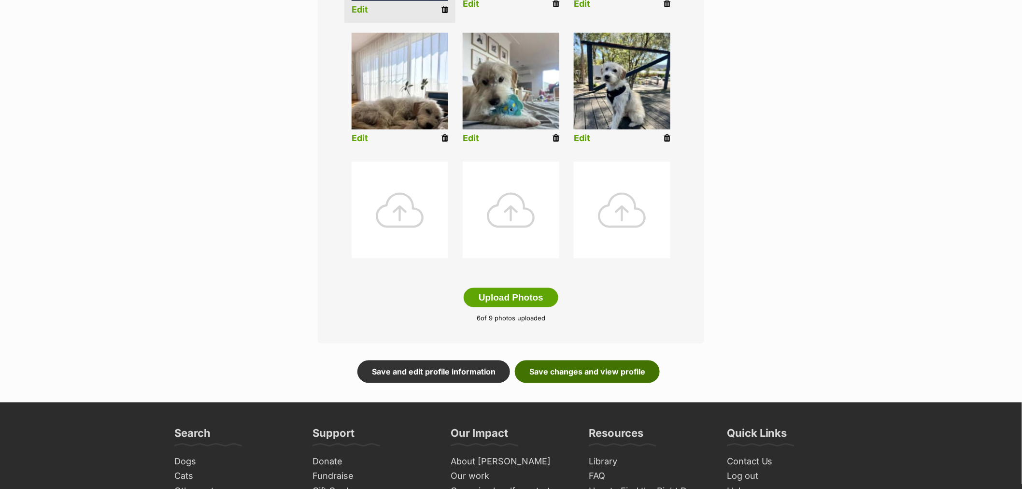
click at [592, 360] on link "Save changes and view profile" at bounding box center [587, 371] width 145 height 22
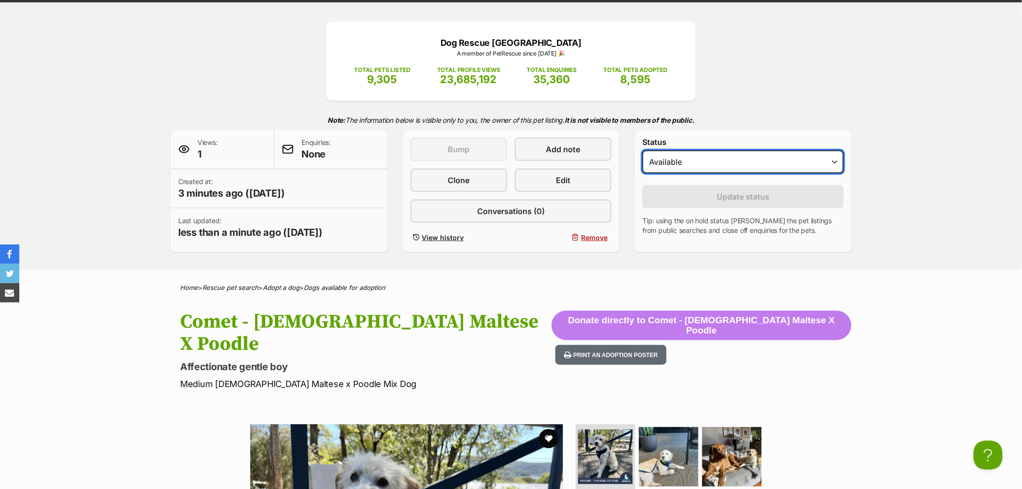
click at [658, 166] on select "Draft Available On hold Adopted" at bounding box center [742, 161] width 201 height 23
click at [642, 151] on select "Draft Available On hold Adopted" at bounding box center [742, 161] width 201 height 23
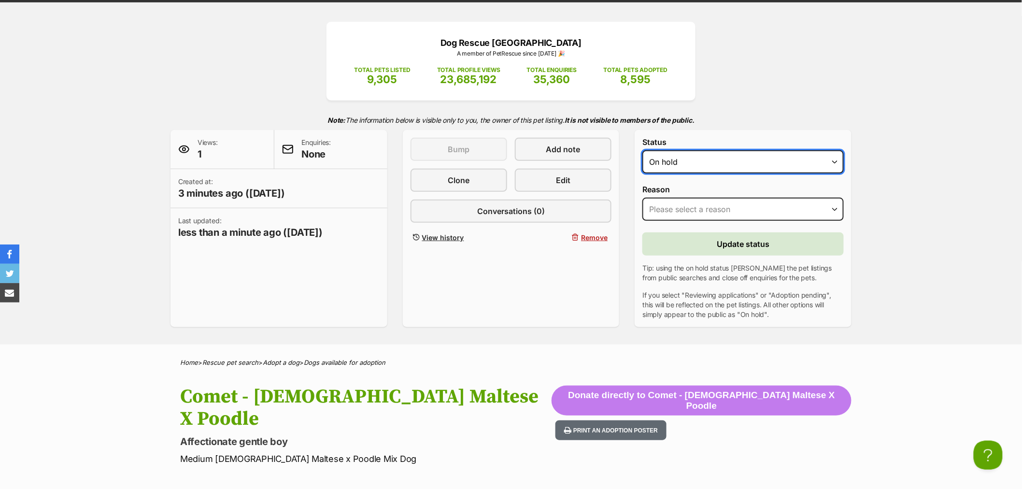
click at [678, 163] on select "Draft Available On hold Adopted" at bounding box center [742, 161] width 201 height 23
select select "draft"
click at [642, 151] on select "Draft Available On hold Adopted" at bounding box center [742, 161] width 201 height 23
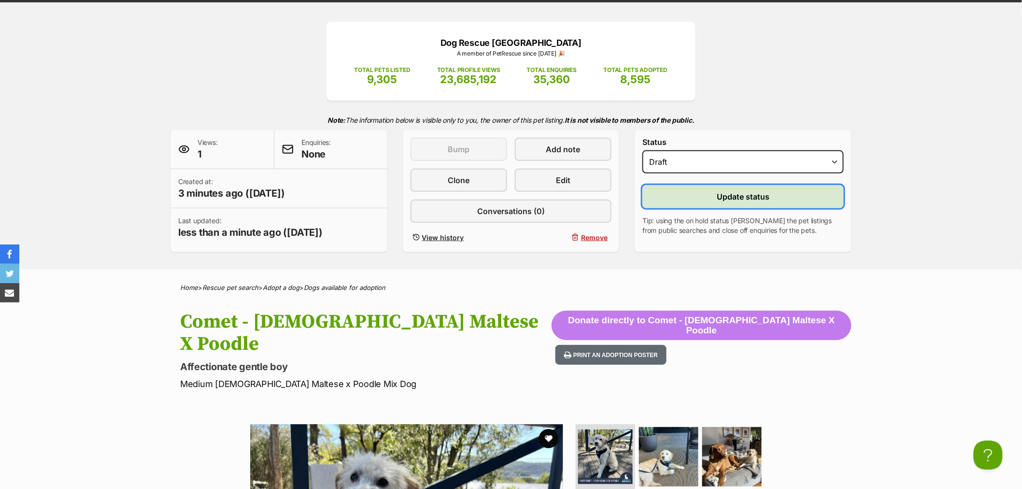
click at [684, 194] on button "Update status" at bounding box center [742, 196] width 201 height 23
click at [733, 195] on span "Update status" at bounding box center [743, 197] width 53 height 12
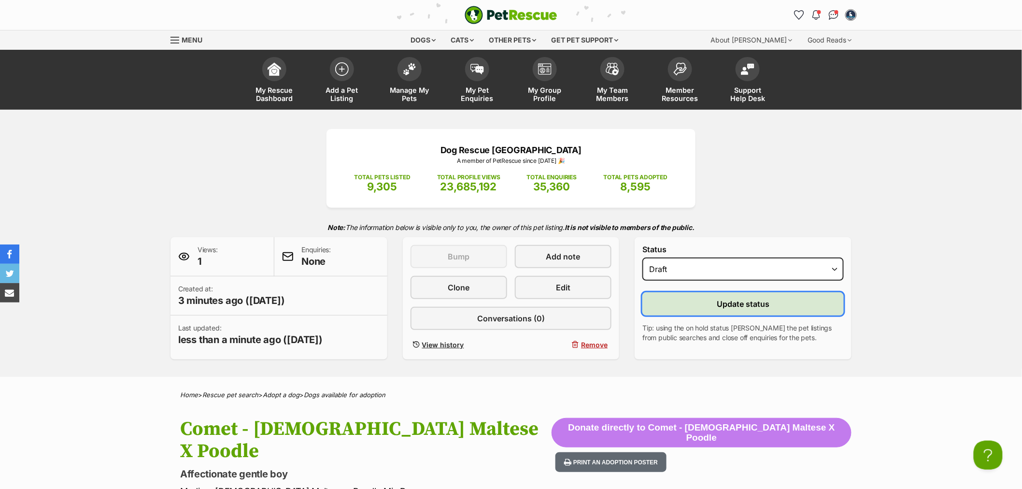
click at [743, 308] on span "Update status" at bounding box center [743, 304] width 53 height 12
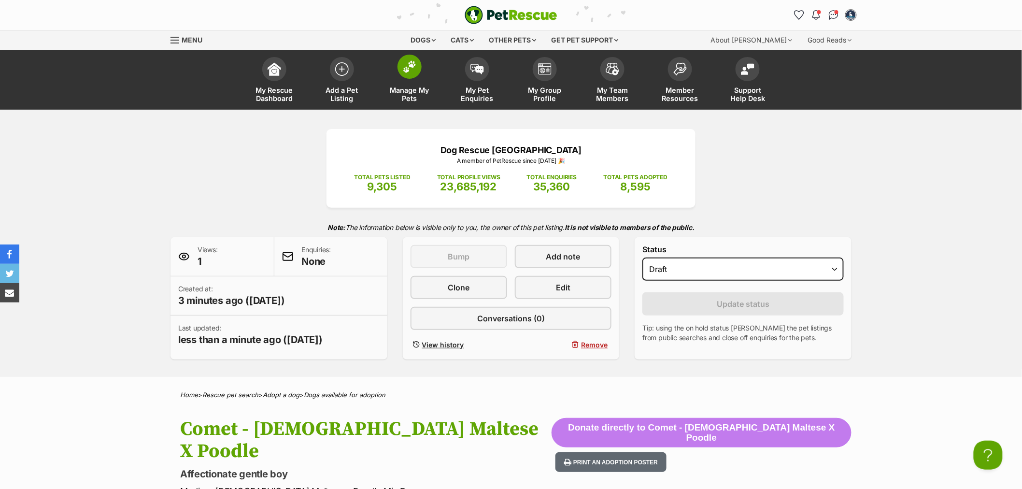
click at [403, 87] on span "Manage My Pets" at bounding box center [409, 94] width 43 height 16
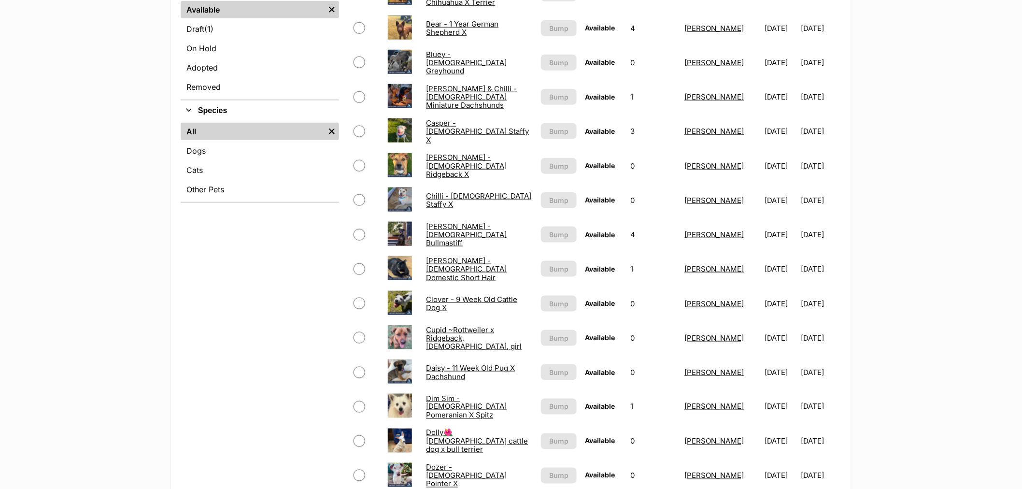
scroll to position [375, 0]
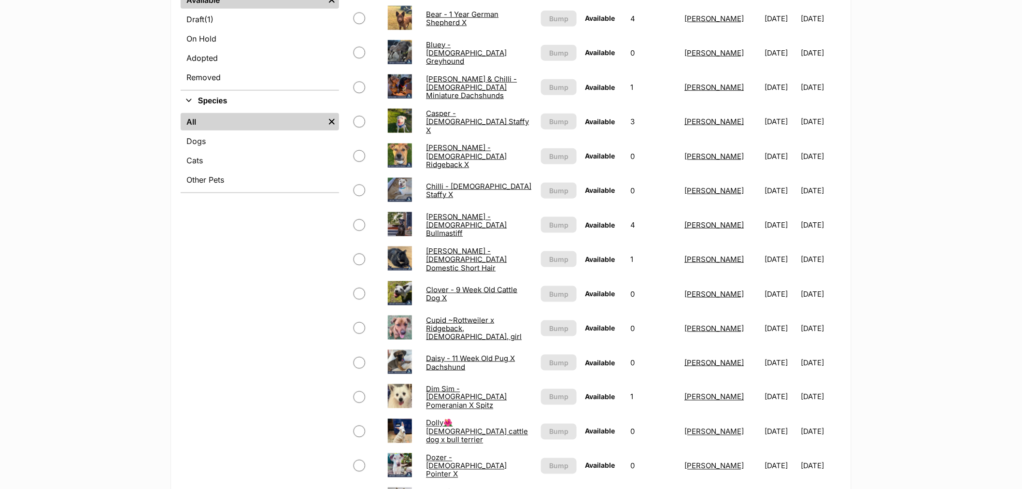
drag, startPoint x: 445, startPoint y: 361, endPoint x: 441, endPoint y: 344, distance: 17.5
click at [445, 361] on link "Daisy - 11 Week Old Pug X Dachshund" at bounding box center [470, 362] width 89 height 17
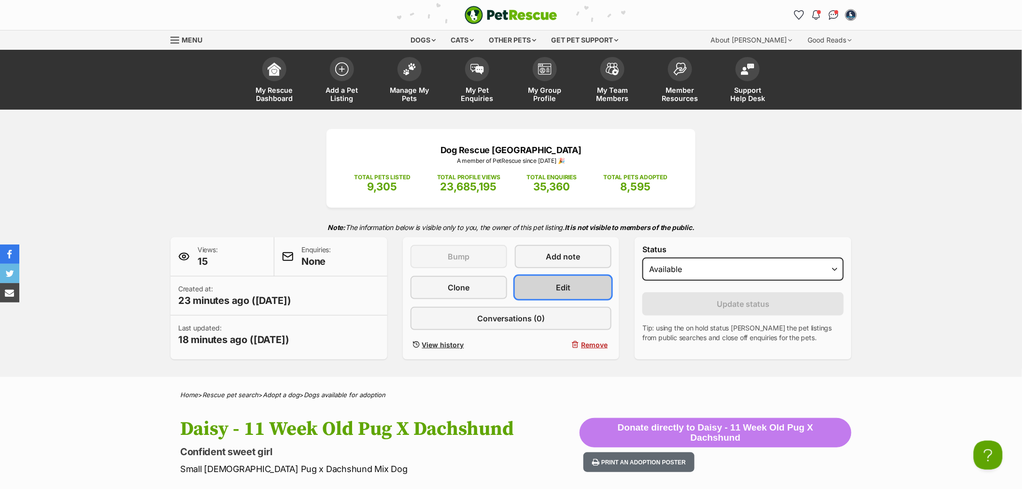
click at [537, 278] on link "Edit" at bounding box center [563, 287] width 97 height 23
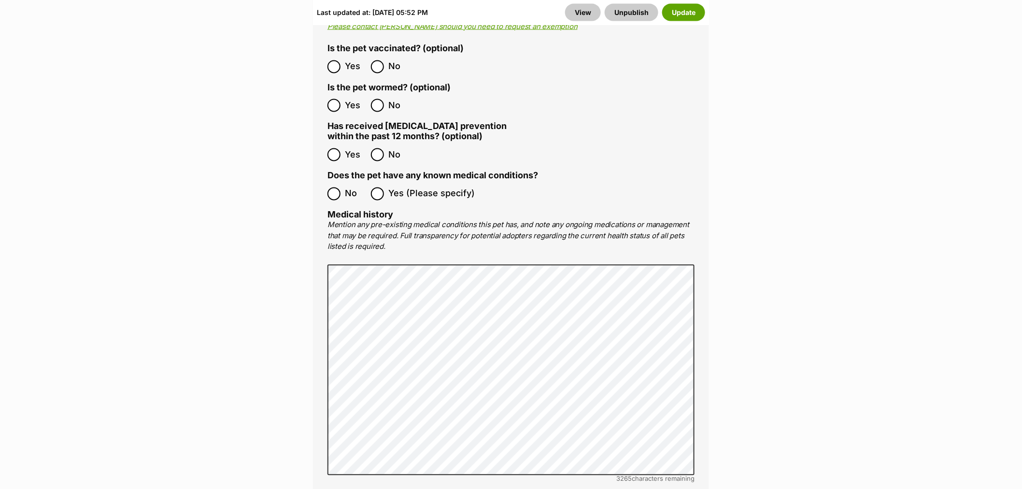
scroll to position [2576, 0]
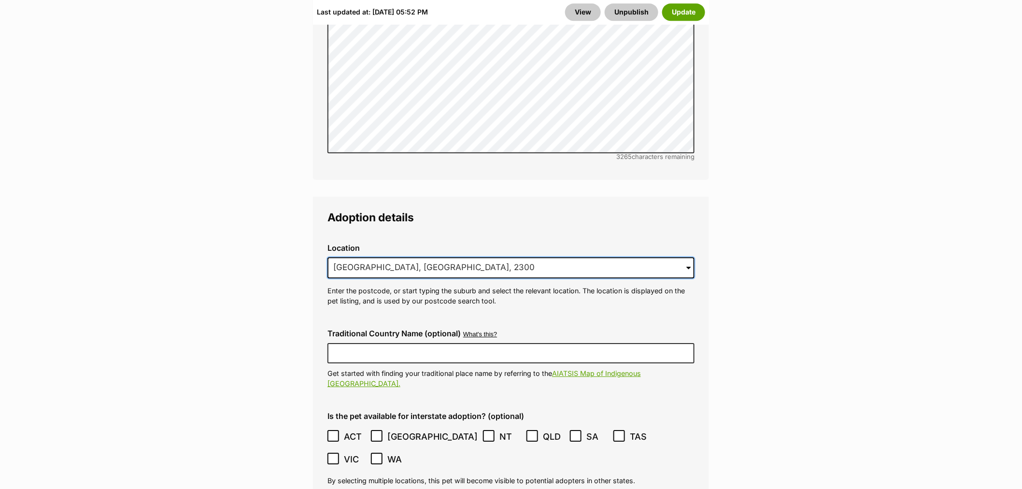
drag, startPoint x: 443, startPoint y: 243, endPoint x: 270, endPoint y: 243, distance: 173.9
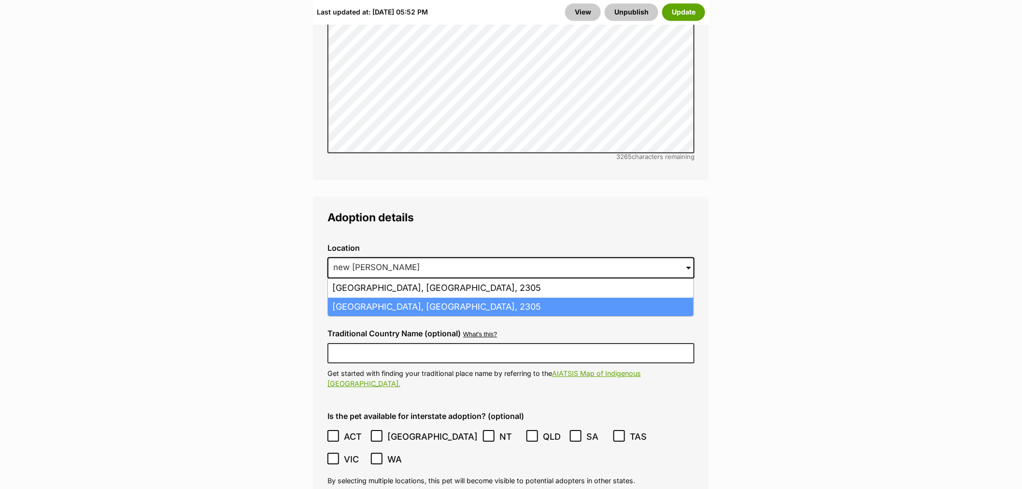
click at [387, 298] on li "[GEOGRAPHIC_DATA], [GEOGRAPHIC_DATA], 2305" at bounding box center [511, 307] width 366 height 19
type input "[GEOGRAPHIC_DATA], [GEOGRAPHIC_DATA], 2305"
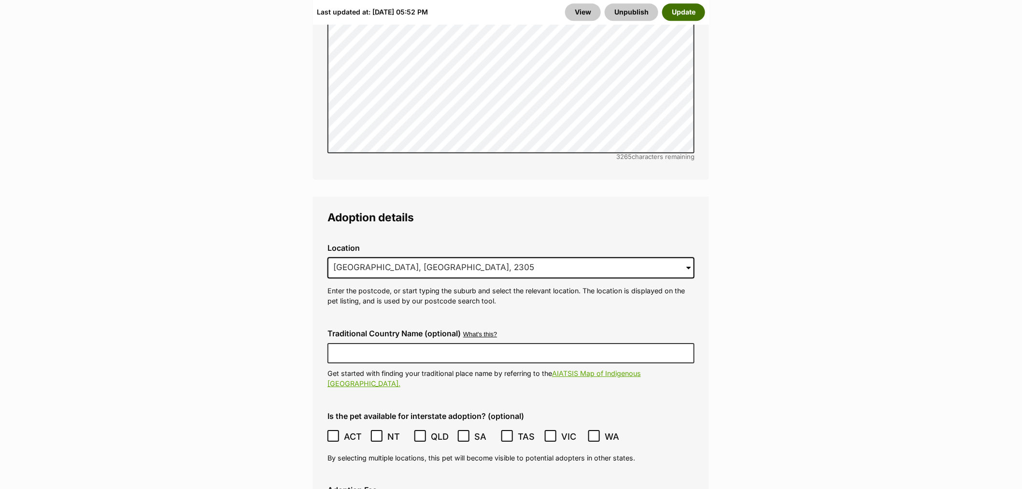
click at [682, 7] on button "Update" at bounding box center [683, 11] width 43 height 17
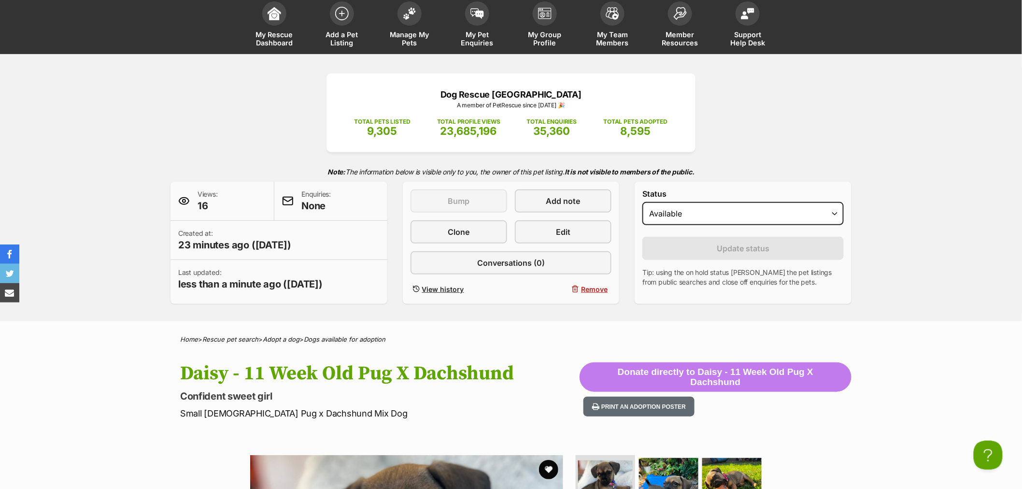
scroll to position [54, 0]
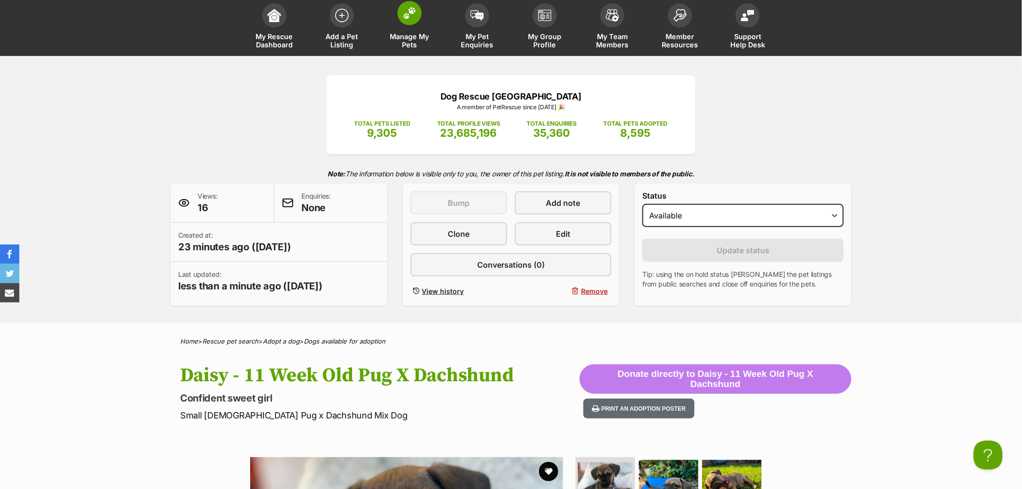
click at [402, 36] on span "Manage My Pets" at bounding box center [409, 40] width 43 height 16
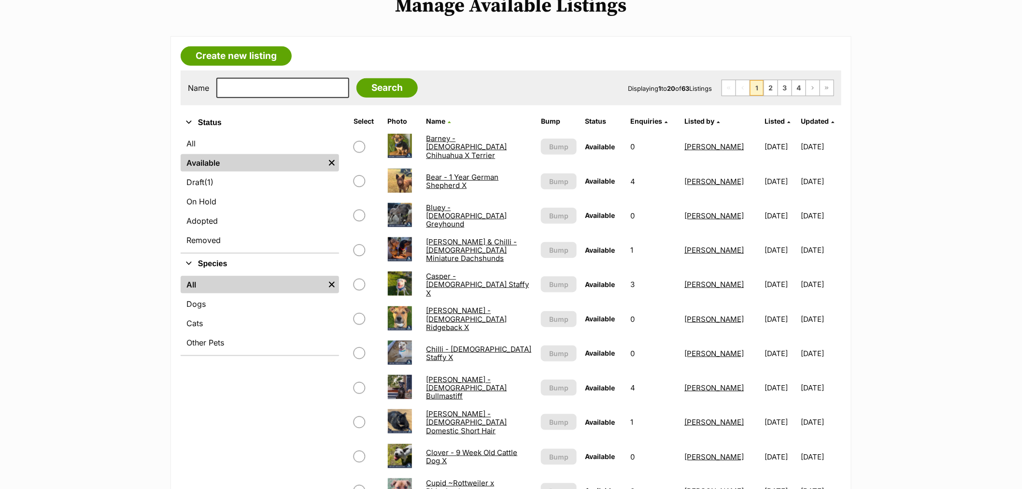
scroll to position [214, 0]
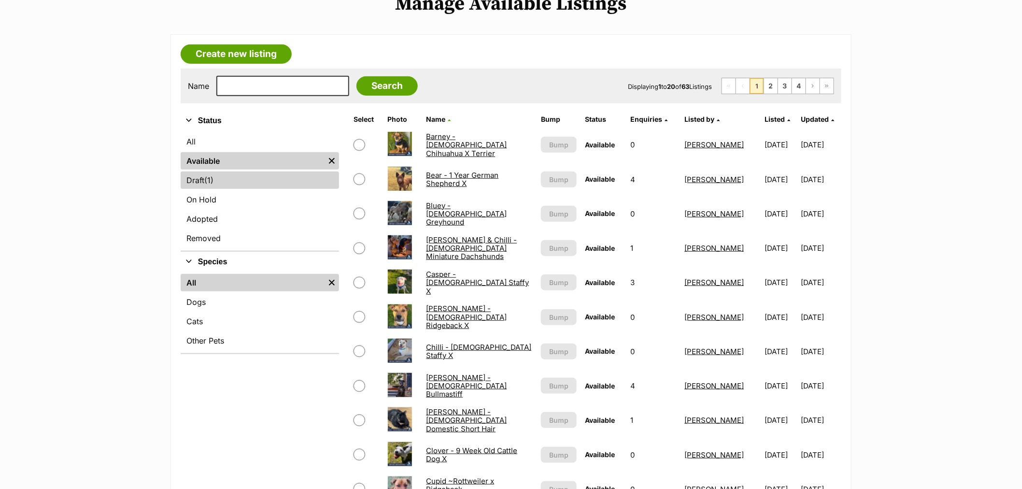
click at [232, 179] on link "Draft (1) Items" at bounding box center [260, 179] width 158 height 17
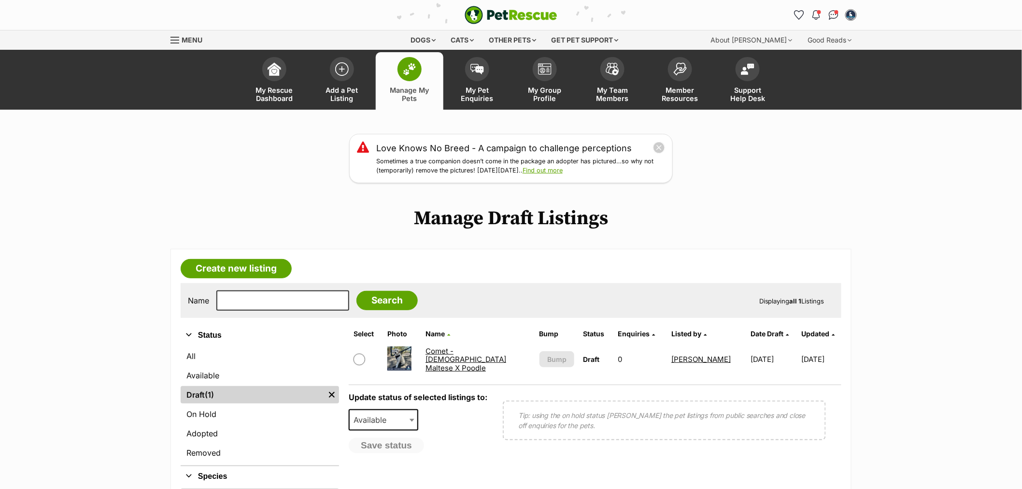
drag, startPoint x: 455, startPoint y: 350, endPoint x: 467, endPoint y: 350, distance: 12.1
click at [455, 350] on link "Comet - 1 Year Old Maltese X Poodle" at bounding box center [466, 359] width 81 height 26
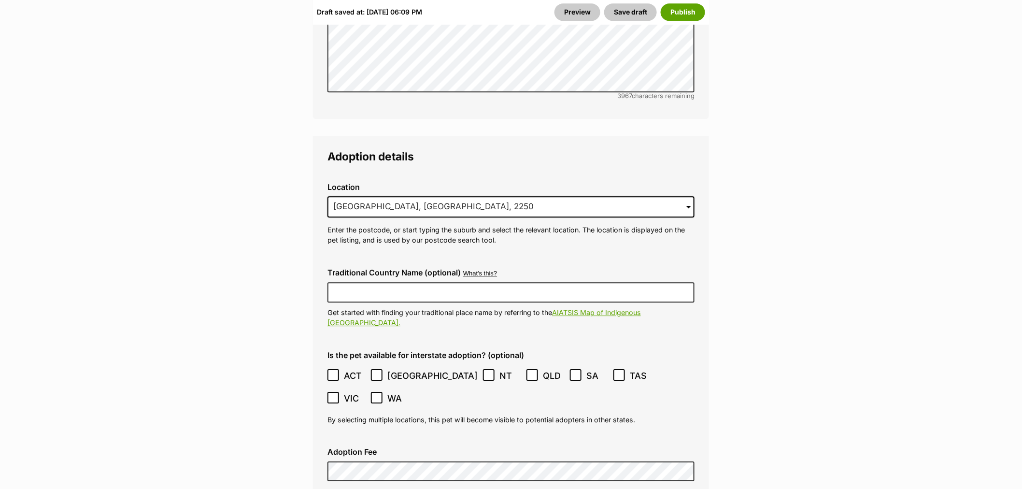
scroll to position [2737, 0]
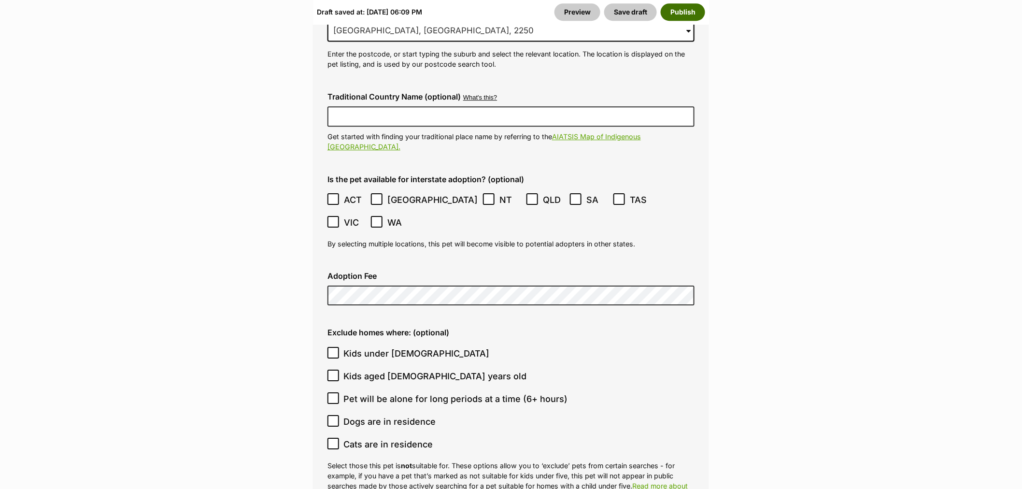
click at [686, 12] on button "Publish" at bounding box center [683, 11] width 44 height 17
